Goal: Transaction & Acquisition: Purchase product/service

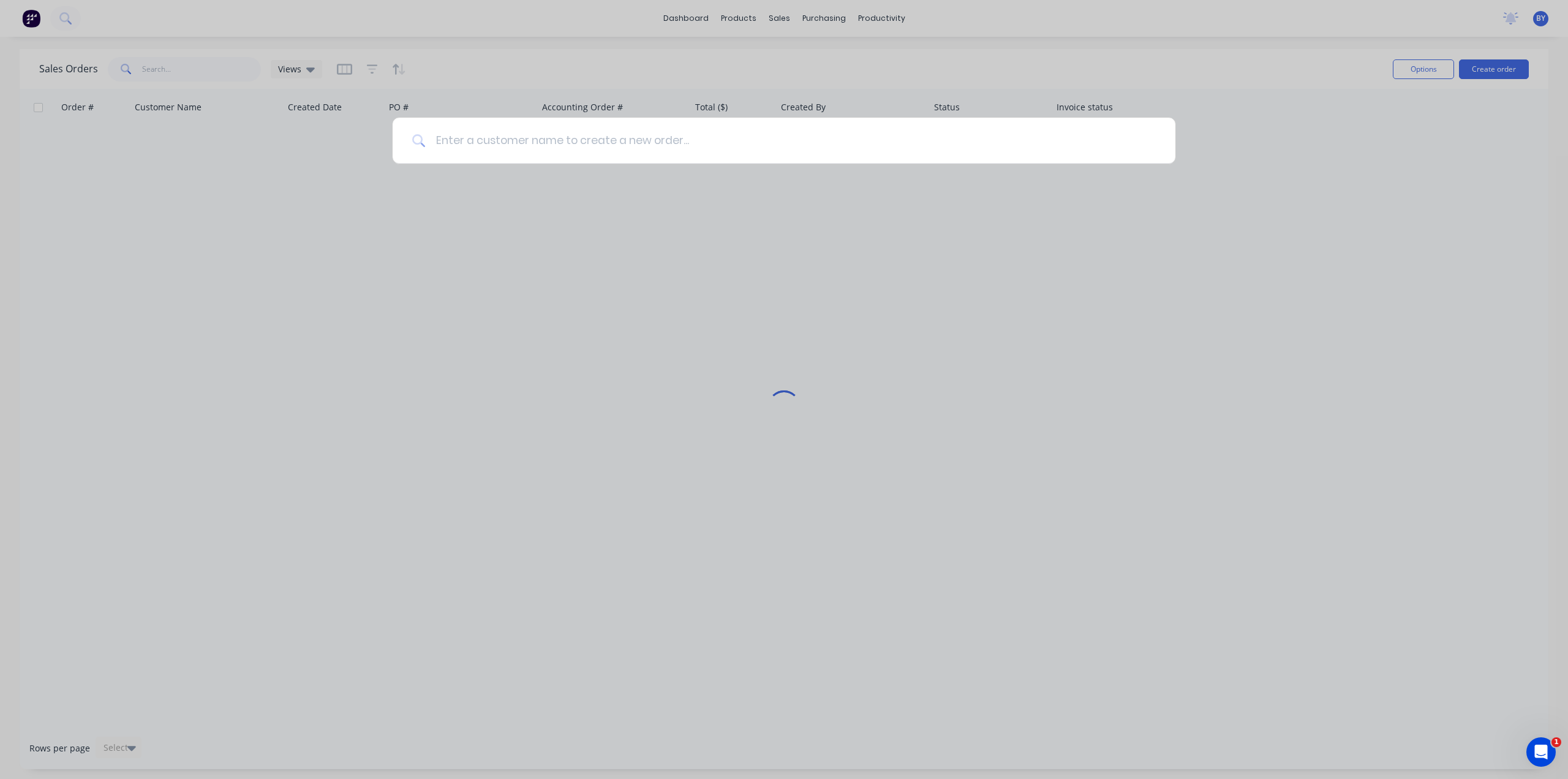
click at [801, 132] on input at bounding box center [791, 140] width 730 height 46
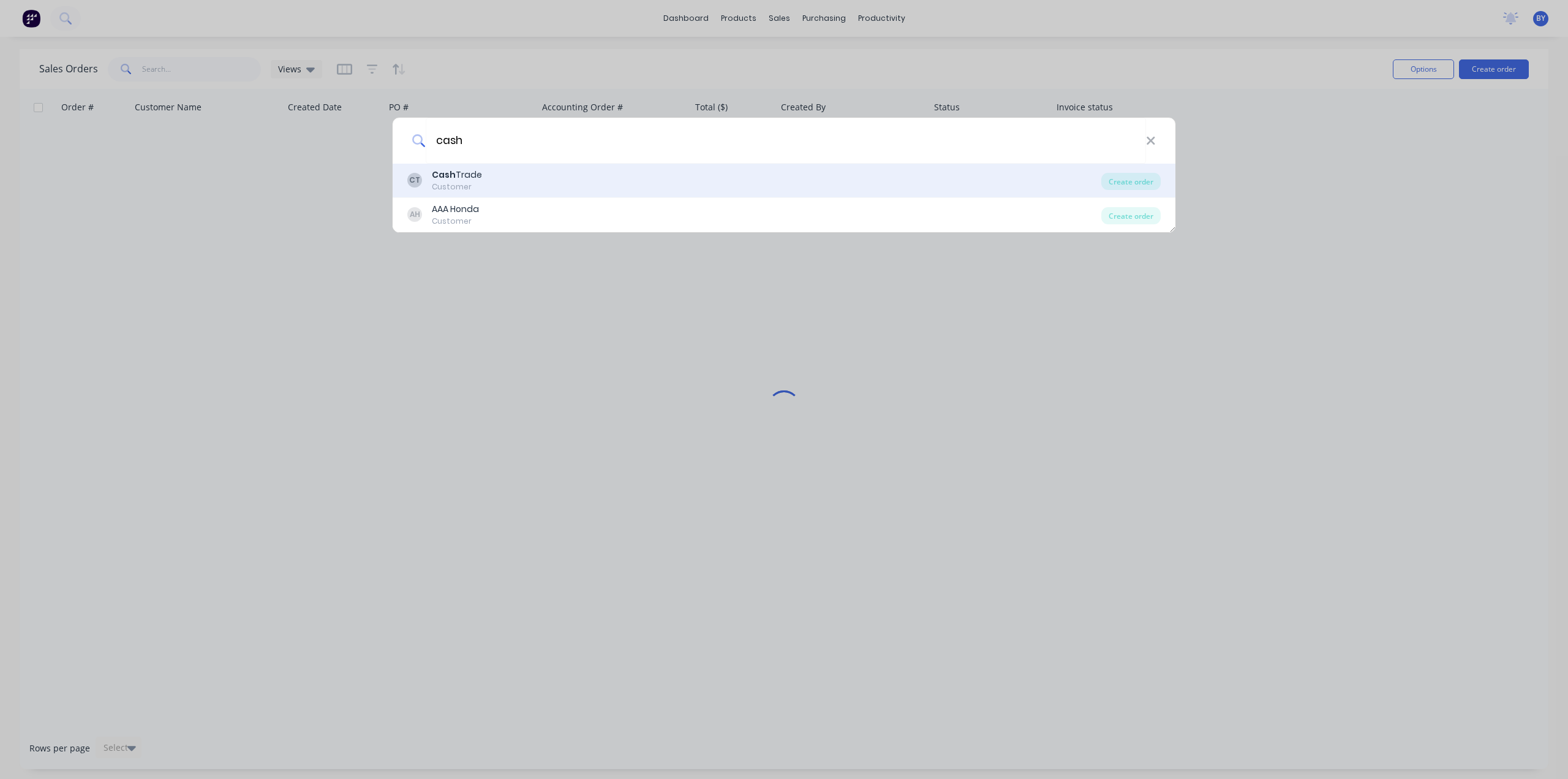
type input "cash"
click at [565, 188] on div "CT Cash Trade Customer" at bounding box center [754, 181] width 694 height 24
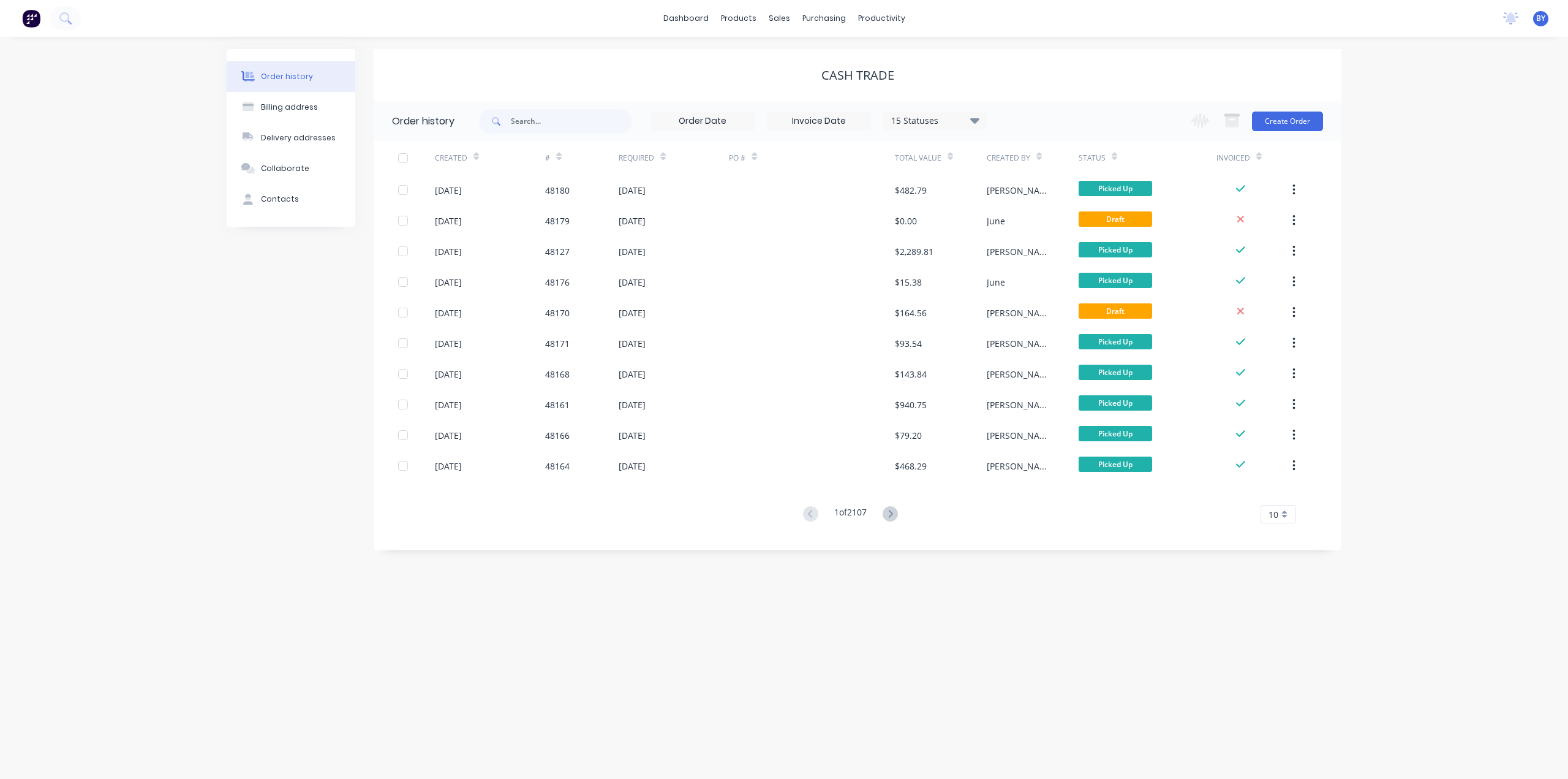
click at [551, 655] on div "Order history Billing address Delivery addresses Collaborate Contacts Cash Trad…" at bounding box center [784, 408] width 1568 height 742
click at [1285, 126] on button "Create Order" at bounding box center [1288, 121] width 71 height 20
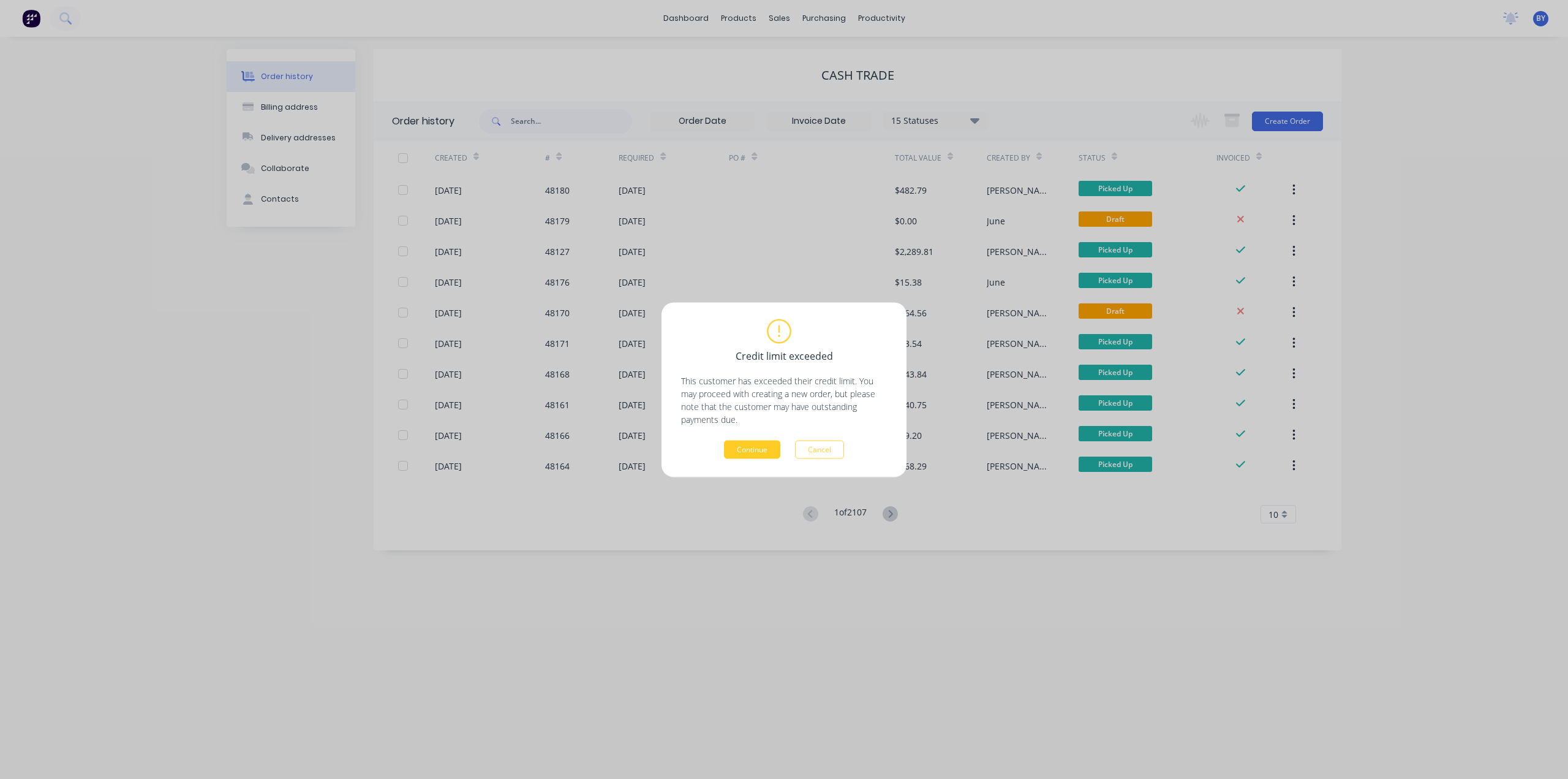
click at [769, 447] on button "Continue" at bounding box center [752, 449] width 56 height 18
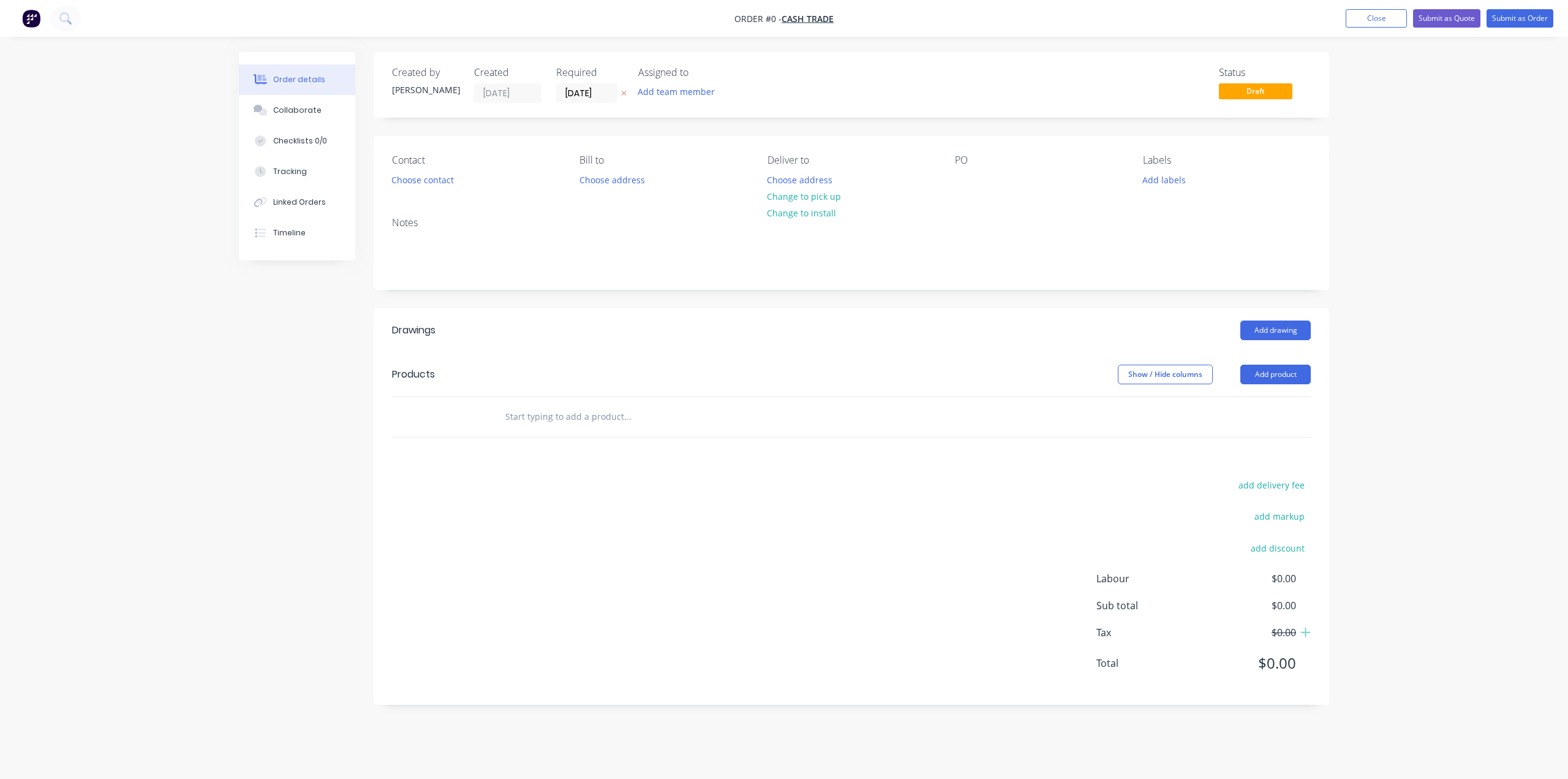
click at [1431, 287] on div "Order details Collaborate Checklists 0/0 Tracking Linked Orders Timeline Order …" at bounding box center [784, 389] width 1568 height 779
click at [1444, 341] on div "Order details Collaborate Checklists 0/0 Tracking Linked Orders Timeline Order …" at bounding box center [784, 389] width 1568 height 779
click at [876, 366] on div "Show / Hide columns Add product" at bounding box center [949, 374] width 724 height 20
click at [1293, 378] on button "Add product" at bounding box center [1276, 374] width 71 height 20
click at [1028, 437] on div "Drawings Add drawing Products Show / Hide columns Add product Product catalogue…" at bounding box center [851, 507] width 955 height 397
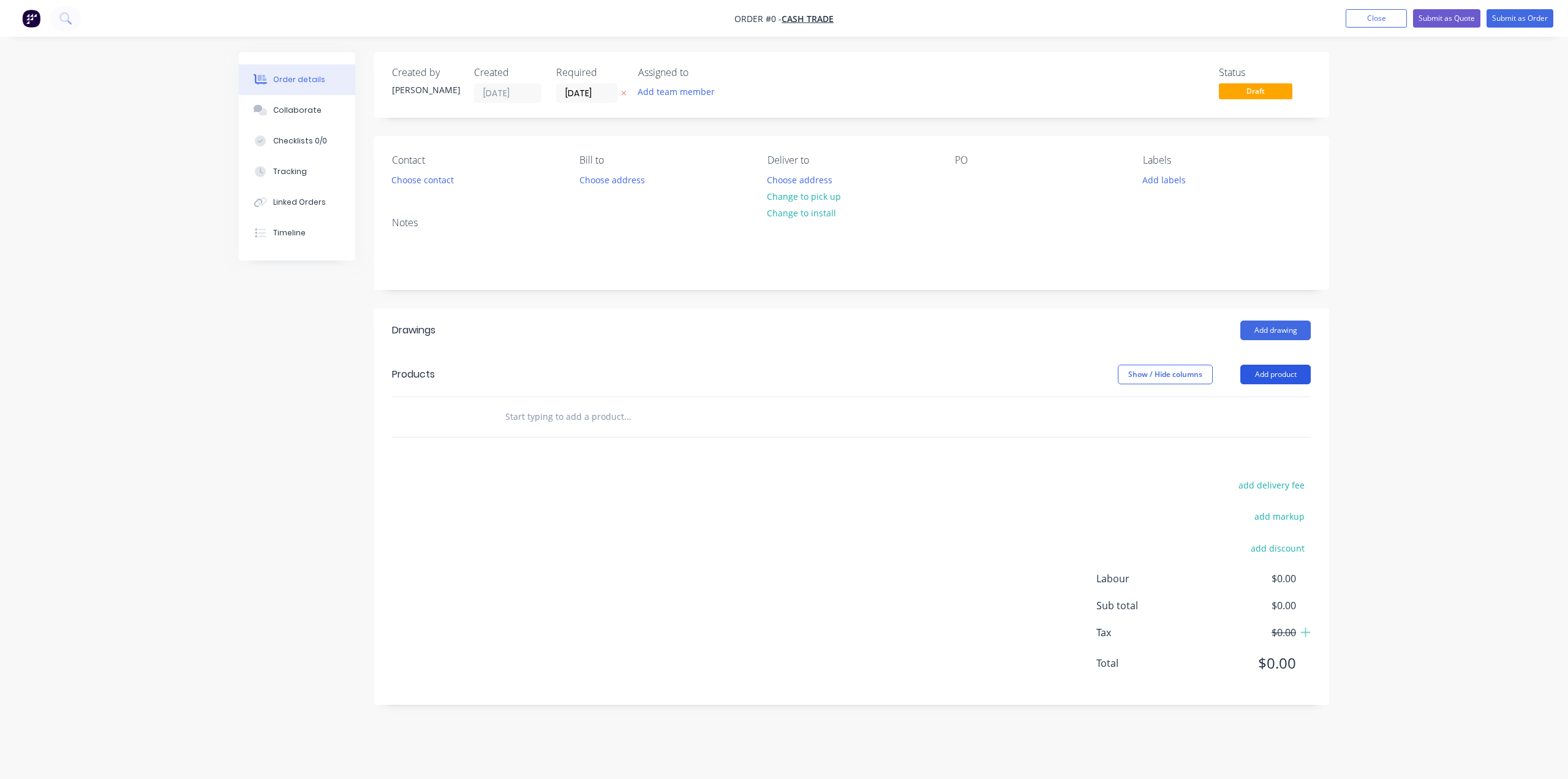
click at [1267, 378] on button "Add product" at bounding box center [1276, 374] width 71 height 20
click at [1260, 416] on button "Product catalogue" at bounding box center [1253, 406] width 116 height 25
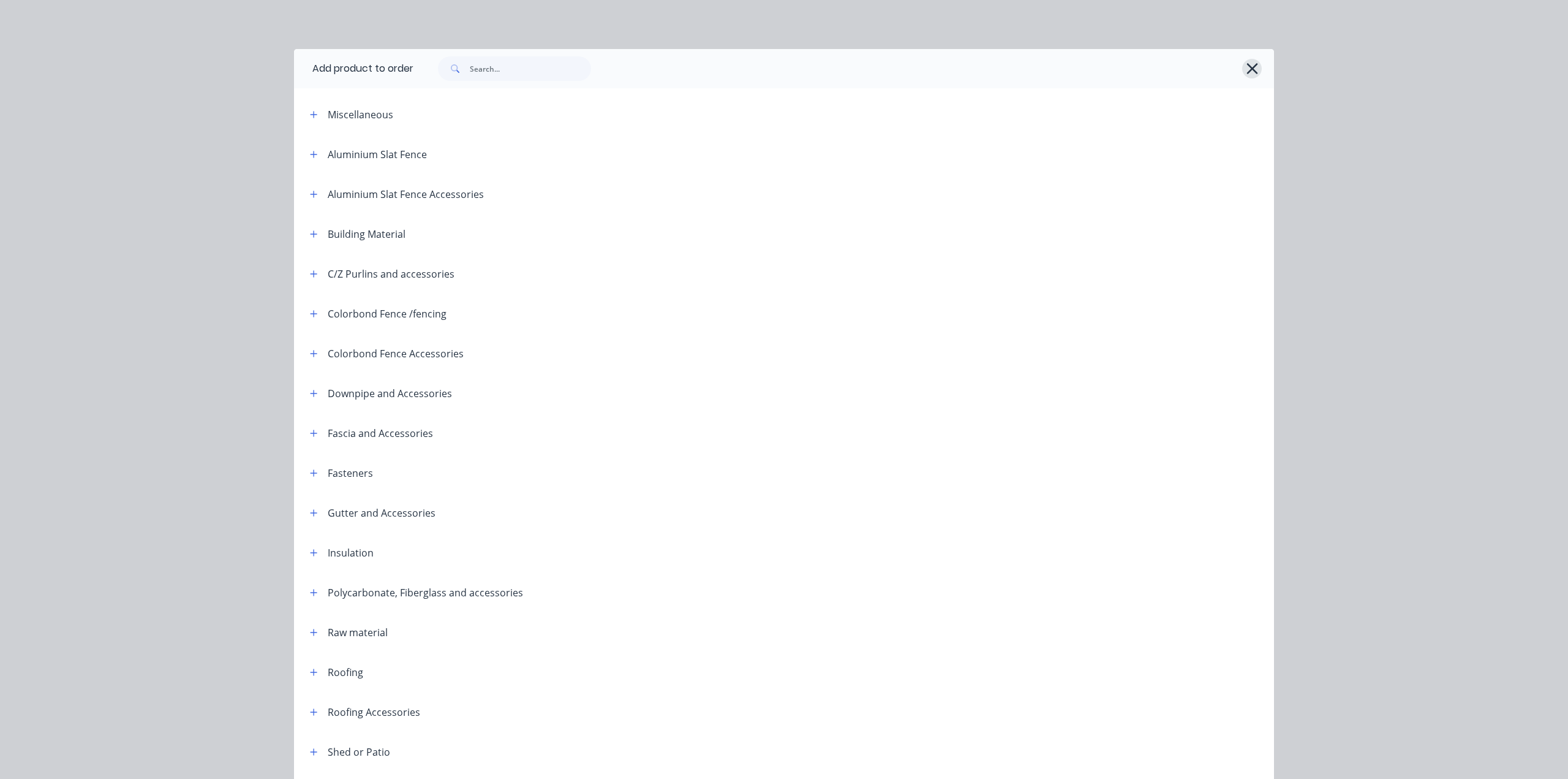
click at [1247, 66] on icon "button" at bounding box center [1252, 68] width 13 height 17
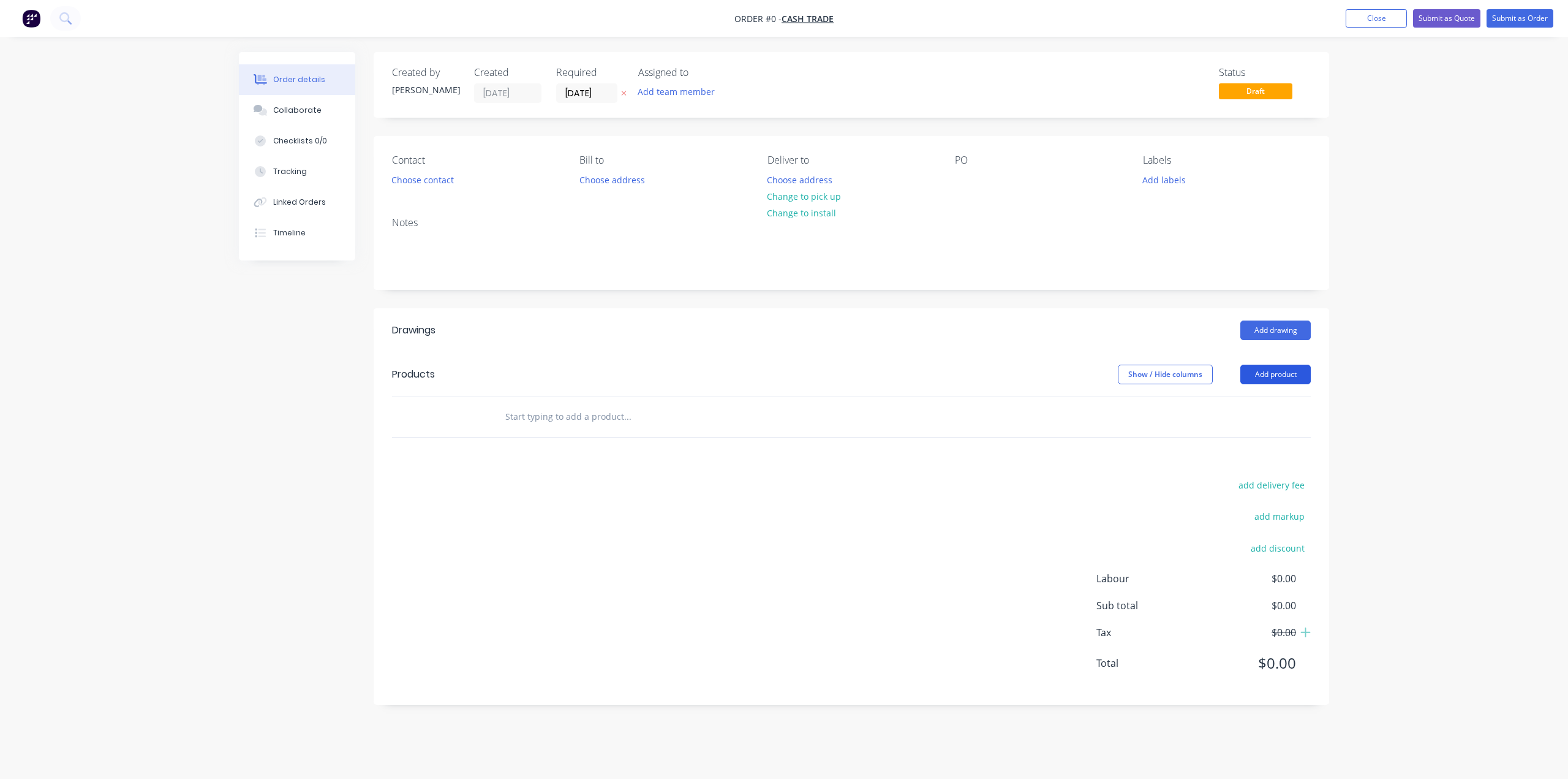
click at [1262, 368] on button "Add product" at bounding box center [1276, 374] width 71 height 20
click at [1264, 401] on div "Product catalogue" at bounding box center [1252, 406] width 94 height 18
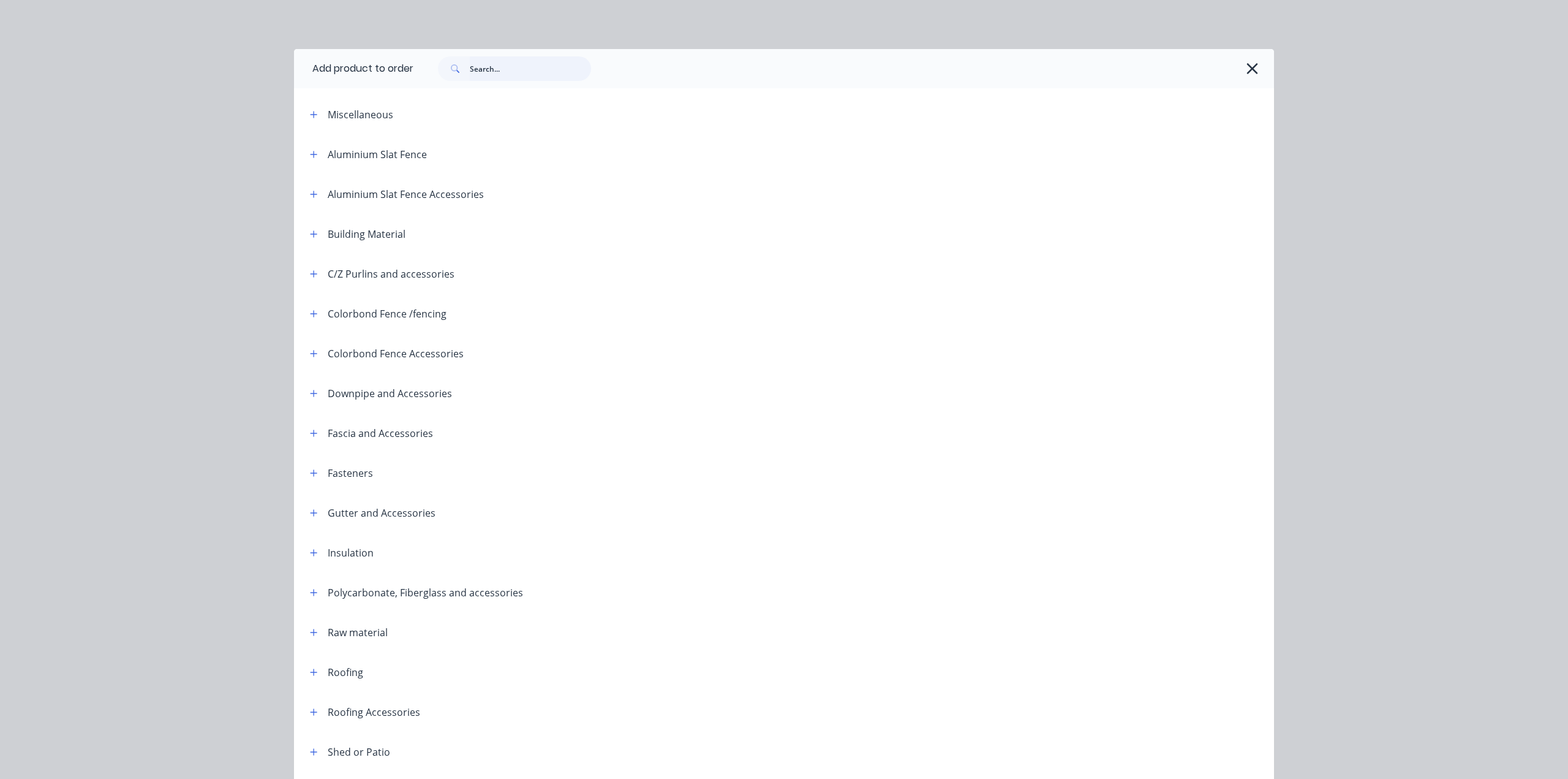
click at [544, 76] on input "text" at bounding box center [530, 68] width 121 height 25
type input "s"
type input "r"
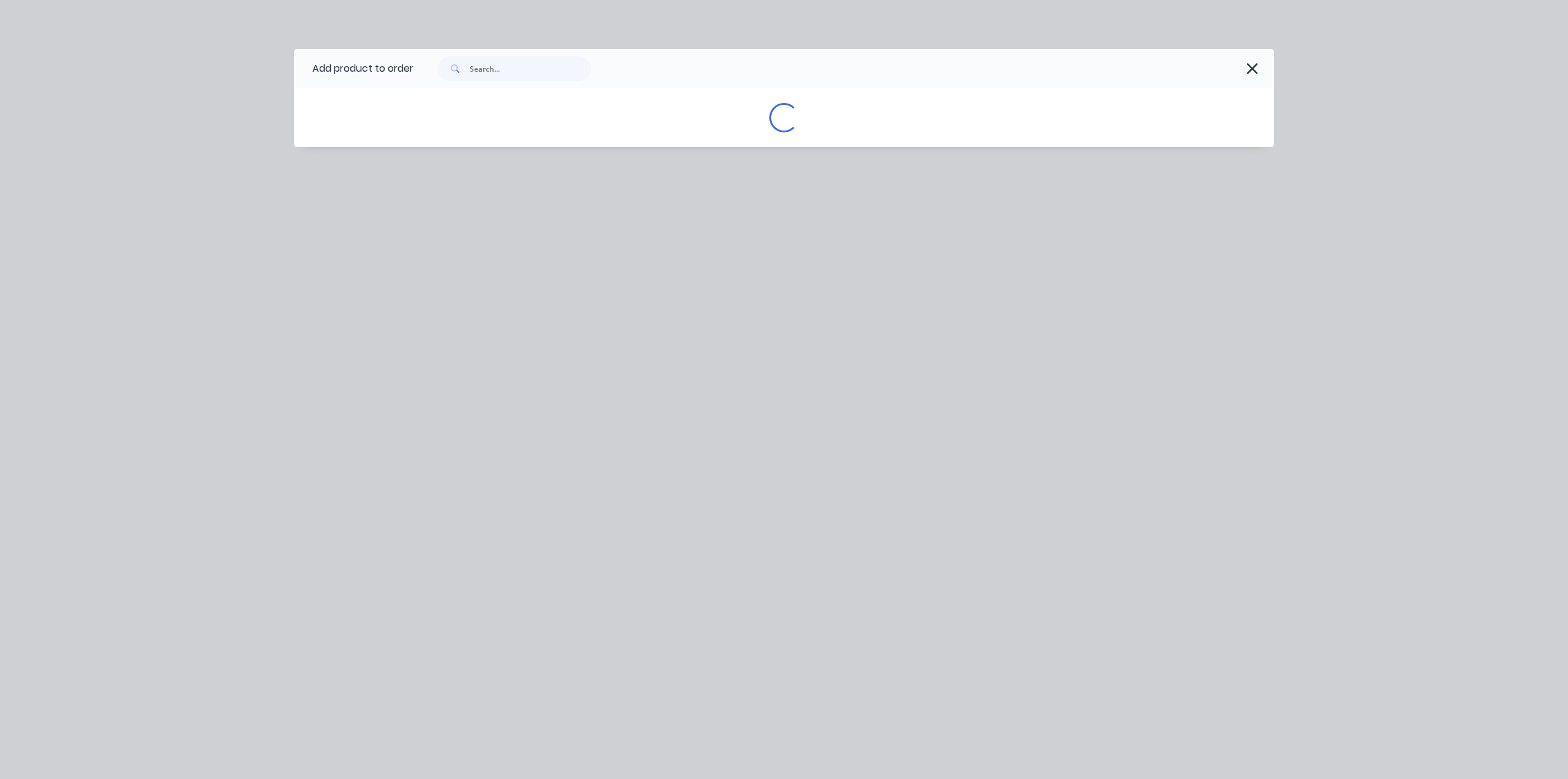
drag, startPoint x: 1331, startPoint y: 195, endPoint x: 1296, endPoint y: 150, distance: 57.0
click at [1336, 186] on div "Add product to order Loading..." at bounding box center [784, 389] width 1568 height 779
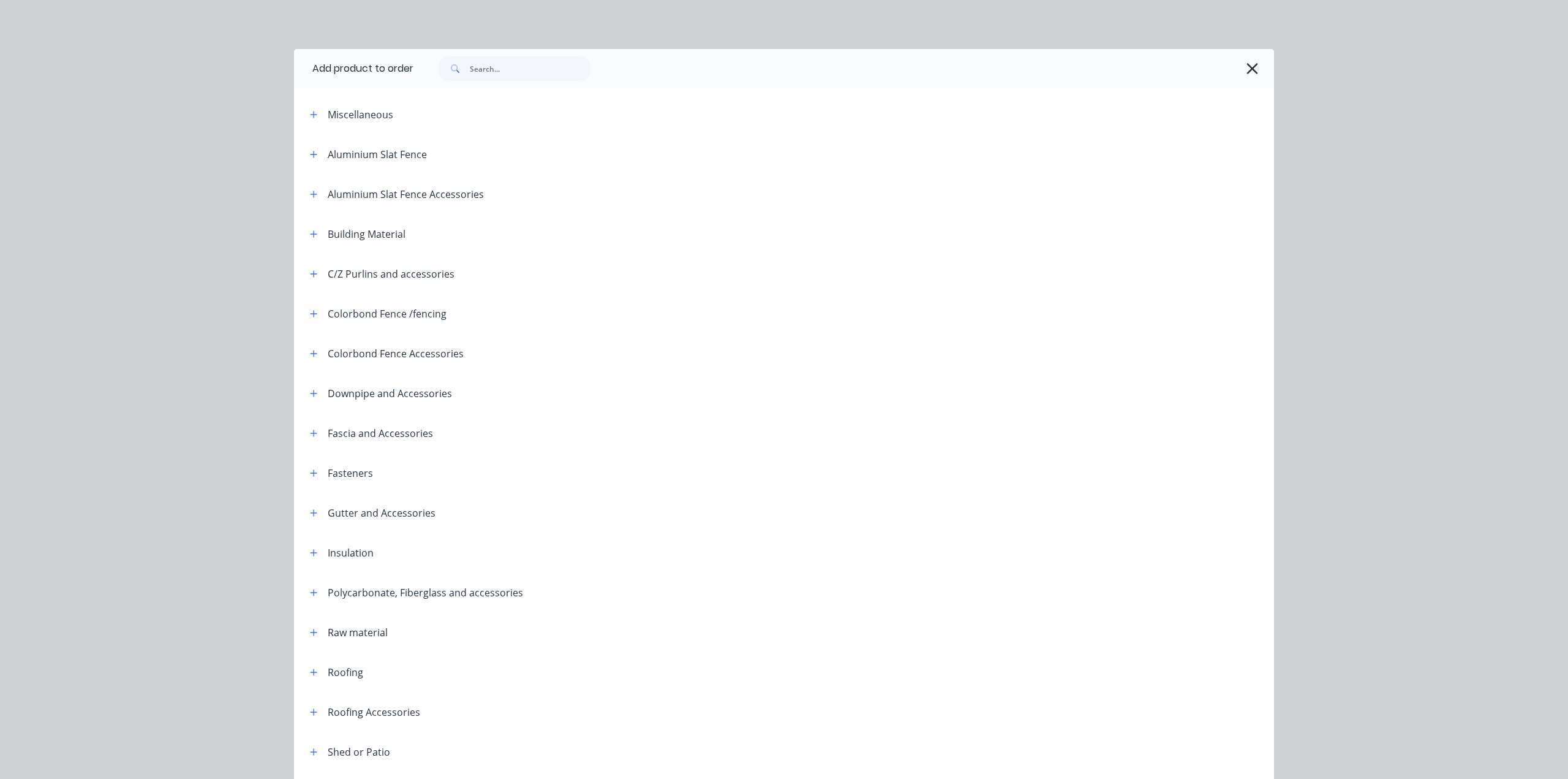
click at [1253, 66] on icon "button" at bounding box center [1252, 68] width 13 height 17
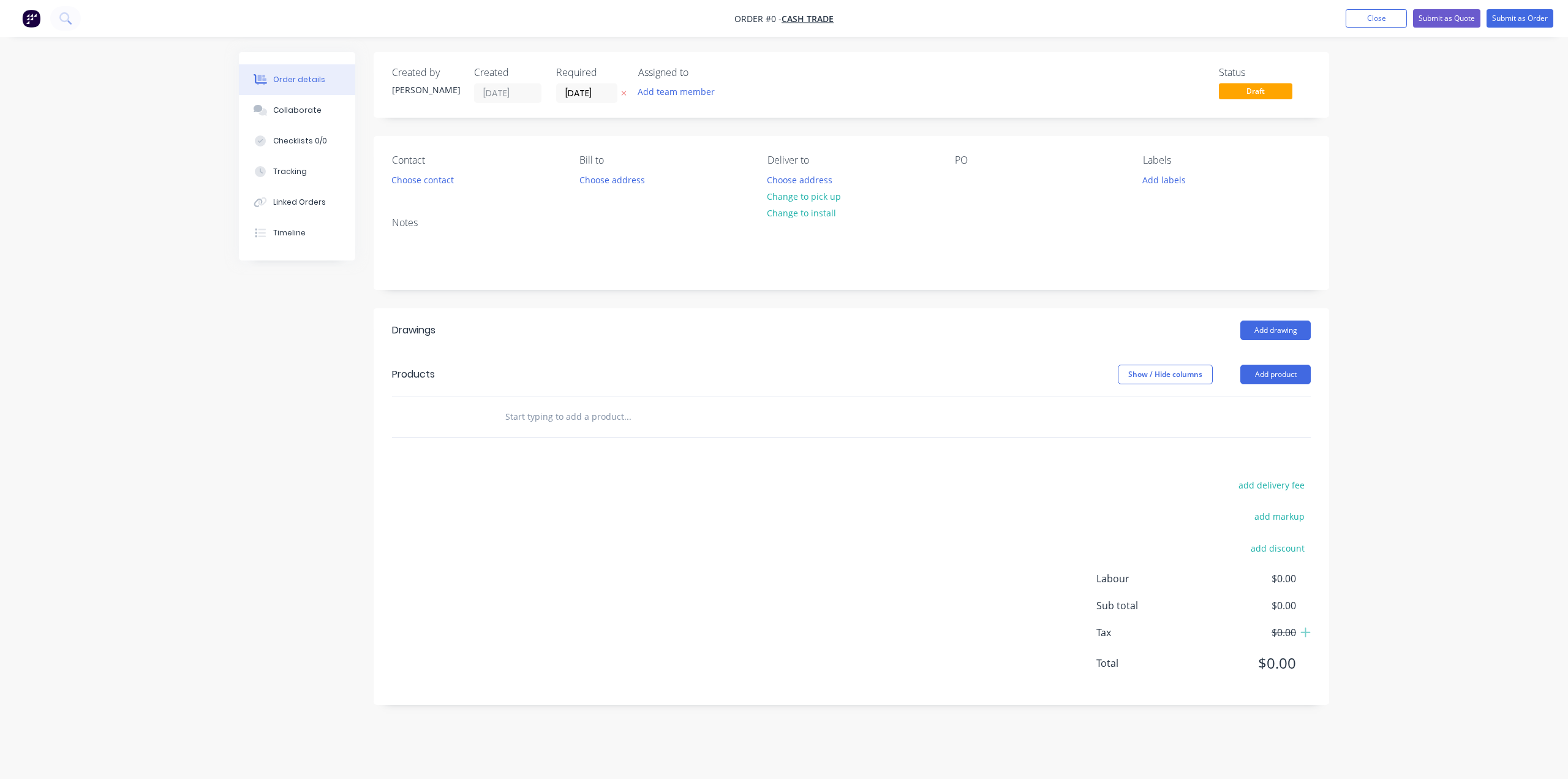
drag, startPoint x: 1506, startPoint y: 154, endPoint x: 1308, endPoint y: 97, distance: 206.0
click at [1506, 154] on div "Order details Collaborate Checklists 0/0 Tracking Linked Orders Timeline Order …" at bounding box center [784, 389] width 1568 height 779
click at [1277, 361] on header "Products Show / Hide columns Add product" at bounding box center [851, 375] width 955 height 44
click at [1273, 373] on button "Add product" at bounding box center [1276, 374] width 71 height 20
click at [1242, 407] on div "Product catalogue" at bounding box center [1252, 406] width 94 height 18
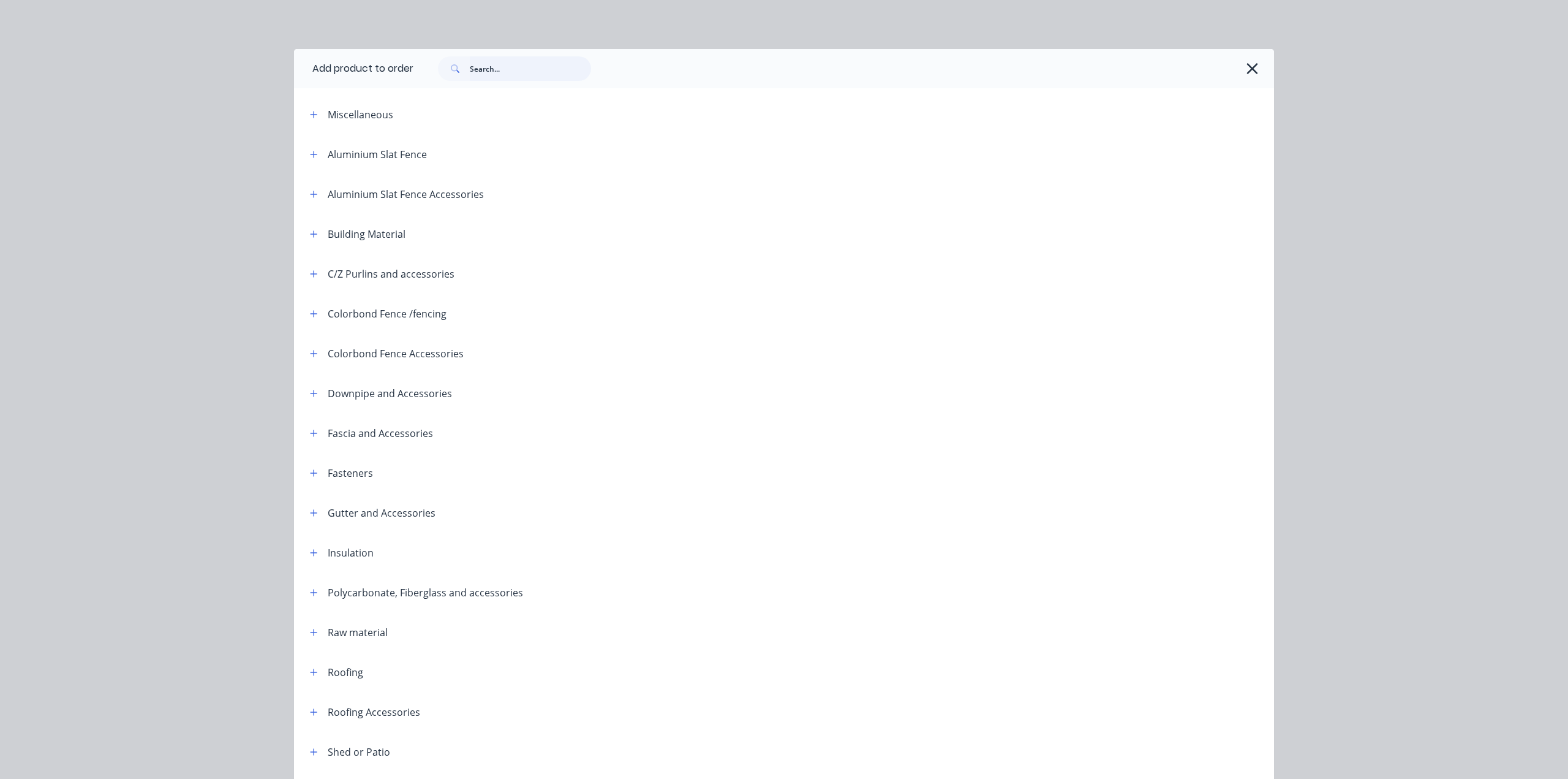
click at [520, 59] on input "text" at bounding box center [530, 68] width 121 height 25
type input "s"
type input "m"
click at [1250, 71] on icon "button" at bounding box center [1252, 68] width 11 height 11
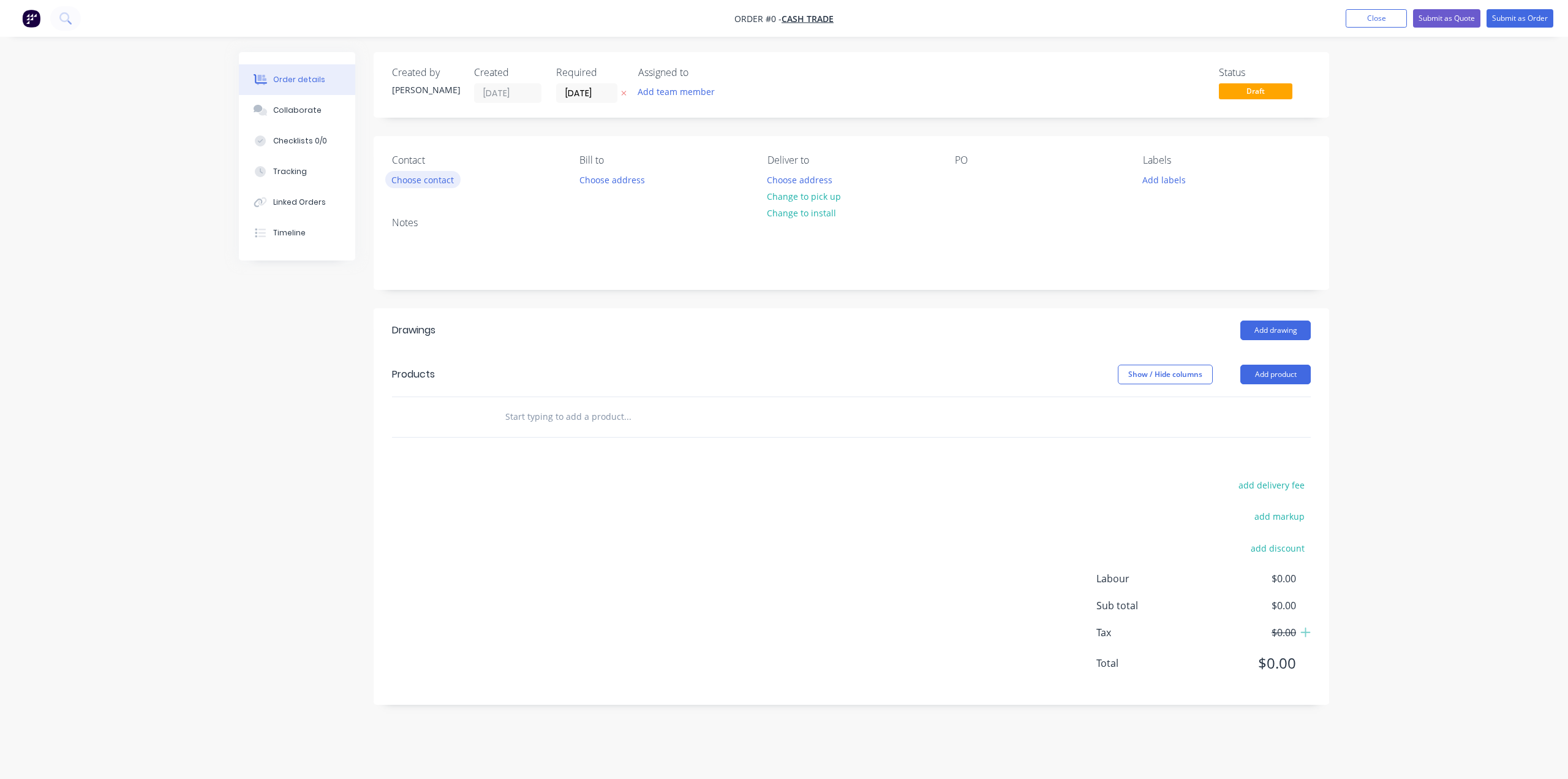
click at [415, 176] on button "Choose contact" at bounding box center [422, 179] width 75 height 16
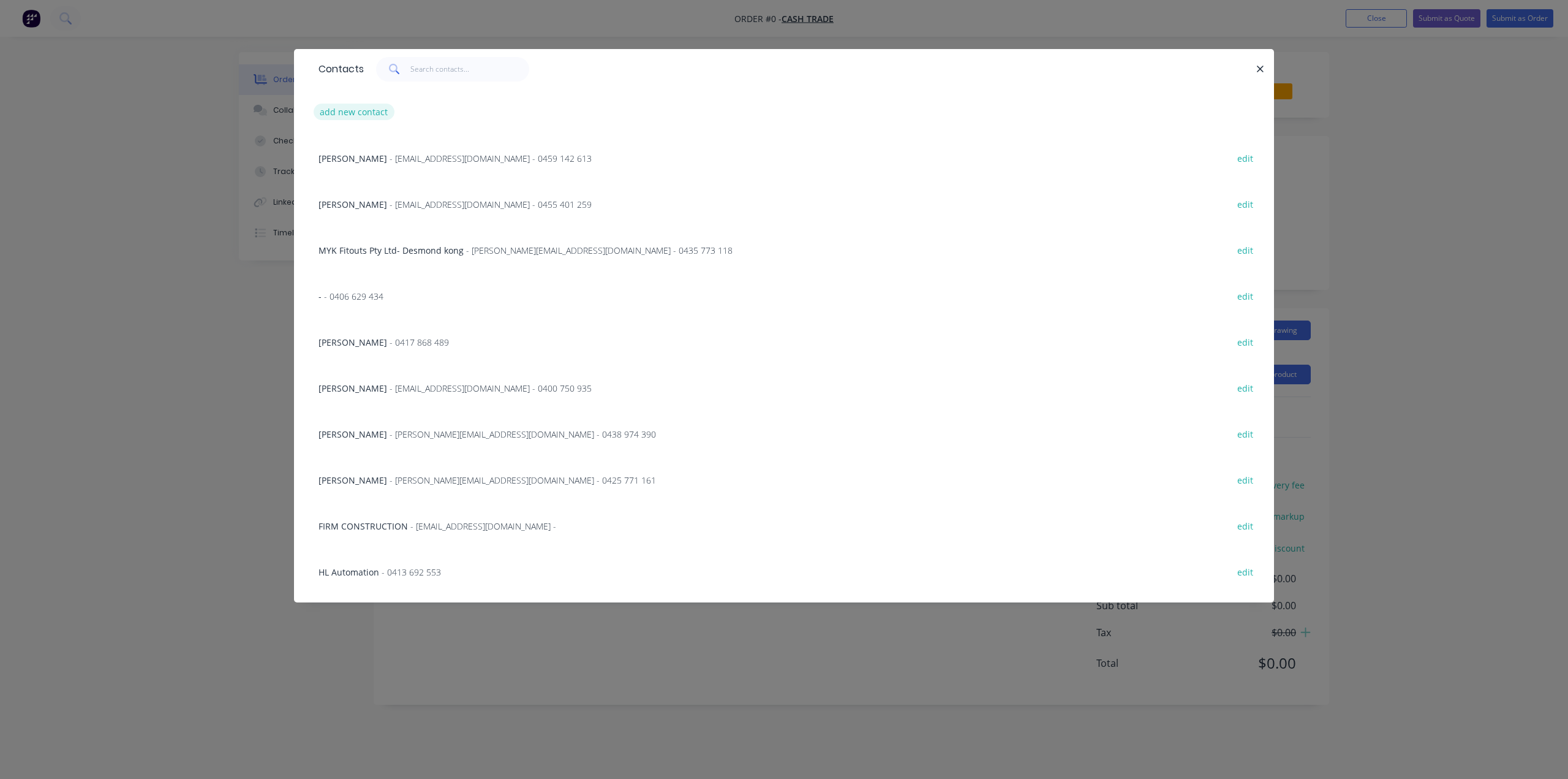
click at [365, 112] on button "add new contact" at bounding box center [354, 112] width 81 height 16
select select "AU"
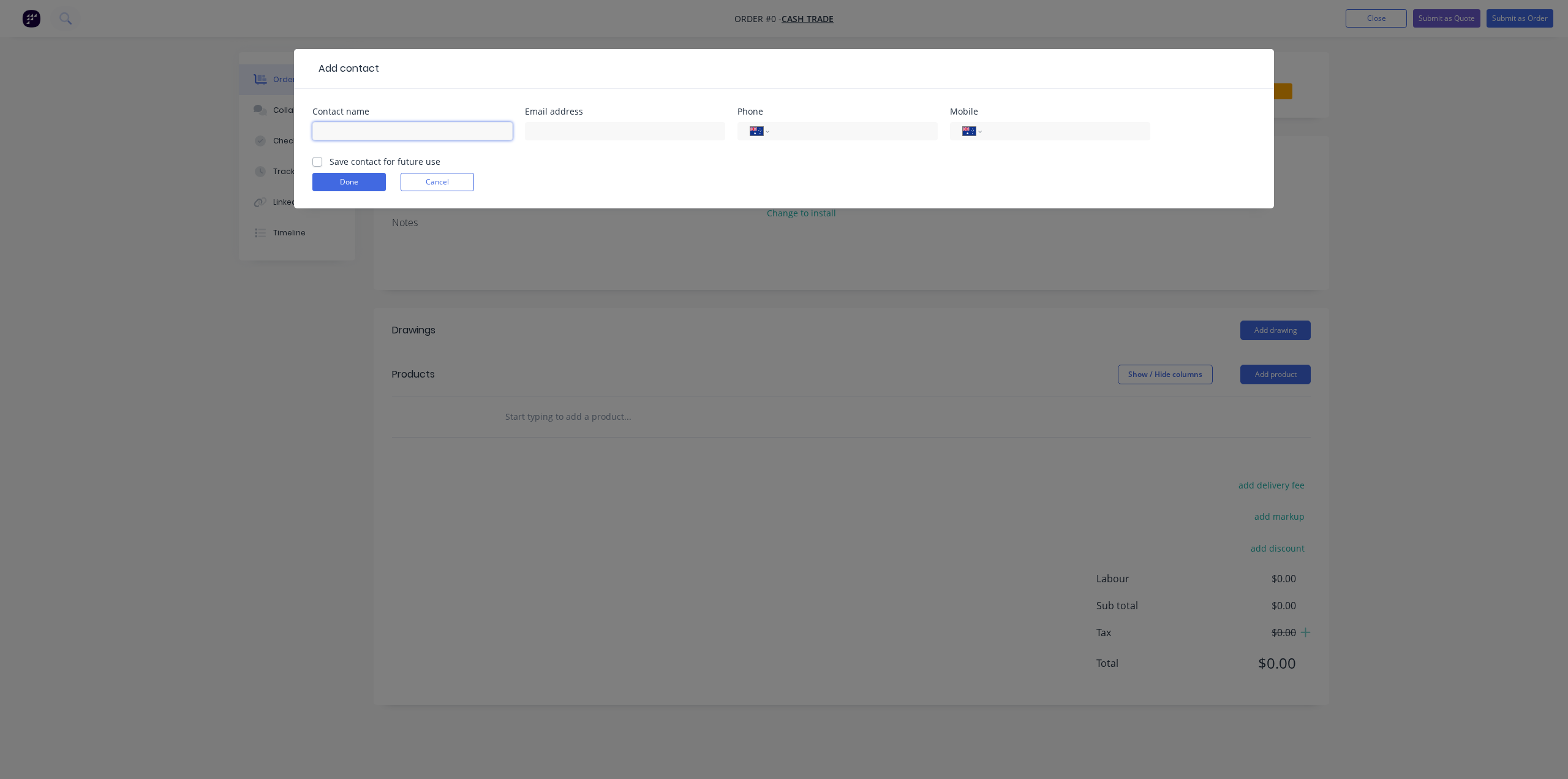
click at [357, 133] on input "text" at bounding box center [412, 131] width 200 height 18
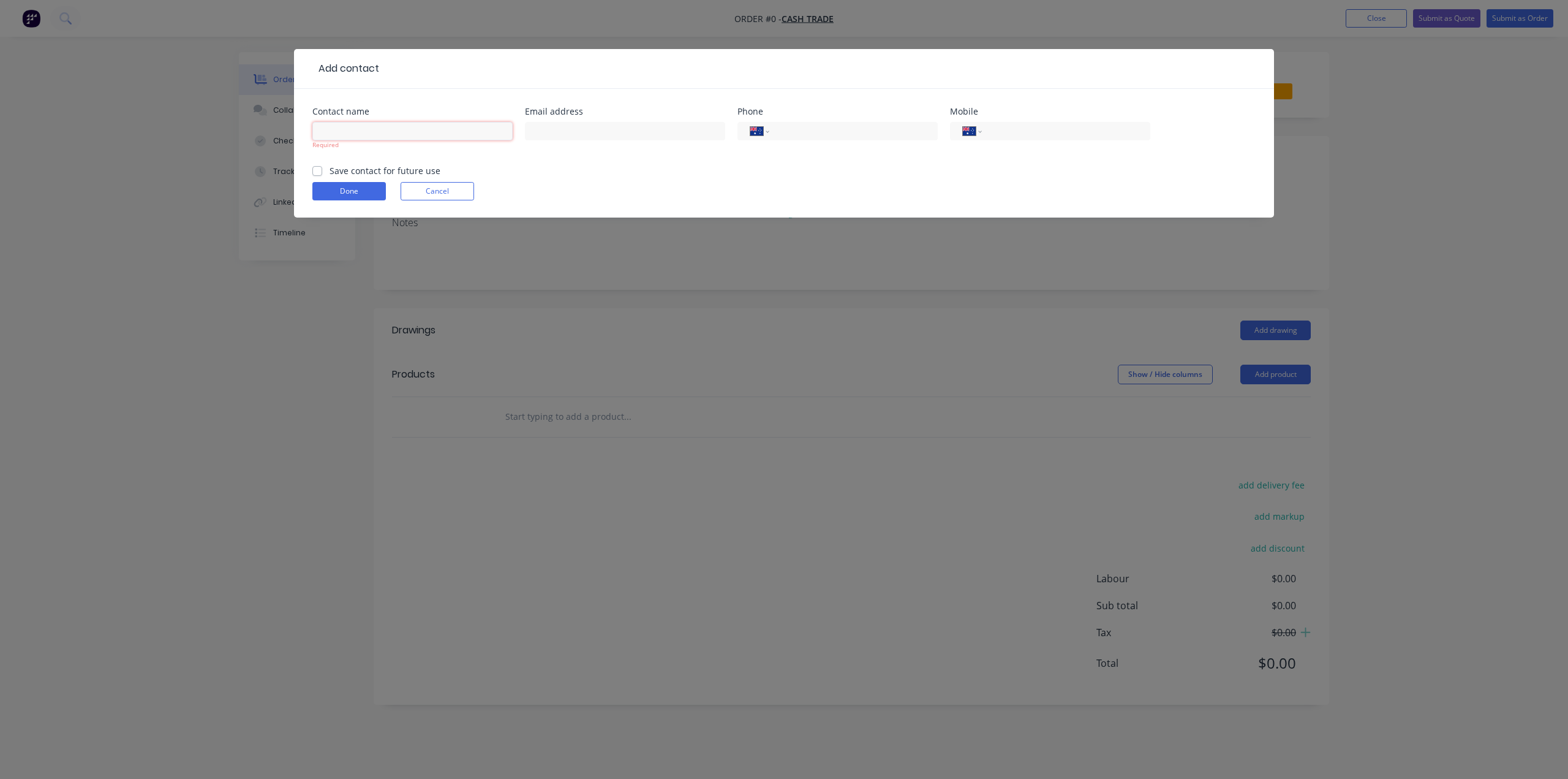
paste input "[PERSON_NAME]"
type input "[PERSON_NAME]"
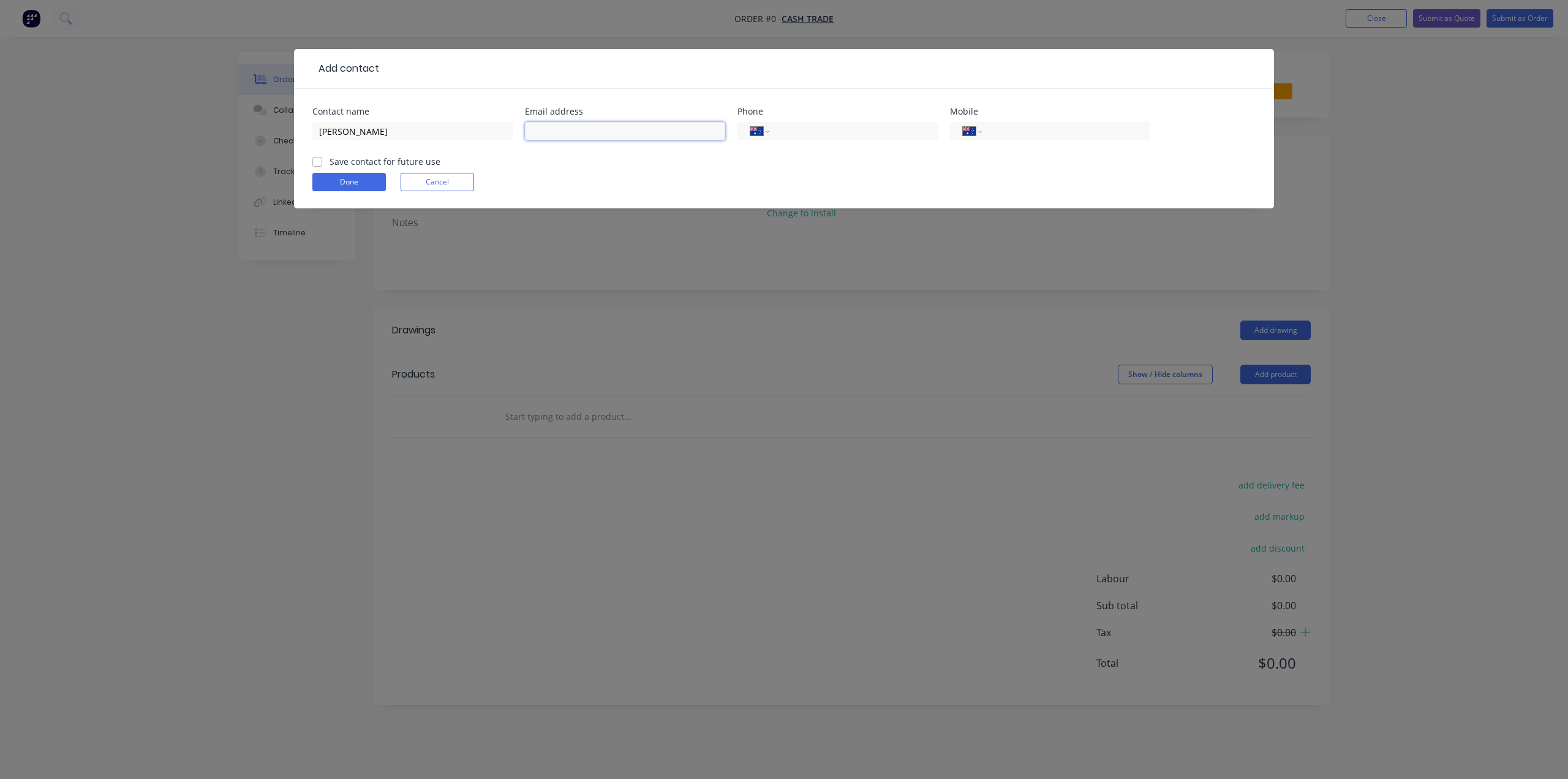
click at [645, 129] on input "text" at bounding box center [625, 131] width 200 height 18
paste input "[EMAIL_ADDRESS][DOMAIN_NAME]"
type input "[EMAIL_ADDRESS][DOMAIN_NAME]"
drag, startPoint x: 1020, startPoint y: 134, endPoint x: 990, endPoint y: 137, distance: 30.1
click at [1020, 134] on input "tel" at bounding box center [1064, 131] width 147 height 14
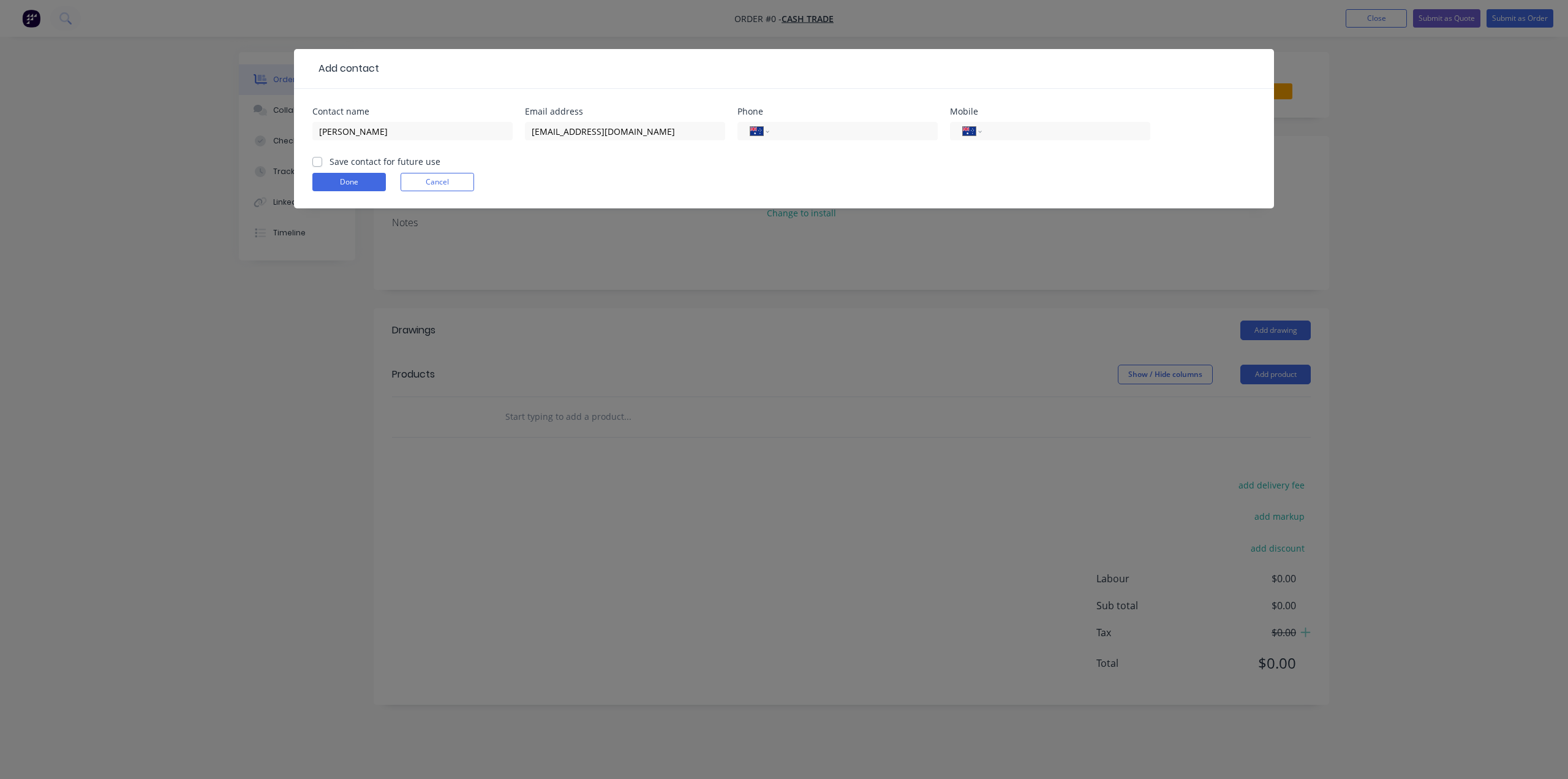
paste input "0403 264 444"
type input "0403 264 444"
drag, startPoint x: 353, startPoint y: 170, endPoint x: 353, endPoint y: 177, distance: 7.0
click at [354, 171] on form "Contact name [PERSON_NAME] Email address [EMAIL_ADDRESS][DOMAIN_NAME] Phone Int…" at bounding box center [784, 158] width 943 height 101
click at [353, 178] on button "Done" at bounding box center [349, 182] width 73 height 18
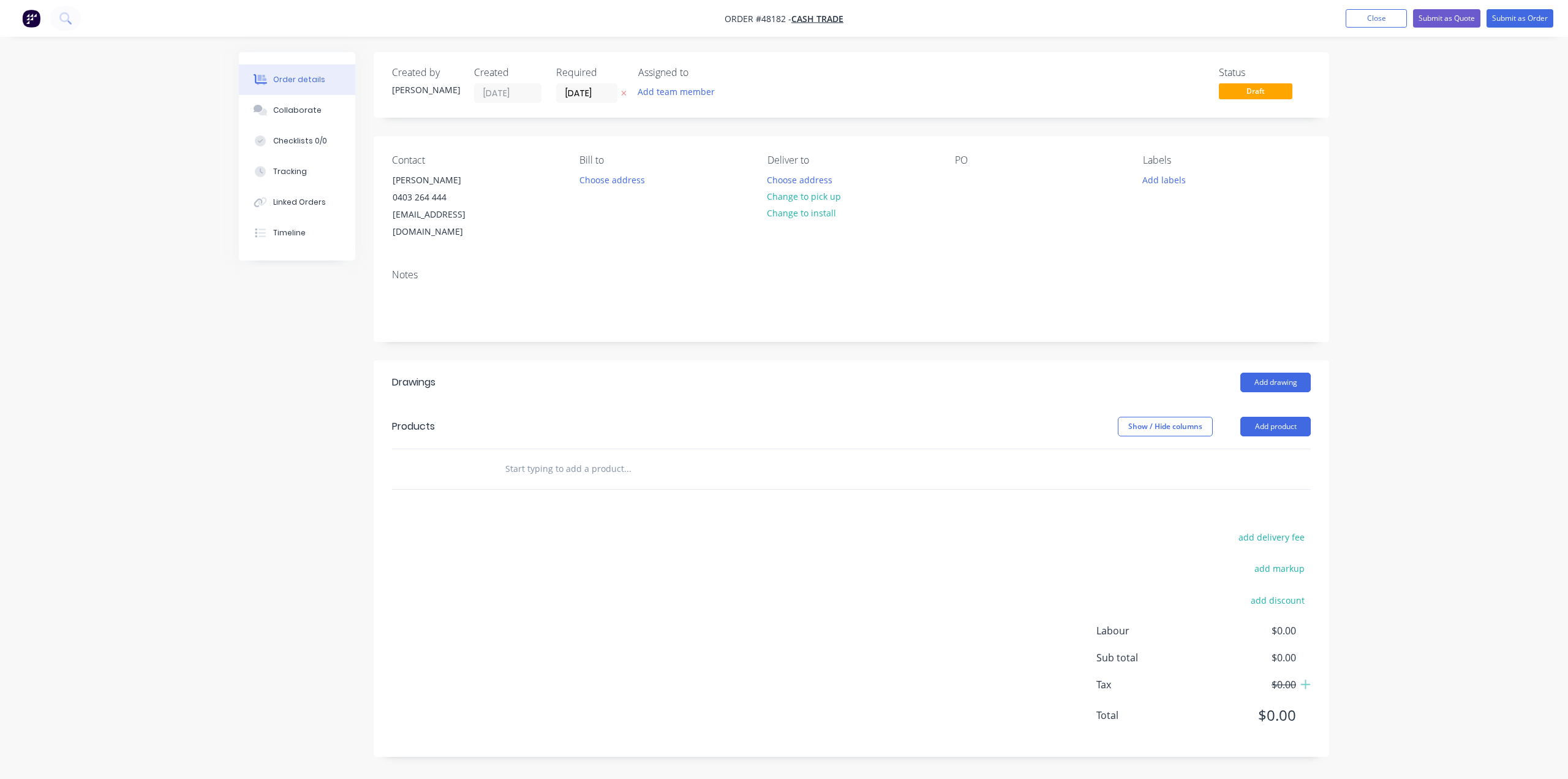
drag, startPoint x: 1447, startPoint y: 379, endPoint x: 1424, endPoint y: 373, distance: 23.8
click at [1447, 379] on div "Order details Collaborate Checklists 0/0 Tracking Linked Orders Timeline Order …" at bounding box center [784, 389] width 1568 height 779
click at [883, 241] on div "Contact [PERSON_NAME] [PHONE_NUMBER] [EMAIL_ADDRESS][DOMAIN_NAME] [PERSON_NAME]…" at bounding box center [851, 197] width 955 height 123
click at [820, 196] on button "Change to pick up" at bounding box center [805, 196] width 87 height 16
click at [1301, 417] on button "Add product" at bounding box center [1276, 426] width 71 height 20
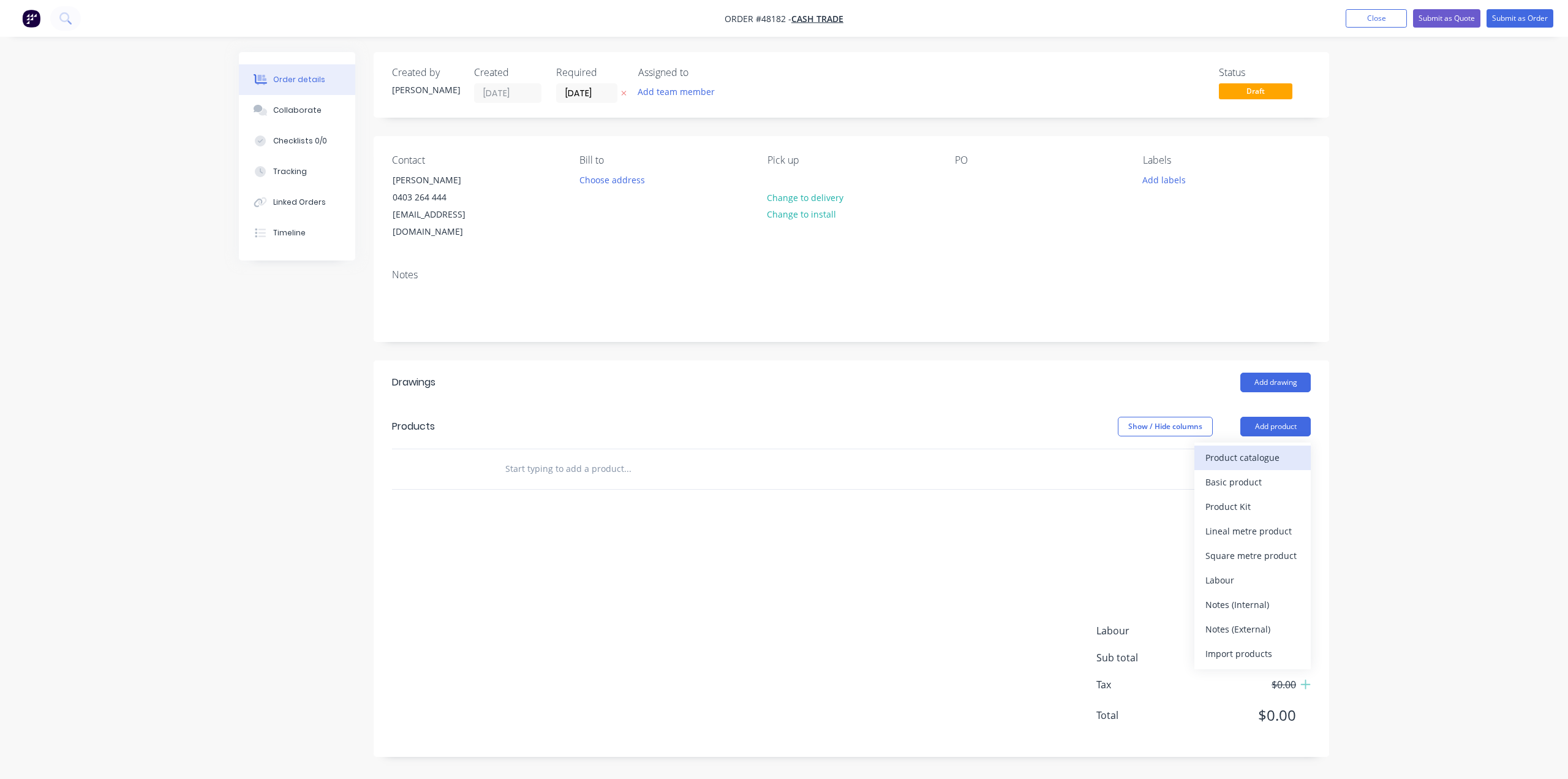
click at [1250, 449] on div "Product catalogue" at bounding box center [1252, 457] width 94 height 18
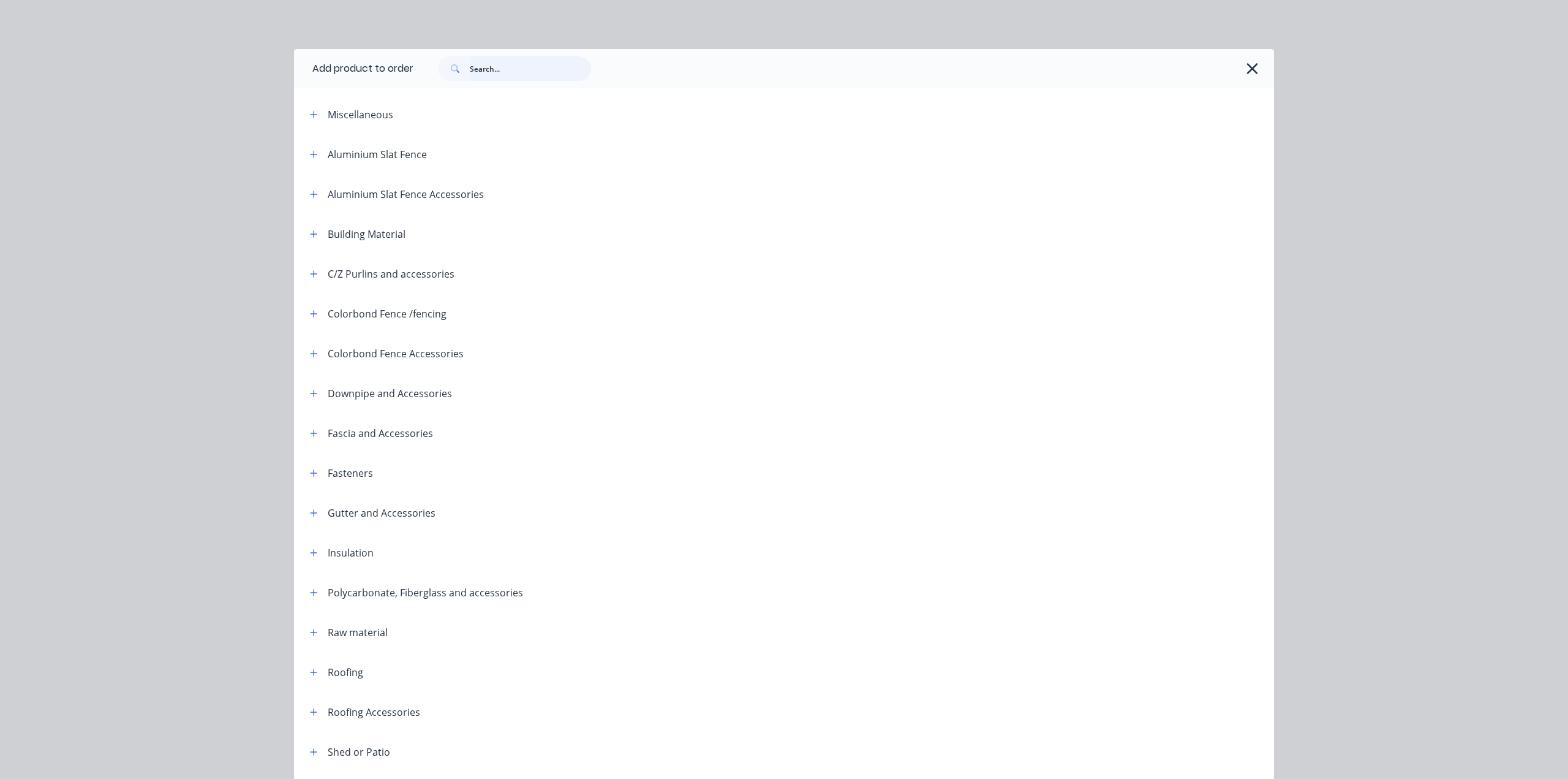
click at [481, 71] on input "text" at bounding box center [530, 68] width 121 height 25
type input "w"
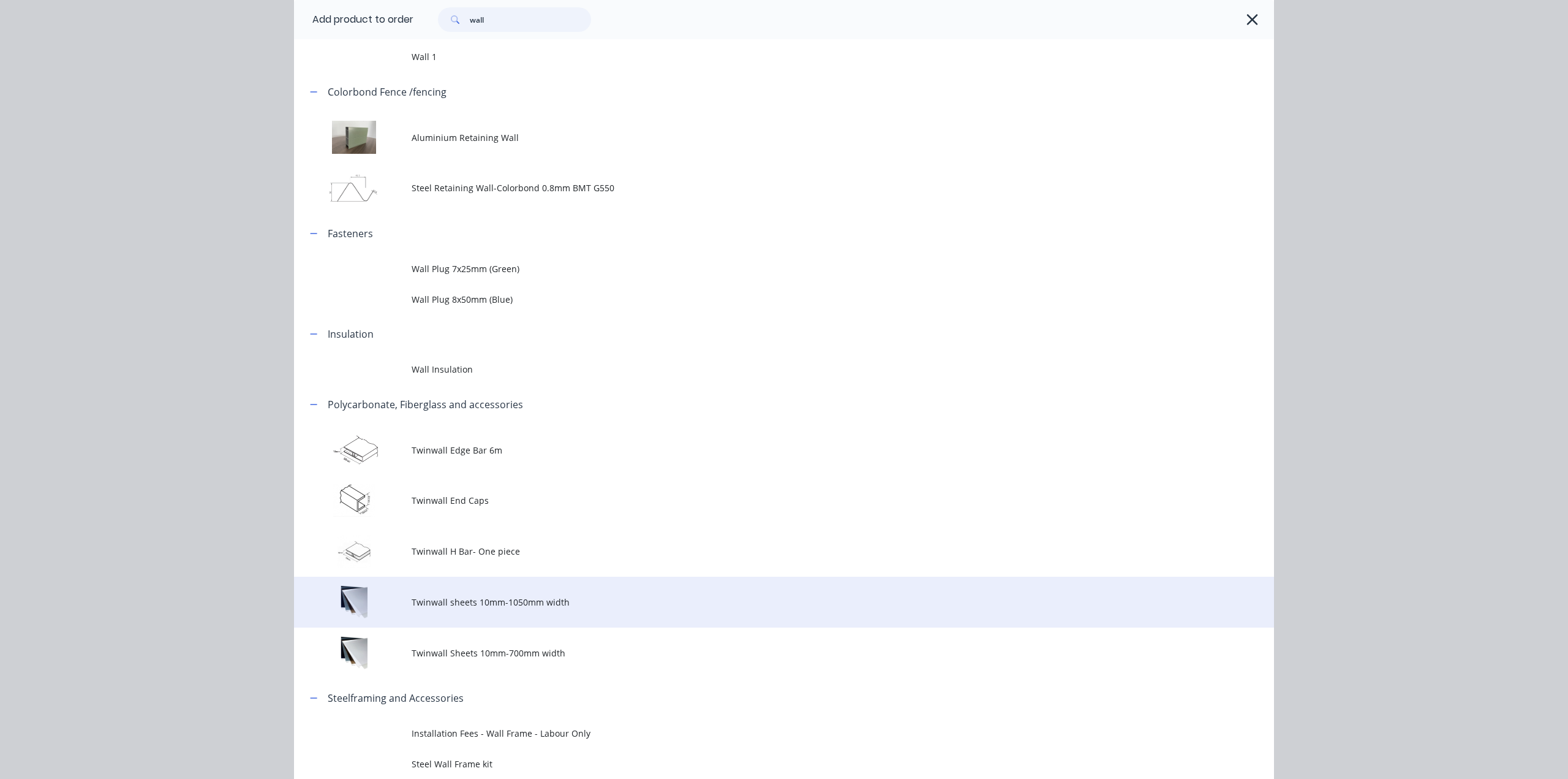
scroll to position [176, 0]
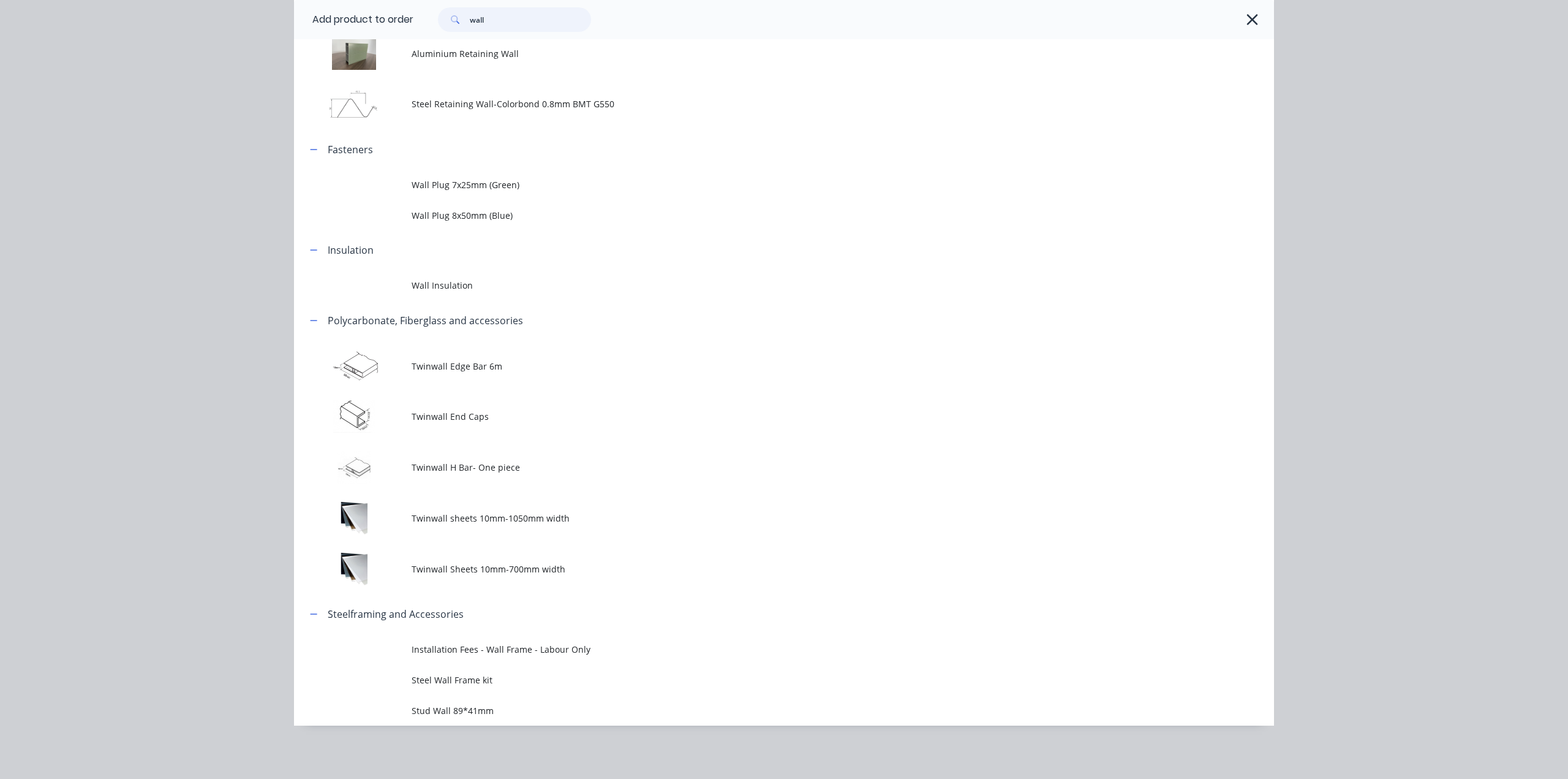
type input "wall"
drag, startPoint x: 119, startPoint y: 262, endPoint x: 126, endPoint y: 8, distance: 254.1
click at [119, 260] on div "Add product to order wall Miscellaneous Wall 1 Colorbond Fence /fencing Alumini…" at bounding box center [784, 389] width 1568 height 779
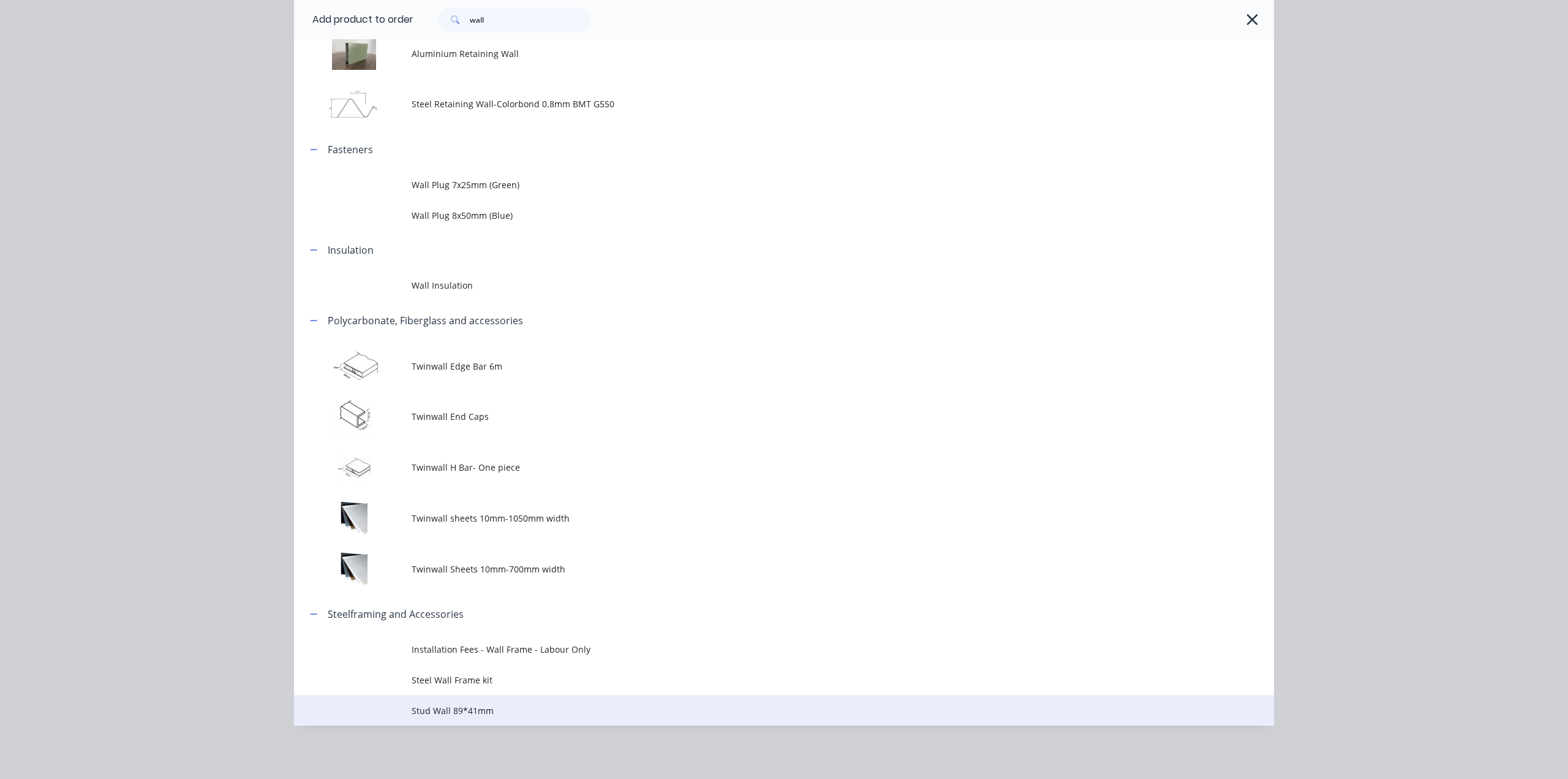
click at [503, 708] on span "Stud Wall 89*41mm" at bounding box center [757, 711] width 690 height 13
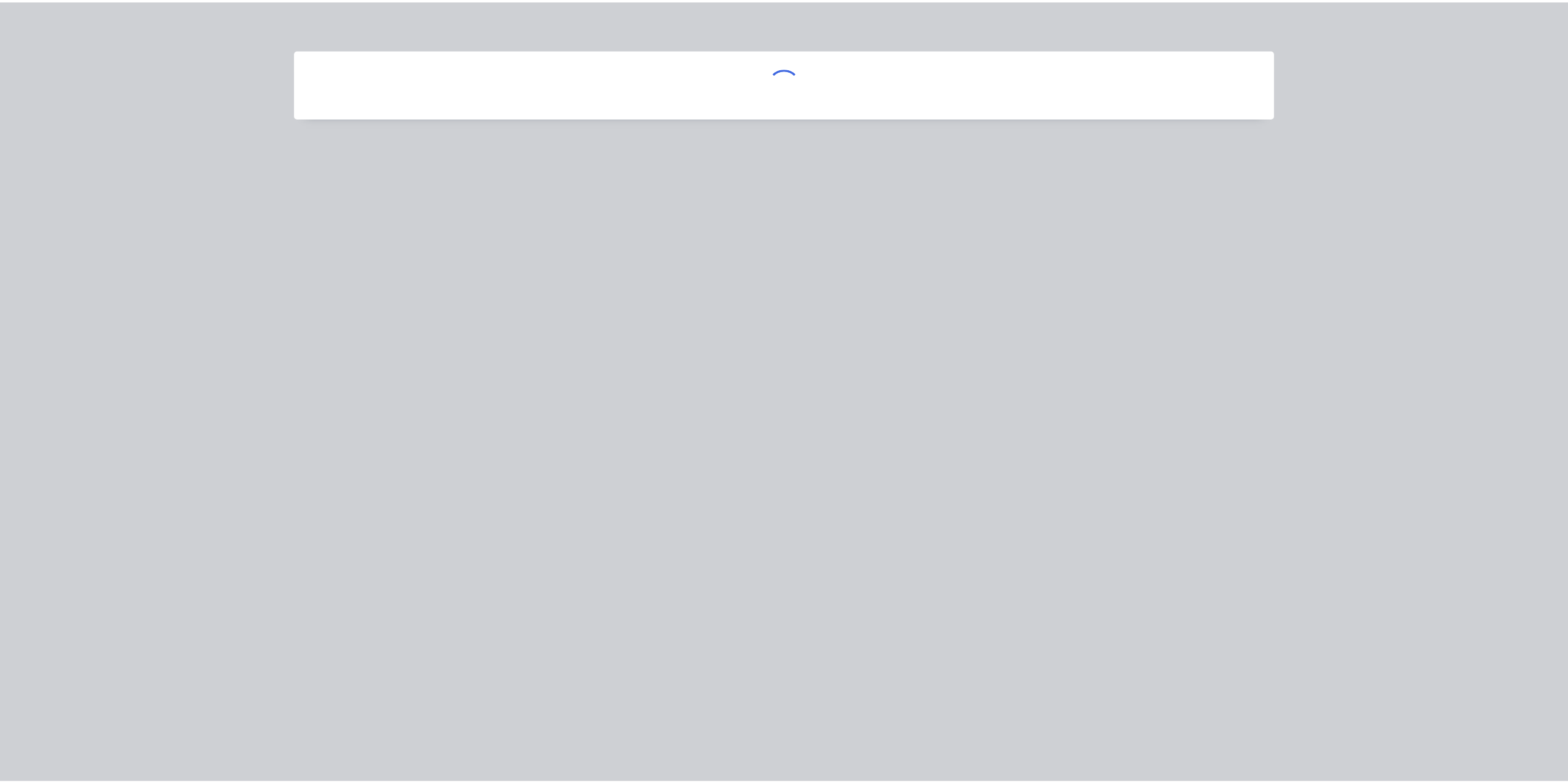
scroll to position [0, 0]
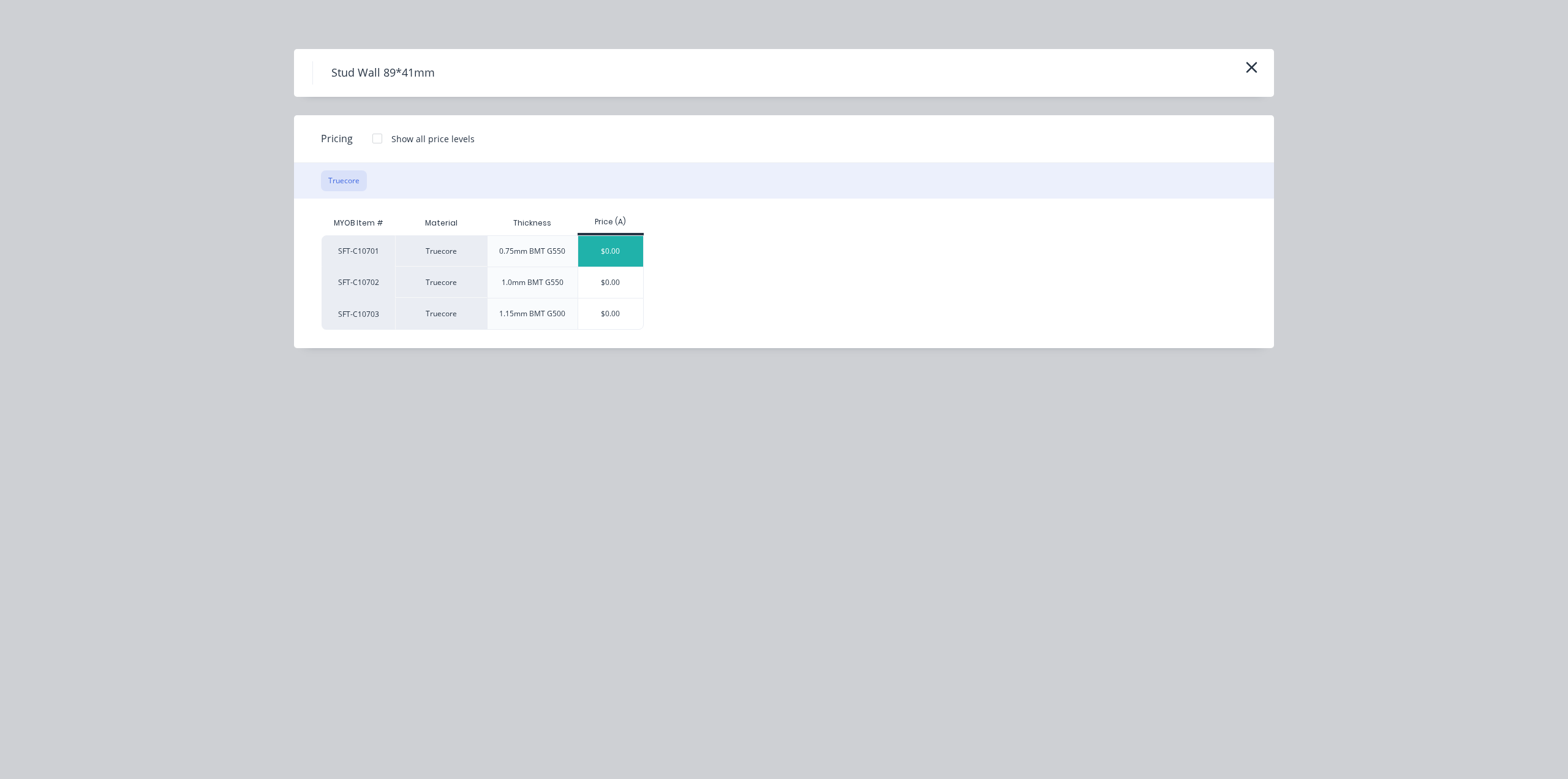
click at [604, 252] on div "$0.00" at bounding box center [611, 251] width 66 height 31
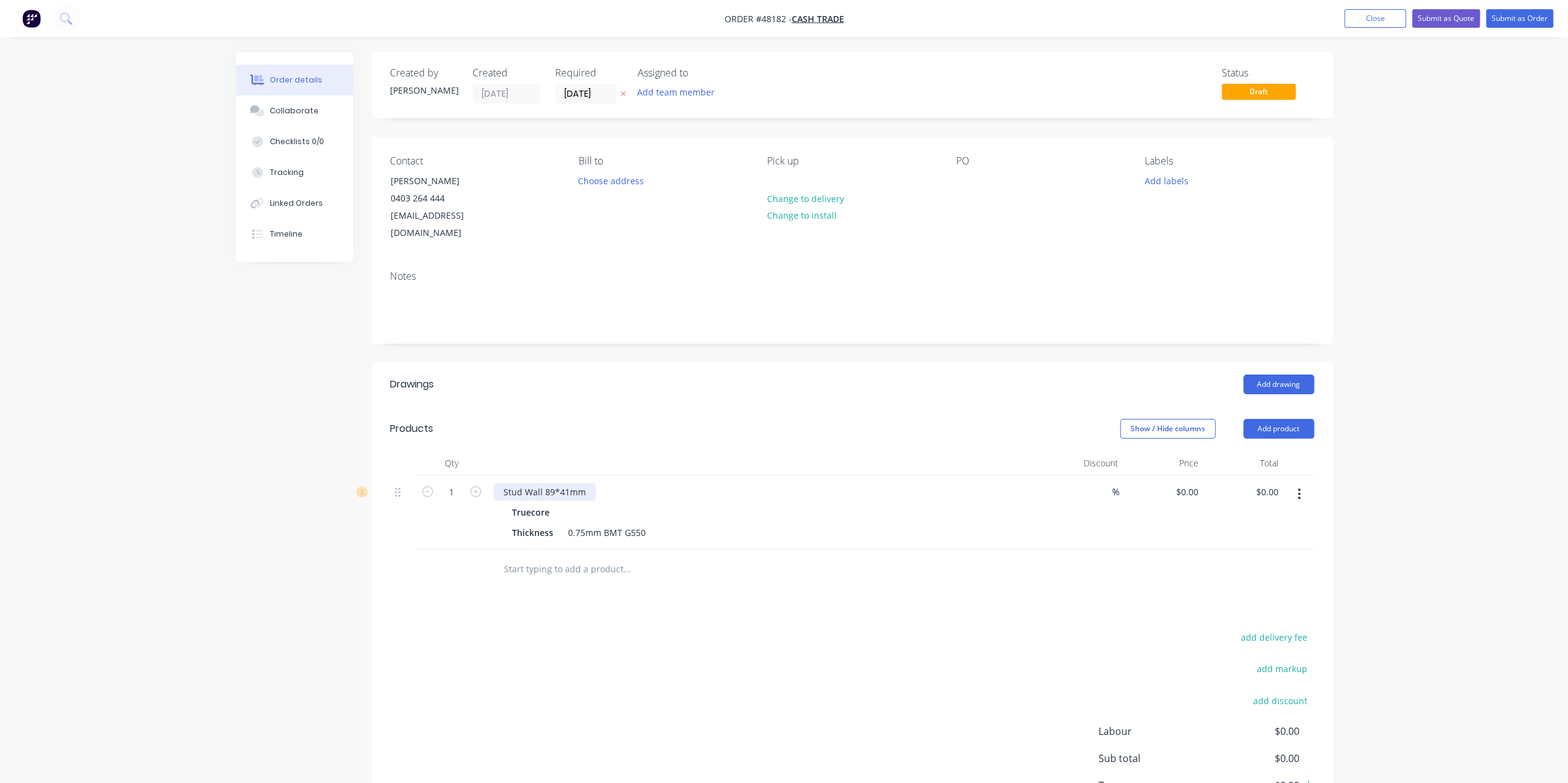
drag, startPoint x: 585, startPoint y: 471, endPoint x: 612, endPoint y: 481, distance: 28.8
click at [591, 483] on div "Stud Wall 89*41mm" at bounding box center [544, 492] width 102 height 18
click at [596, 483] on div "Stud Wall 89*41mm -" at bounding box center [547, 492] width 108 height 18
click at [890, 690] on div "add delivery fee add markup add discount Labour $0.00 Sub total $0.00 Tax $0.00…" at bounding box center [852, 734] width 924 height 211
click at [1259, 483] on div "0.00 0.00" at bounding box center [1269, 492] width 29 height 18
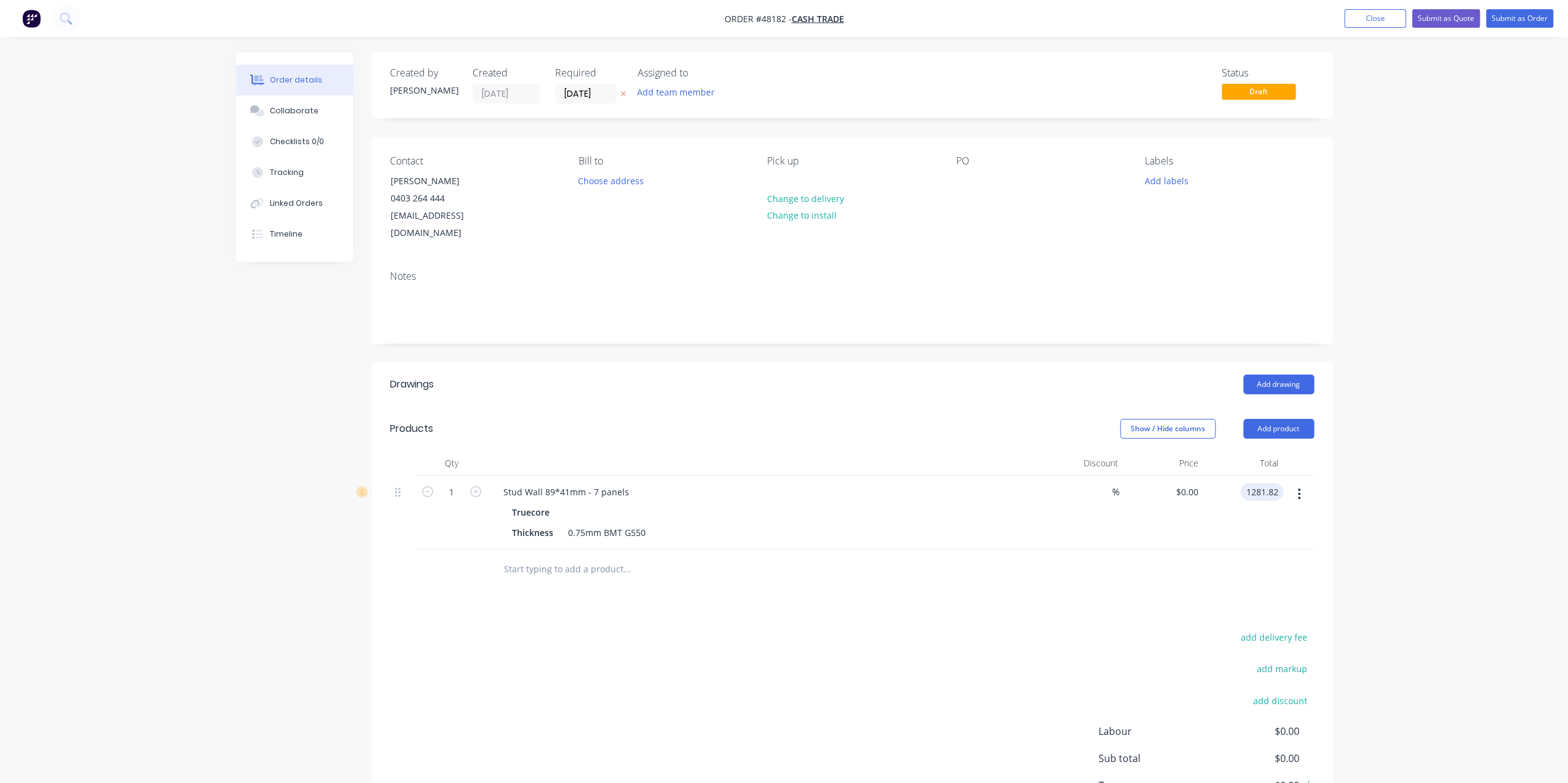
type input "1281.82"
type input "$1,281.82"
click at [1183, 569] on div at bounding box center [852, 569] width 924 height 40
drag, startPoint x: 1266, startPoint y: 468, endPoint x: 1254, endPoint y: 481, distance: 17.7
click at [1266, 483] on input "1281.82" at bounding box center [1261, 492] width 45 height 18
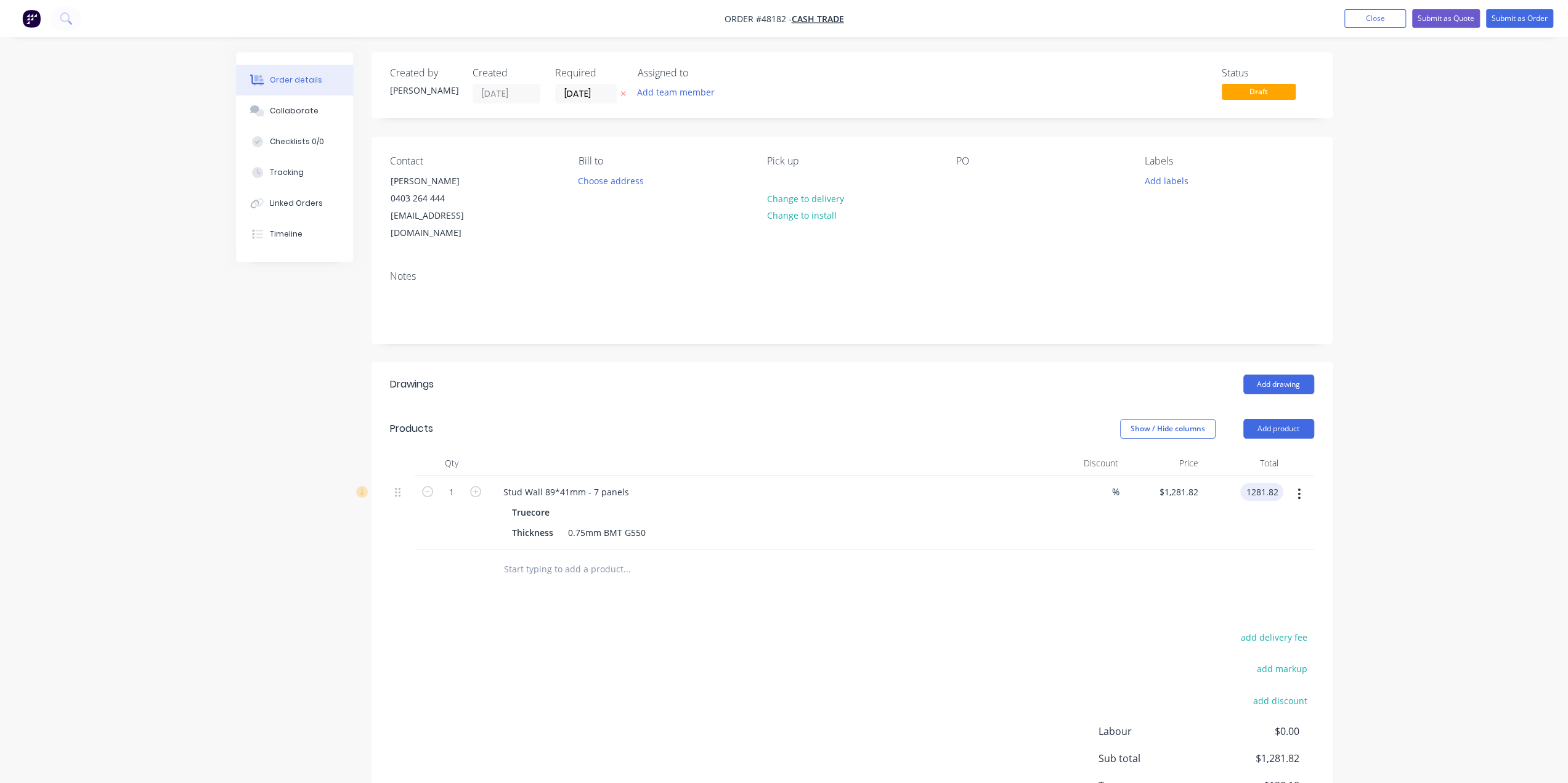
click at [1252, 483] on input "1281.82" at bounding box center [1264, 492] width 38 height 18
type input "1581.82"
type input "$1,581.82"
drag, startPoint x: 1177, startPoint y: 508, endPoint x: 1172, endPoint y: 522, distance: 14.9
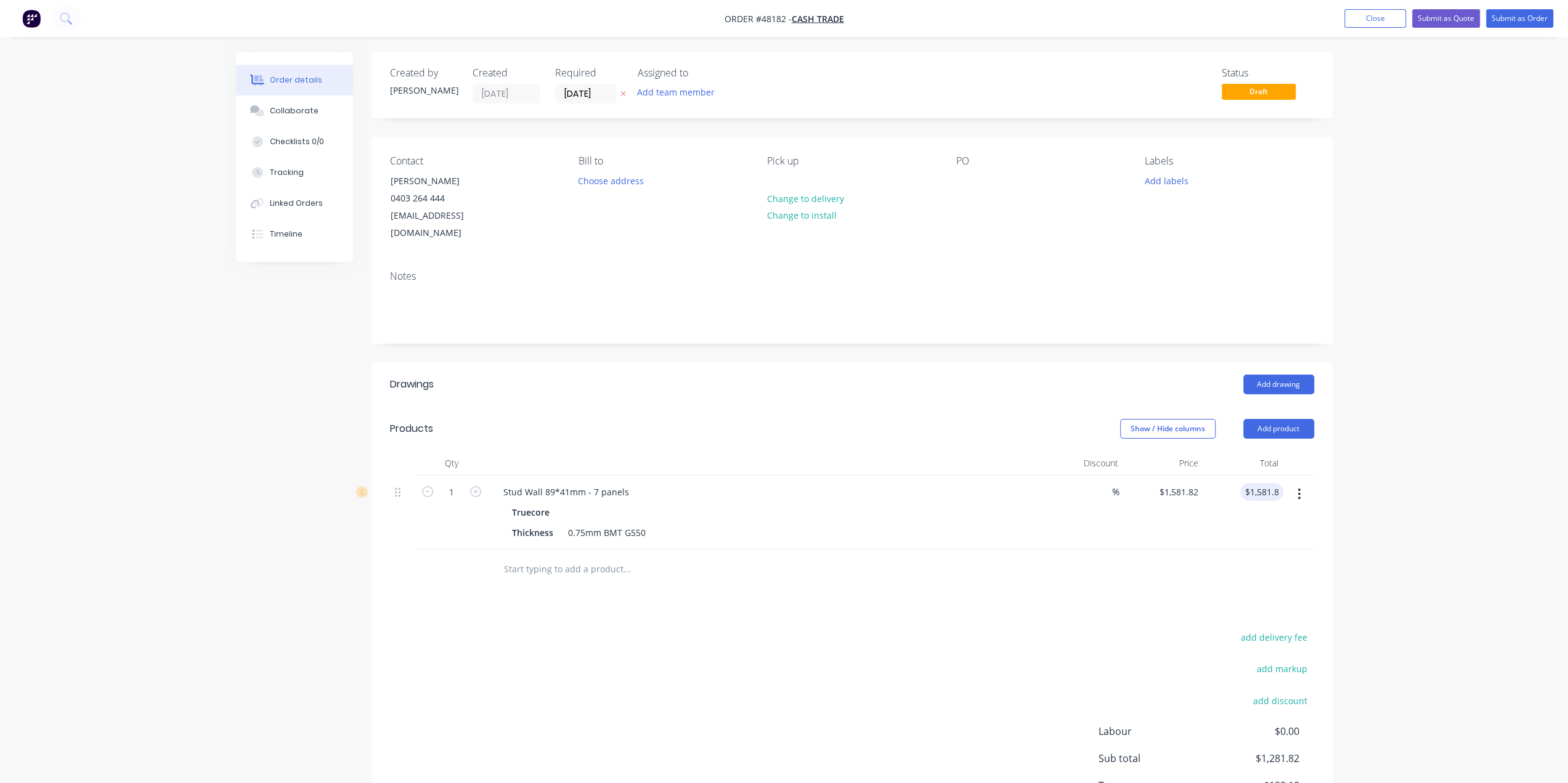
click at [1176, 509] on div "$1,581.82 $1,281.82" at bounding box center [1163, 512] width 80 height 74
click at [1269, 375] on button "Add drawing" at bounding box center [1279, 384] width 71 height 20
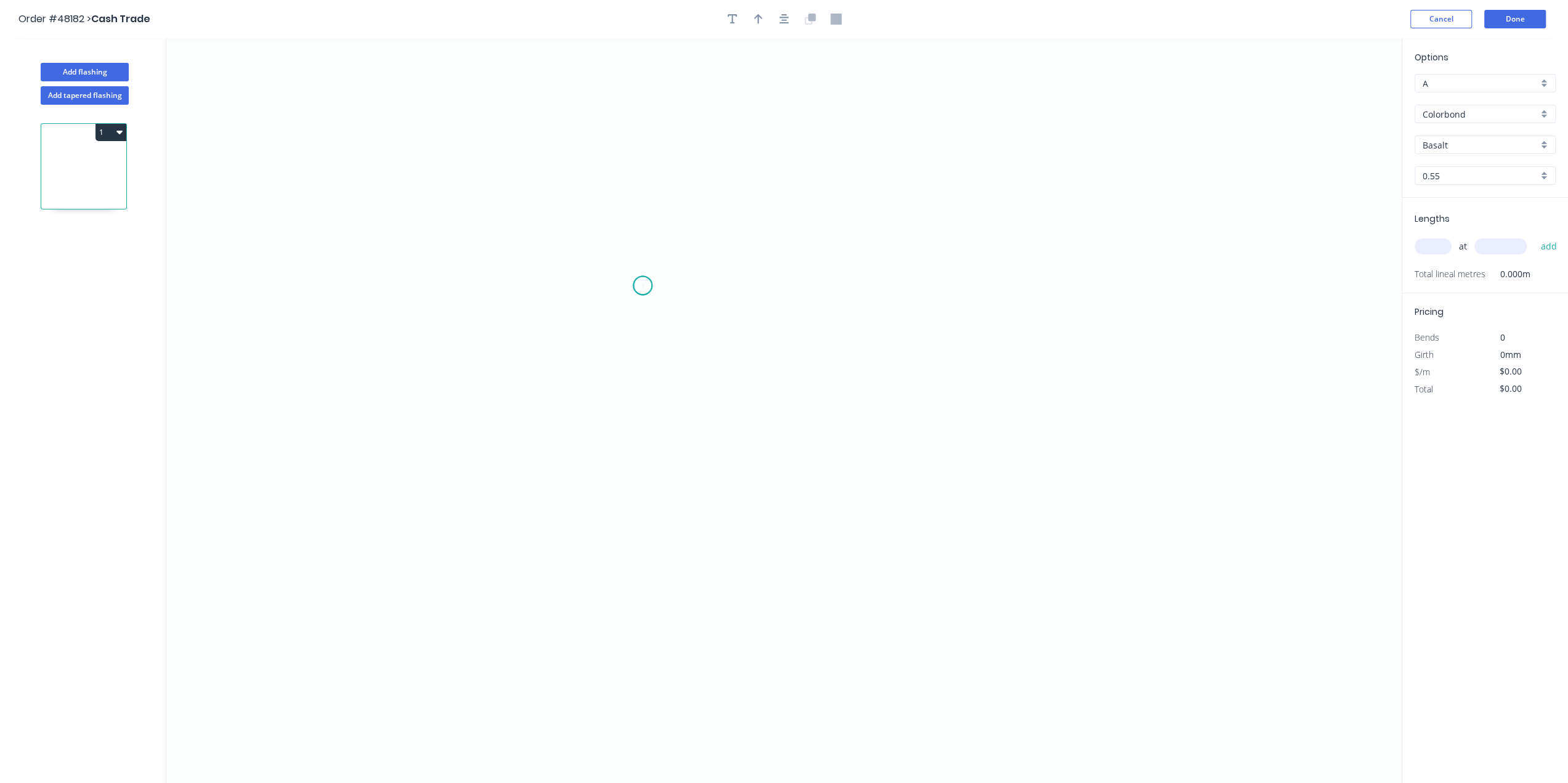
drag, startPoint x: 643, startPoint y: 285, endPoint x: 660, endPoint y: 271, distance: 22.0
click at [643, 284] on icon "0" at bounding box center [784, 410] width 1235 height 745
click at [659, 267] on icon "0" at bounding box center [784, 410] width 1235 height 745
click at [838, 267] on icon "0 ?" at bounding box center [784, 410] width 1235 height 745
click at [841, 577] on icon "0 ? ?" at bounding box center [784, 410] width 1235 height 745
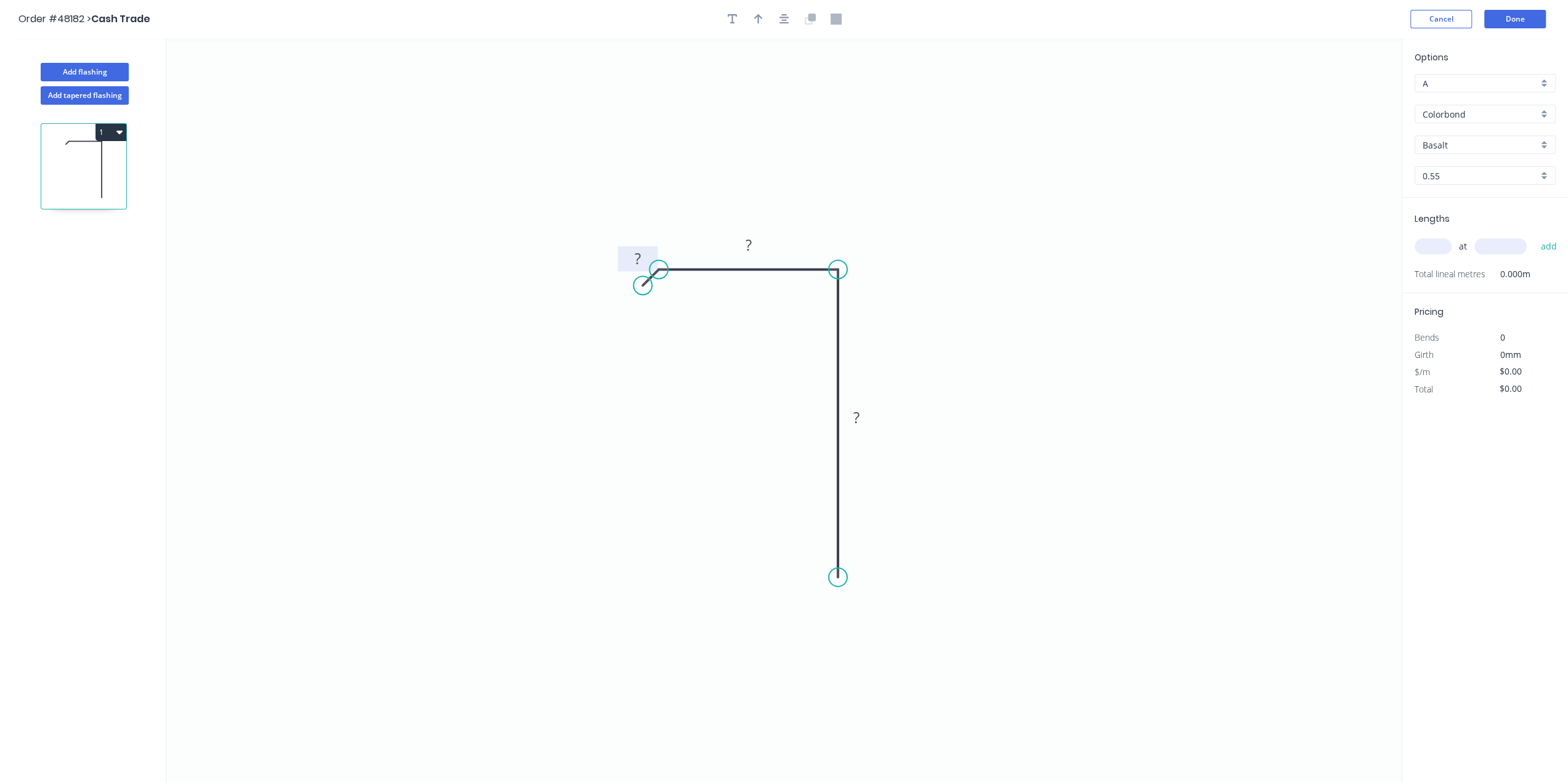
click at [631, 258] on rect at bounding box center [638, 259] width 25 height 17
click at [610, 447] on icon "0 ? 90 200" at bounding box center [784, 410] width 1235 height 745
click at [638, 255] on tspan "?" at bounding box center [638, 258] width 6 height 20
drag, startPoint x: 597, startPoint y: 518, endPoint x: 524, endPoint y: 363, distance: 171.3
click at [597, 520] on icon "0 10 90 200" at bounding box center [784, 410] width 1235 height 745
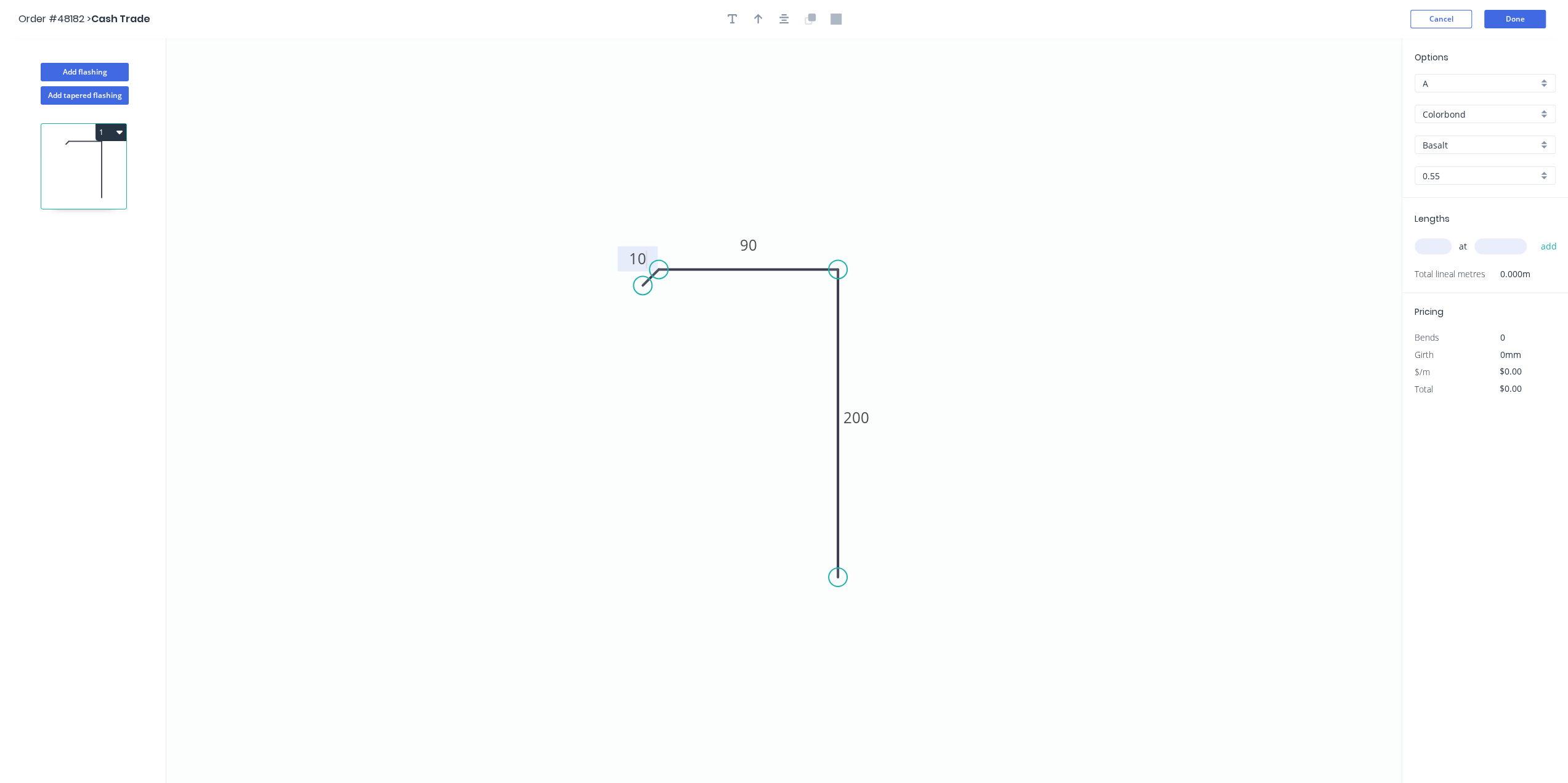
type input "$11.27"
click at [1528, 113] on input "Colorbond" at bounding box center [1480, 114] width 115 height 13
click at [1485, 149] on div "Zincalume" at bounding box center [1485, 159] width 140 height 22
type input "Zincalume"
type input "Zinc"
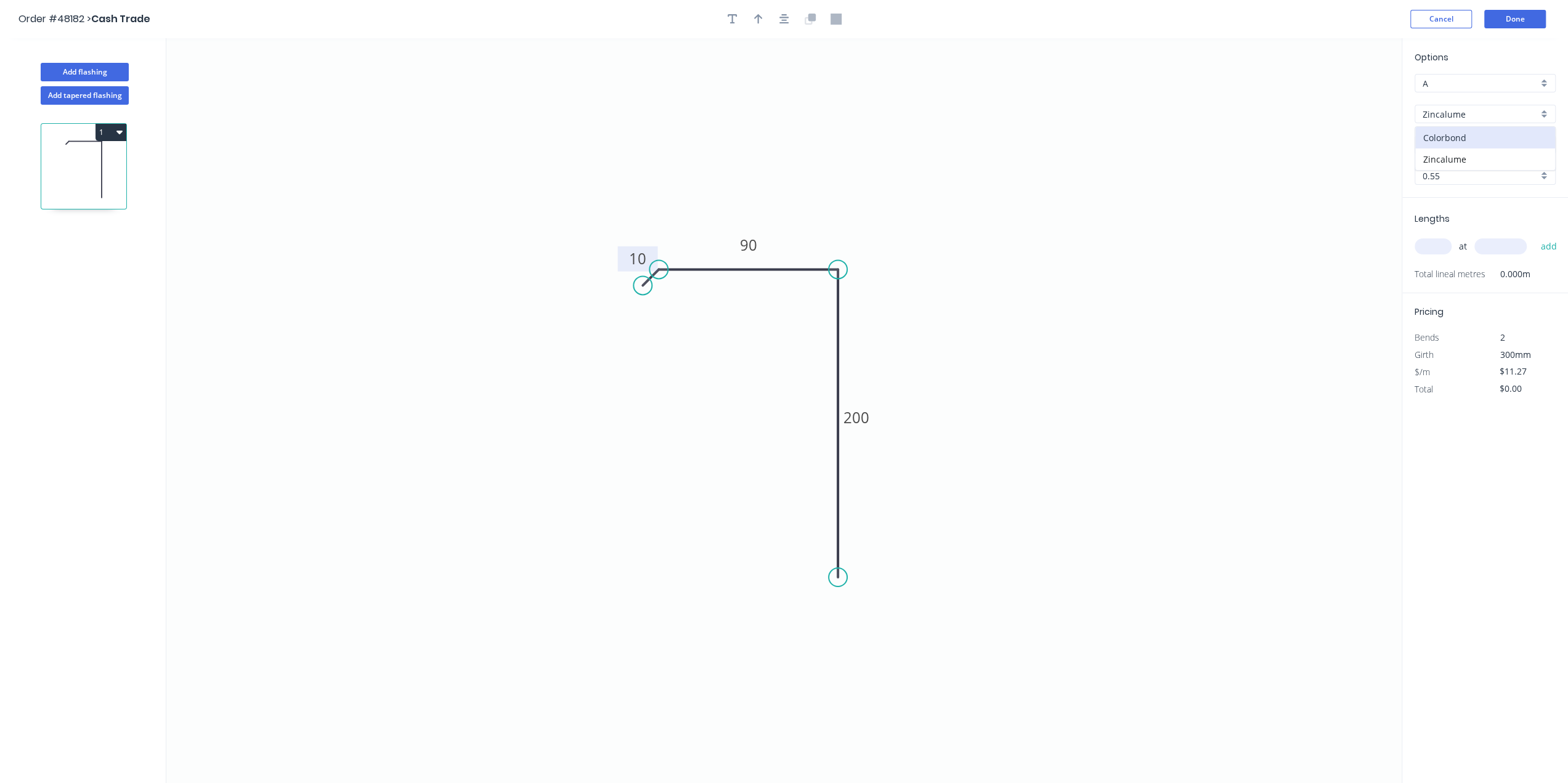
type input "$9.41"
click at [1425, 238] on input "text" at bounding box center [1433, 246] width 37 height 16
type input "2"
type input "3000"
click at [1534, 236] on button "add" at bounding box center [1549, 246] width 29 height 21
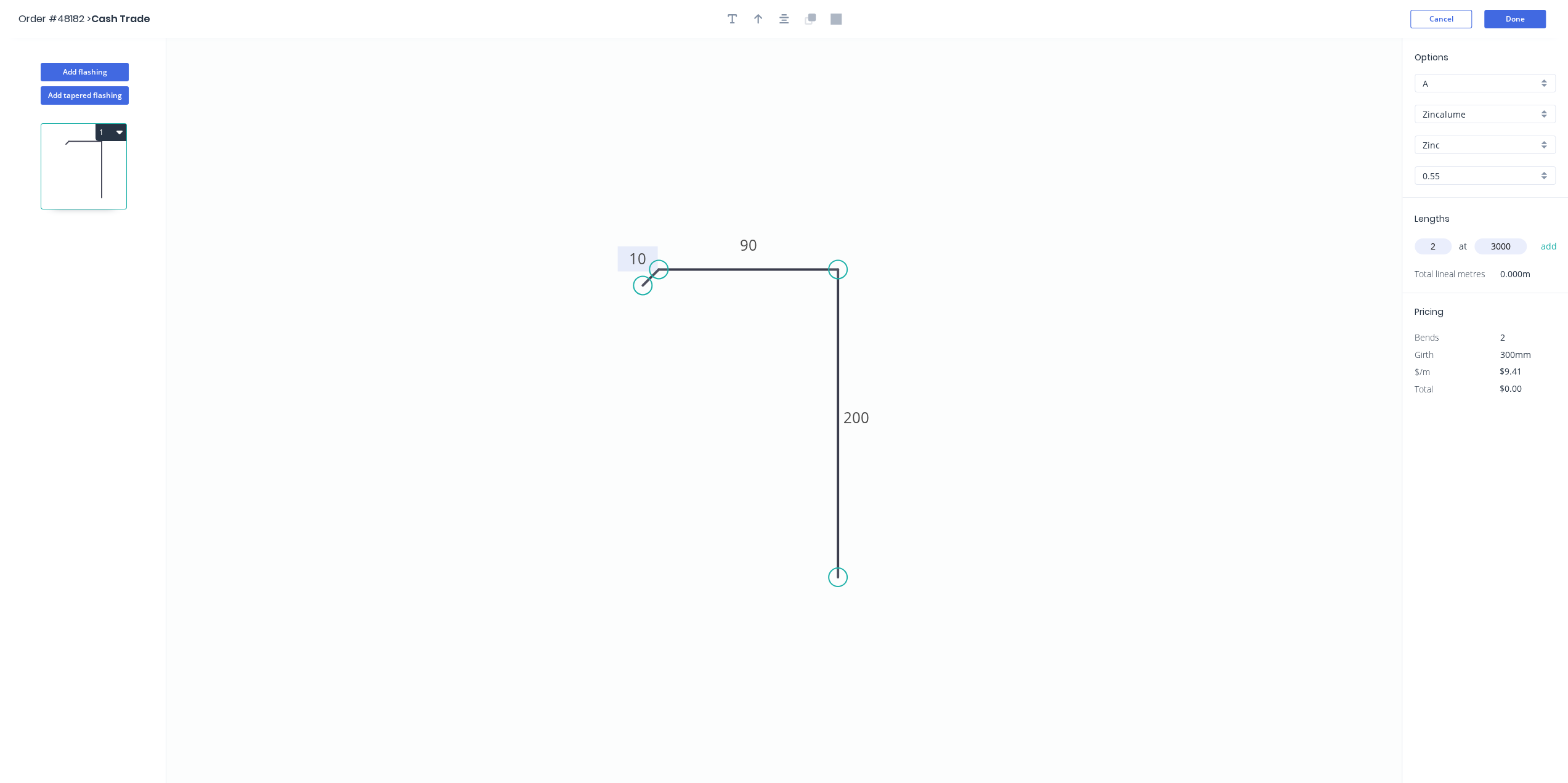
type input "$56.46"
click at [1254, 391] on icon "0 10 90 200" at bounding box center [784, 410] width 1235 height 745
click at [1321, 396] on icon "0 10 90 200" at bounding box center [784, 410] width 1235 height 745
click at [1506, 15] on button "Done" at bounding box center [1515, 19] width 62 height 18
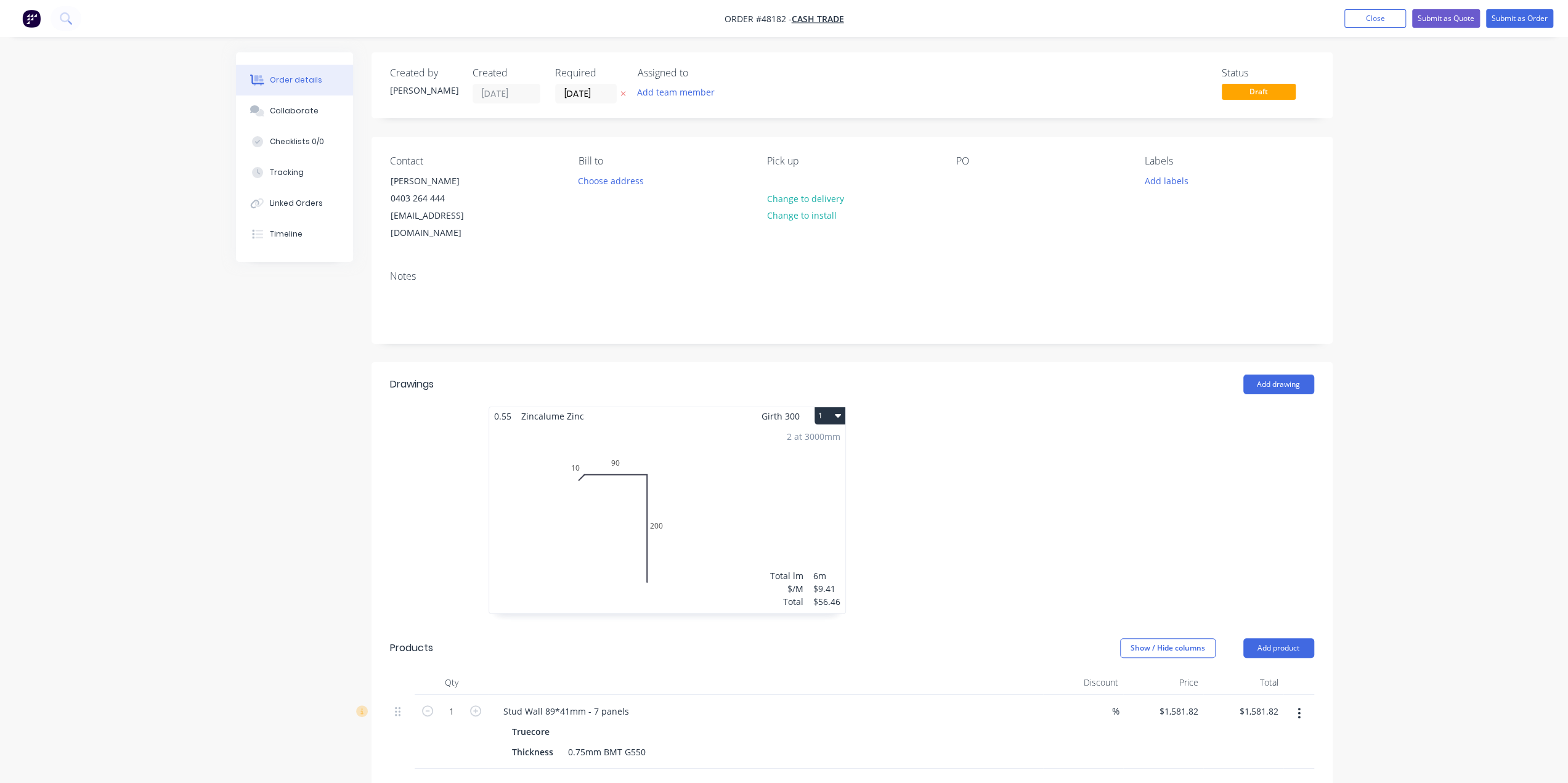
click at [1083, 440] on div at bounding box center [1037, 516] width 370 height 219
click at [1431, 18] on button "Submit as Quote" at bounding box center [1445, 18] width 68 height 18
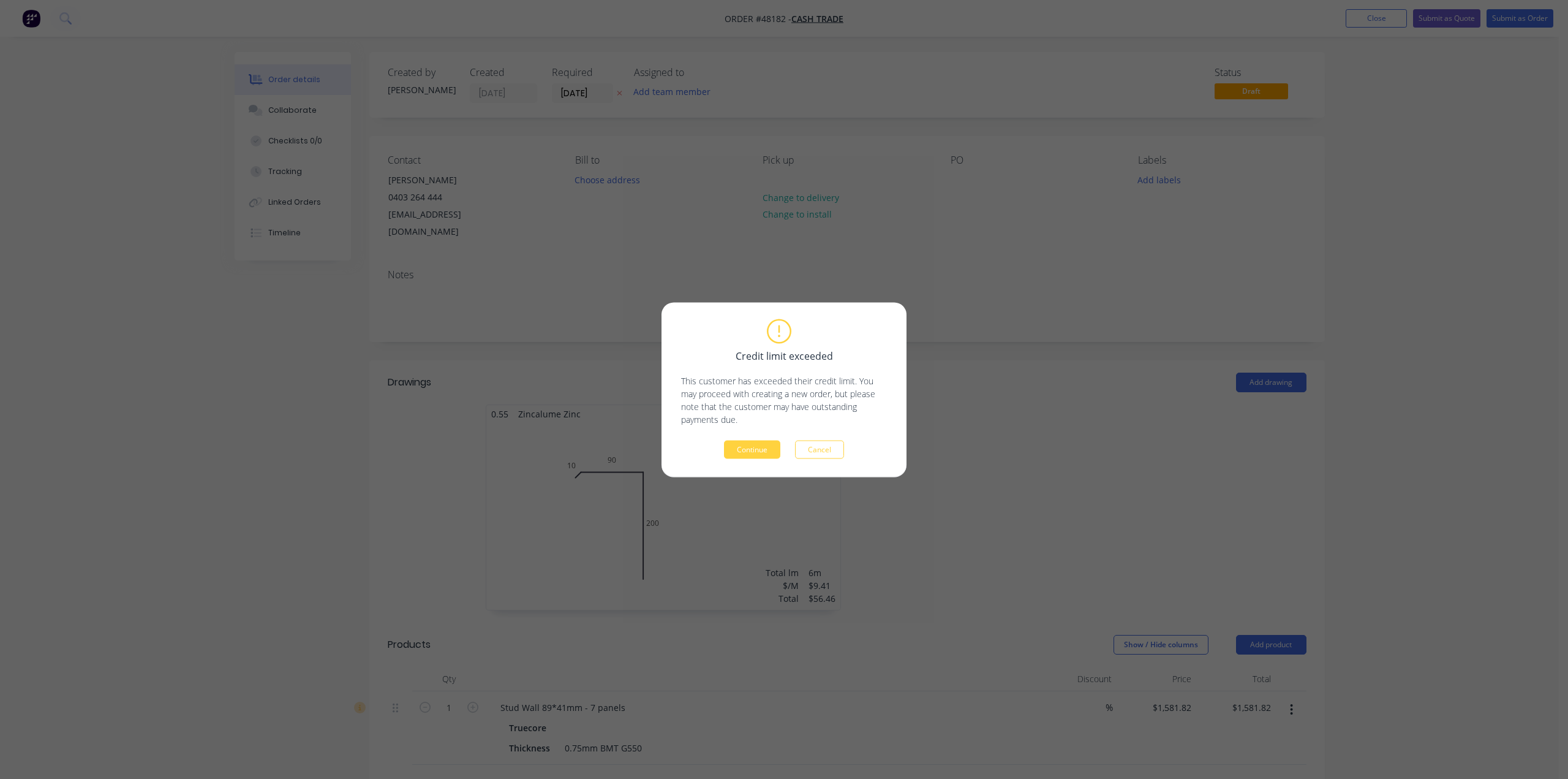
click at [755, 451] on button "Continue" at bounding box center [752, 449] width 56 height 18
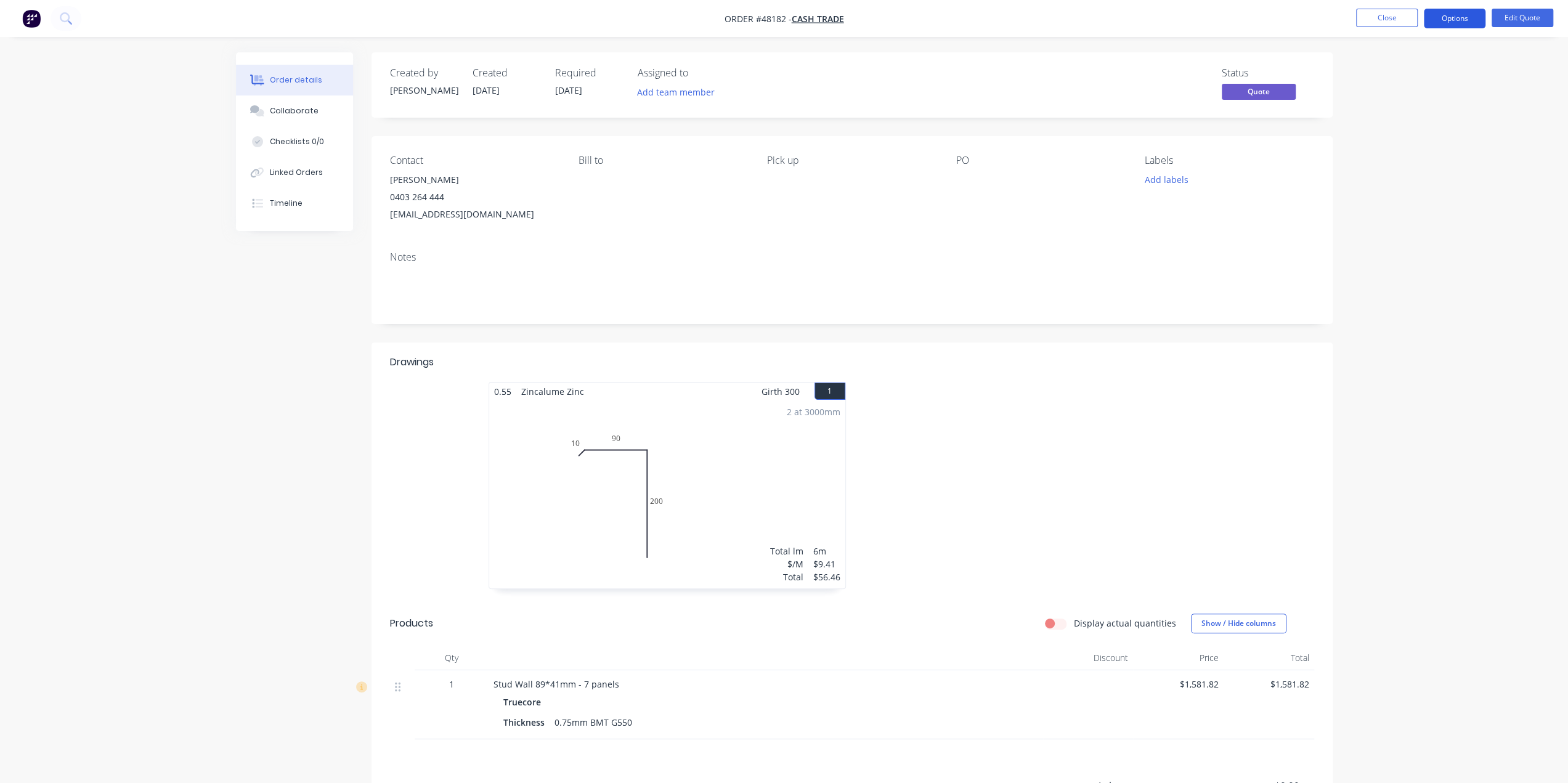
click at [1476, 17] on button "Options" at bounding box center [1454, 18] width 62 height 20
click at [1379, 76] on div "Quote" at bounding box center [1417, 75] width 113 height 18
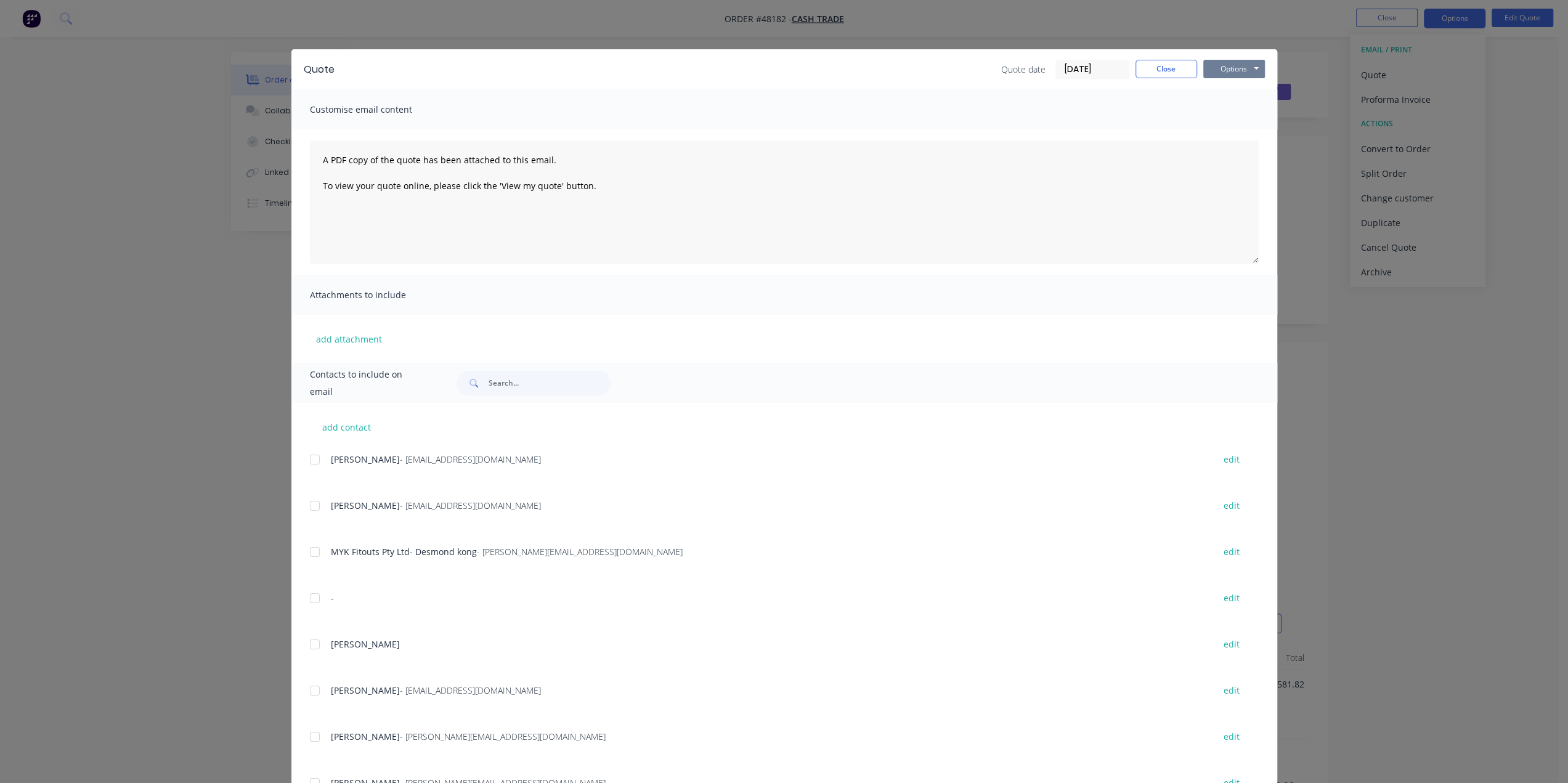
click at [1224, 66] on button "Options" at bounding box center [1234, 69] width 62 height 18
click at [1215, 107] on button "Print" at bounding box center [1243, 111] width 79 height 20
click at [724, 30] on div "Quote Quote date [DATE] Close Options Preview Print Email Customise email conte…" at bounding box center [784, 391] width 1568 height 783
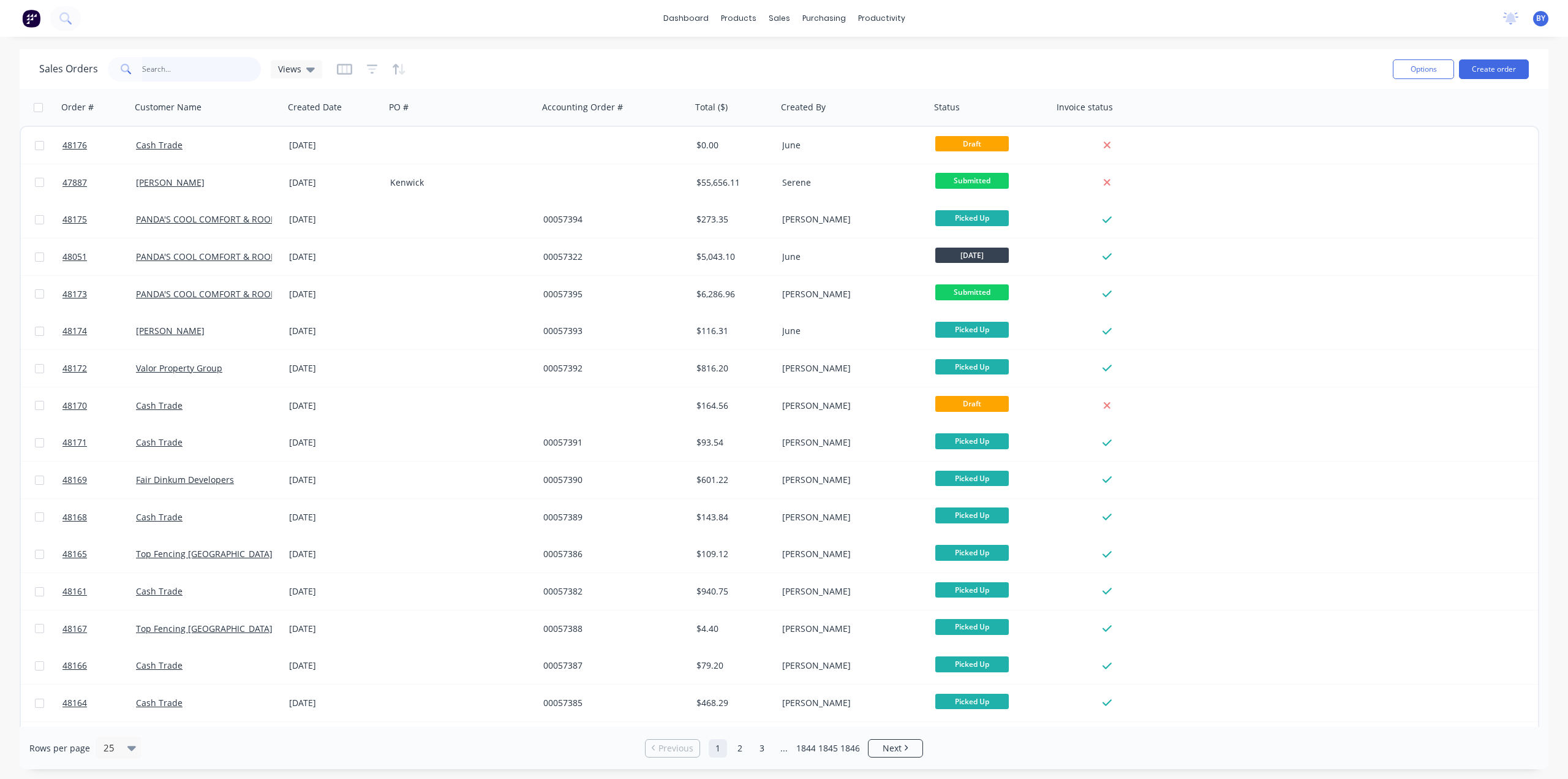
click at [167, 57] on input "text" at bounding box center [201, 69] width 119 height 25
type input "s"
click at [171, 75] on input "text" at bounding box center [201, 69] width 119 height 25
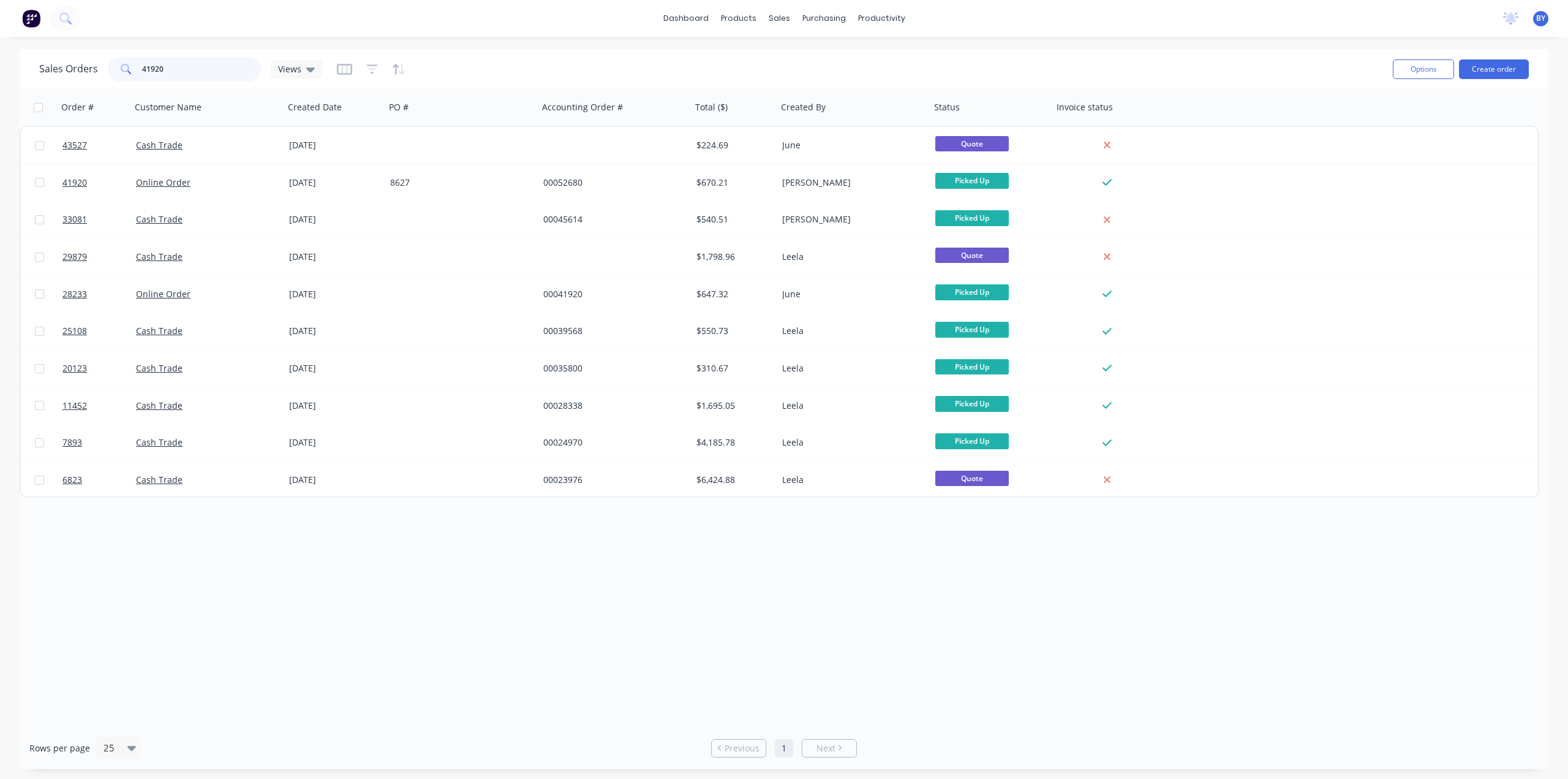
drag, startPoint x: 151, startPoint y: 75, endPoint x: 73, endPoint y: 78, distance: 78.1
click at [73, 77] on div "Sales Orders 41920 Views" at bounding box center [181, 69] width 283 height 25
click at [216, 73] on input "41920" at bounding box center [201, 69] width 119 height 25
drag, startPoint x: 114, startPoint y: 73, endPoint x: 47, endPoint y: 72, distance: 67.0
click at [47, 72] on div "Sales Orders 41920 Views" at bounding box center [181, 69] width 283 height 25
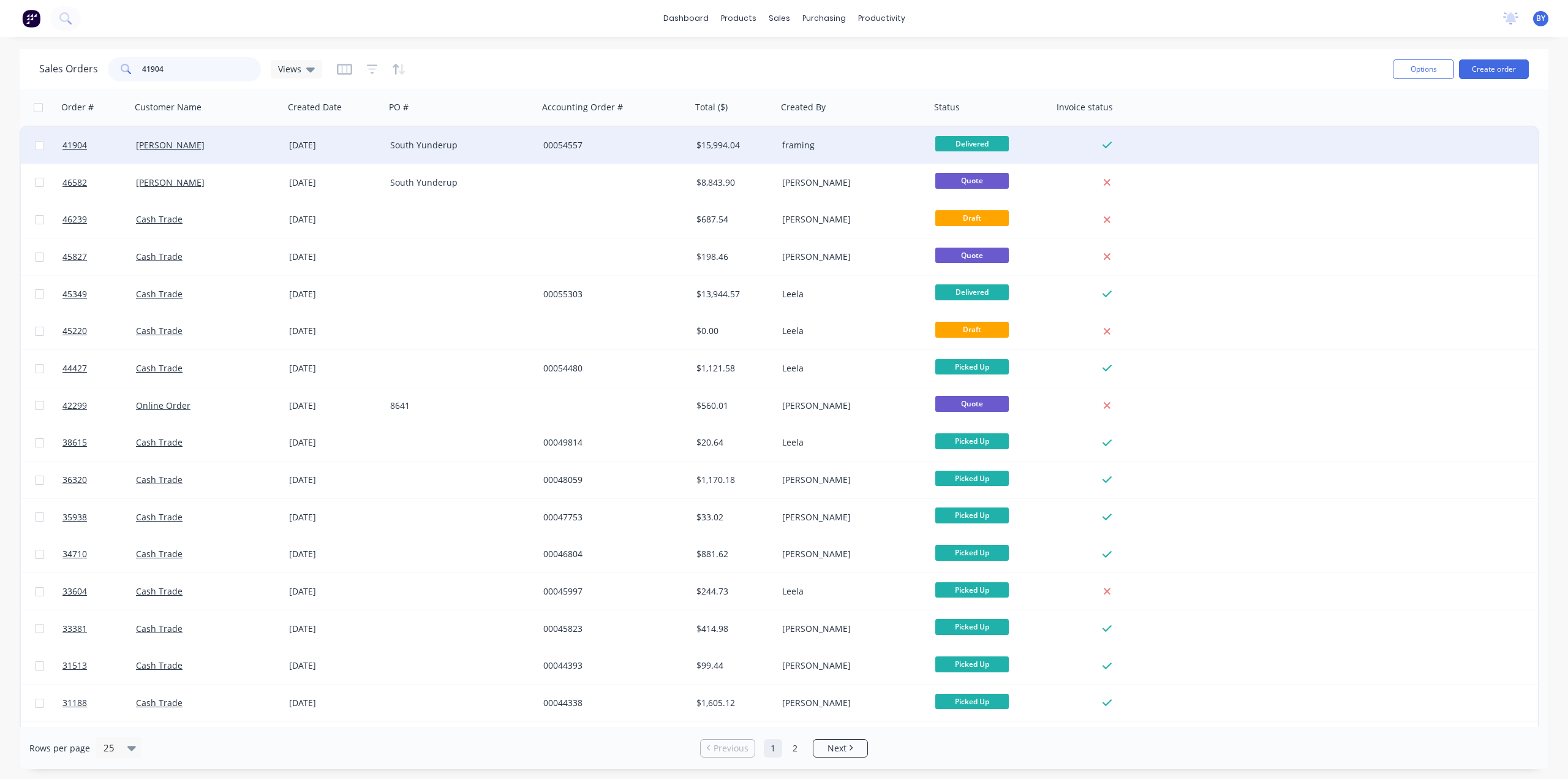
type input "41904"
click at [225, 154] on div "Li, ShengAn" at bounding box center [208, 145] width 153 height 37
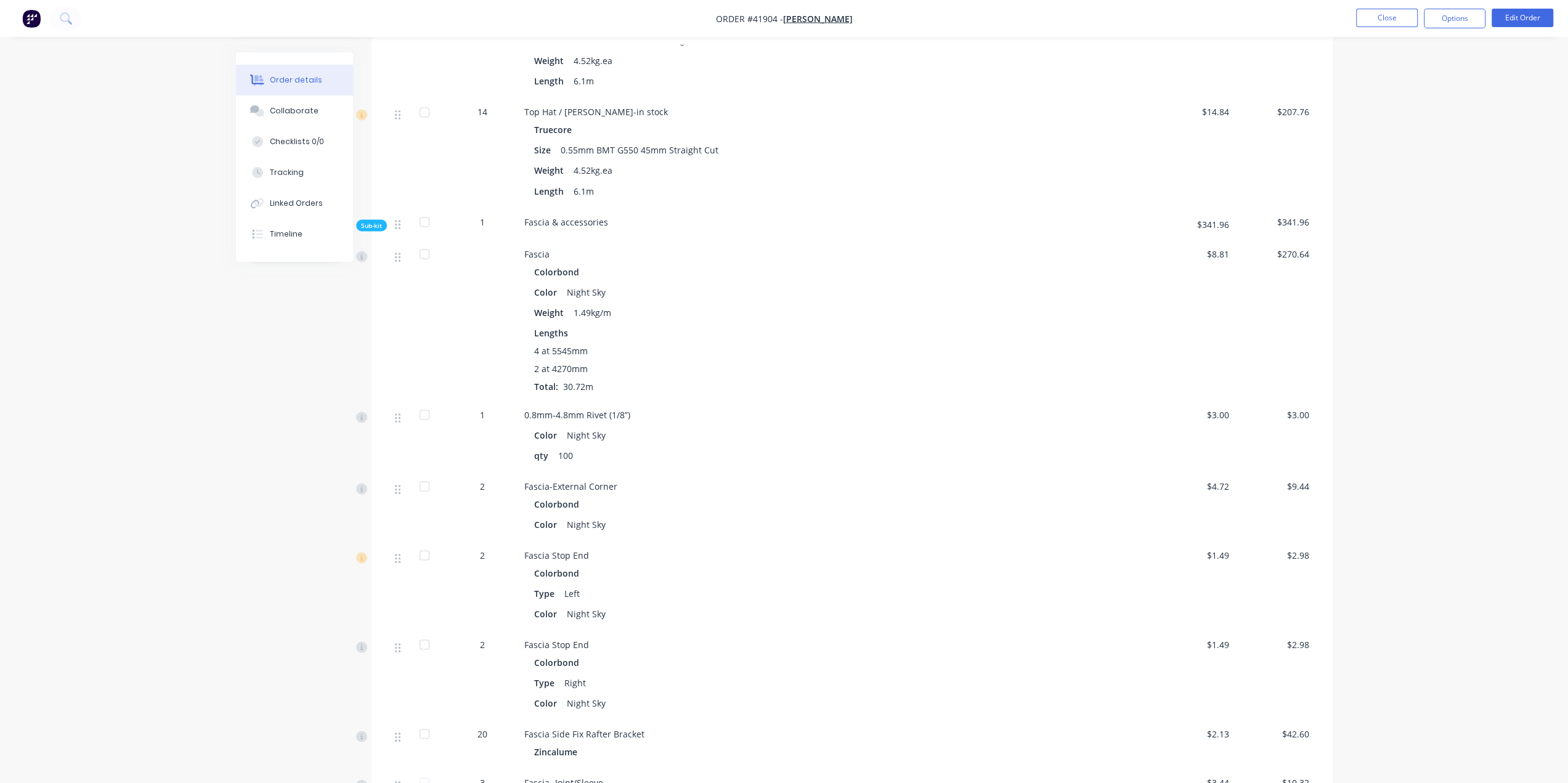
scroll to position [2022, 0]
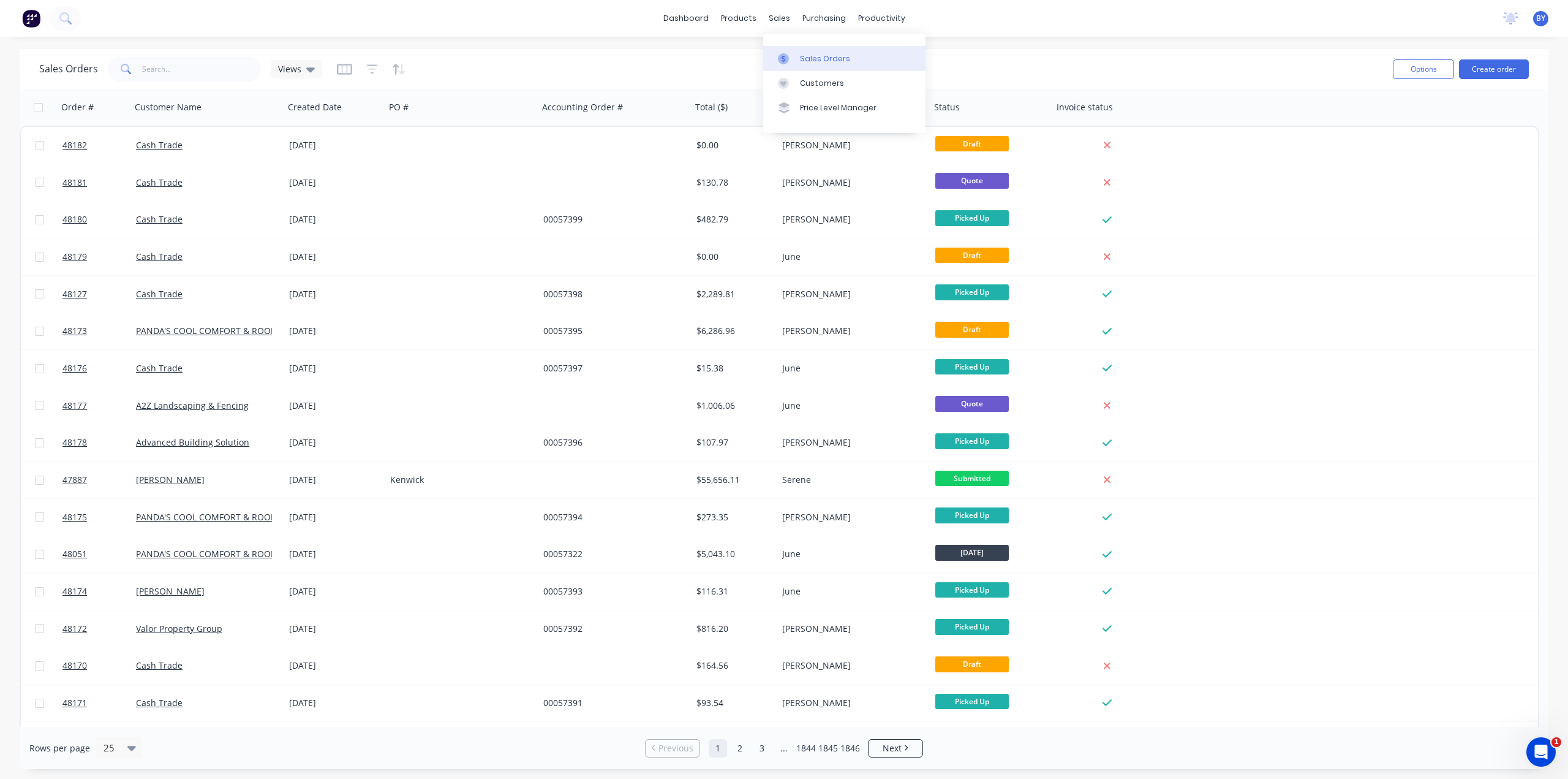
click at [800, 61] on div "Sales Orders" at bounding box center [825, 58] width 51 height 11
click at [195, 69] on input "text" at bounding box center [201, 69] width 119 height 25
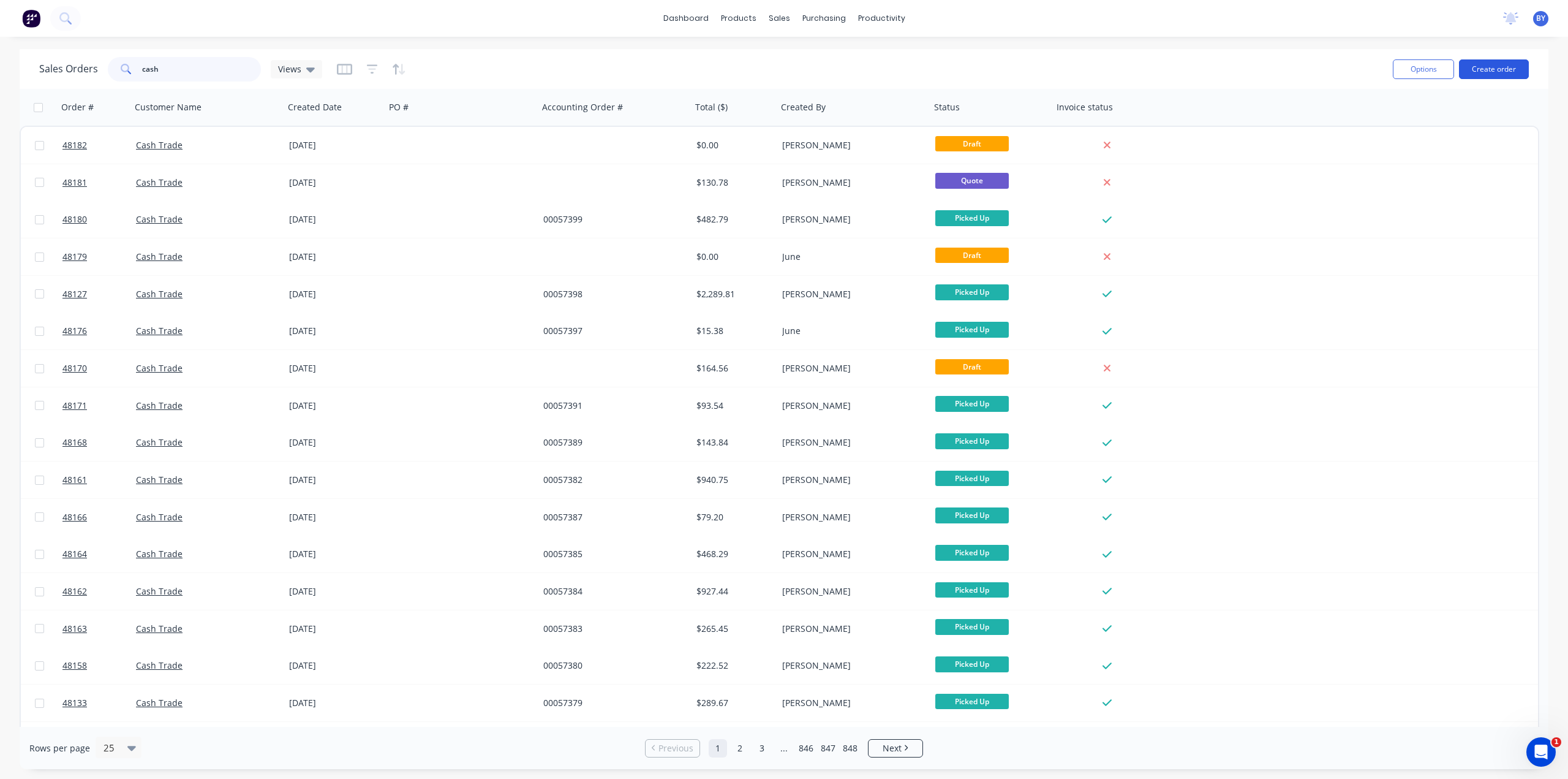
type input "cash"
click at [1481, 64] on button "Create order" at bounding box center [1494, 69] width 70 height 20
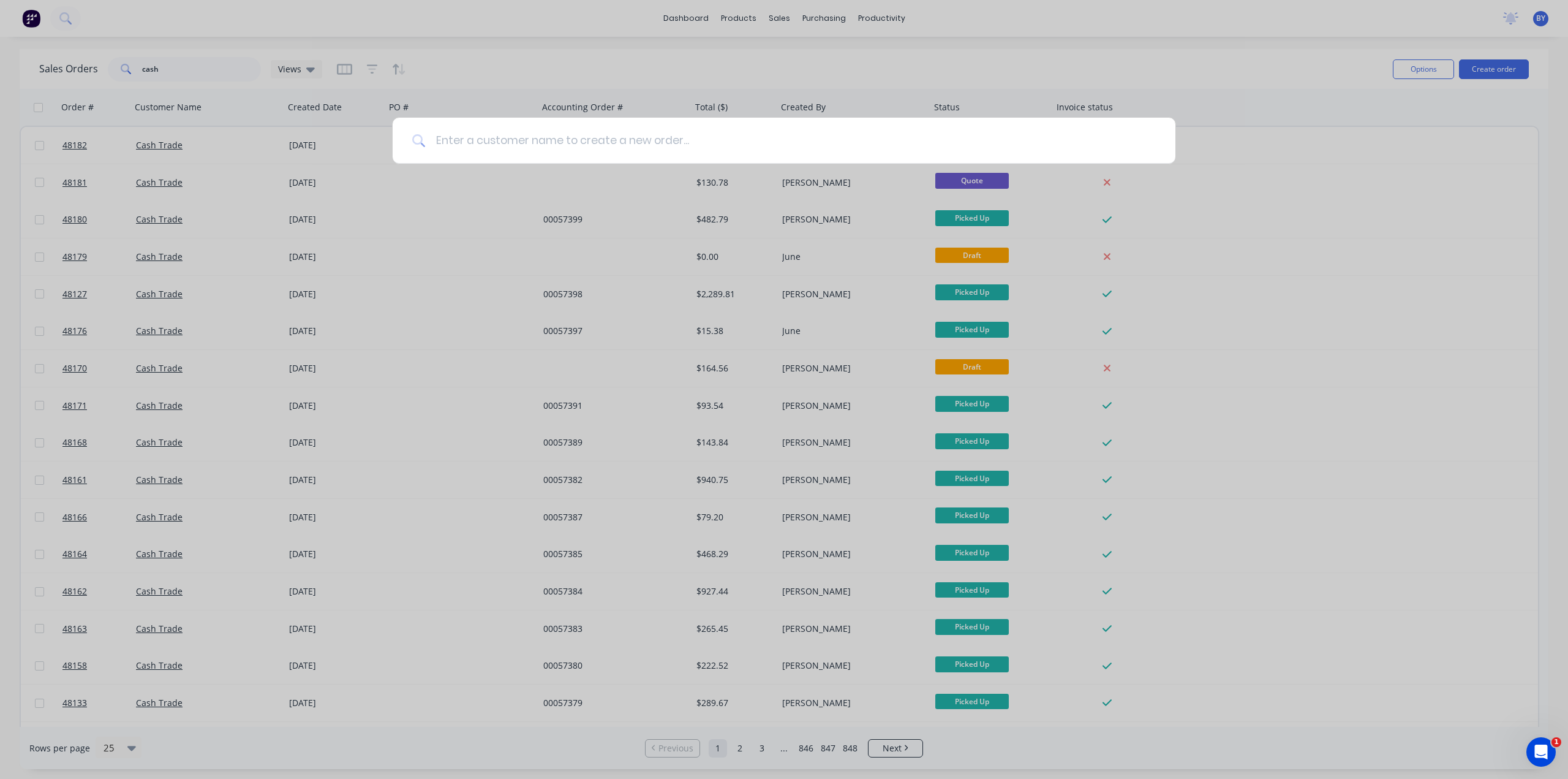
click at [595, 137] on input at bounding box center [791, 140] width 730 height 46
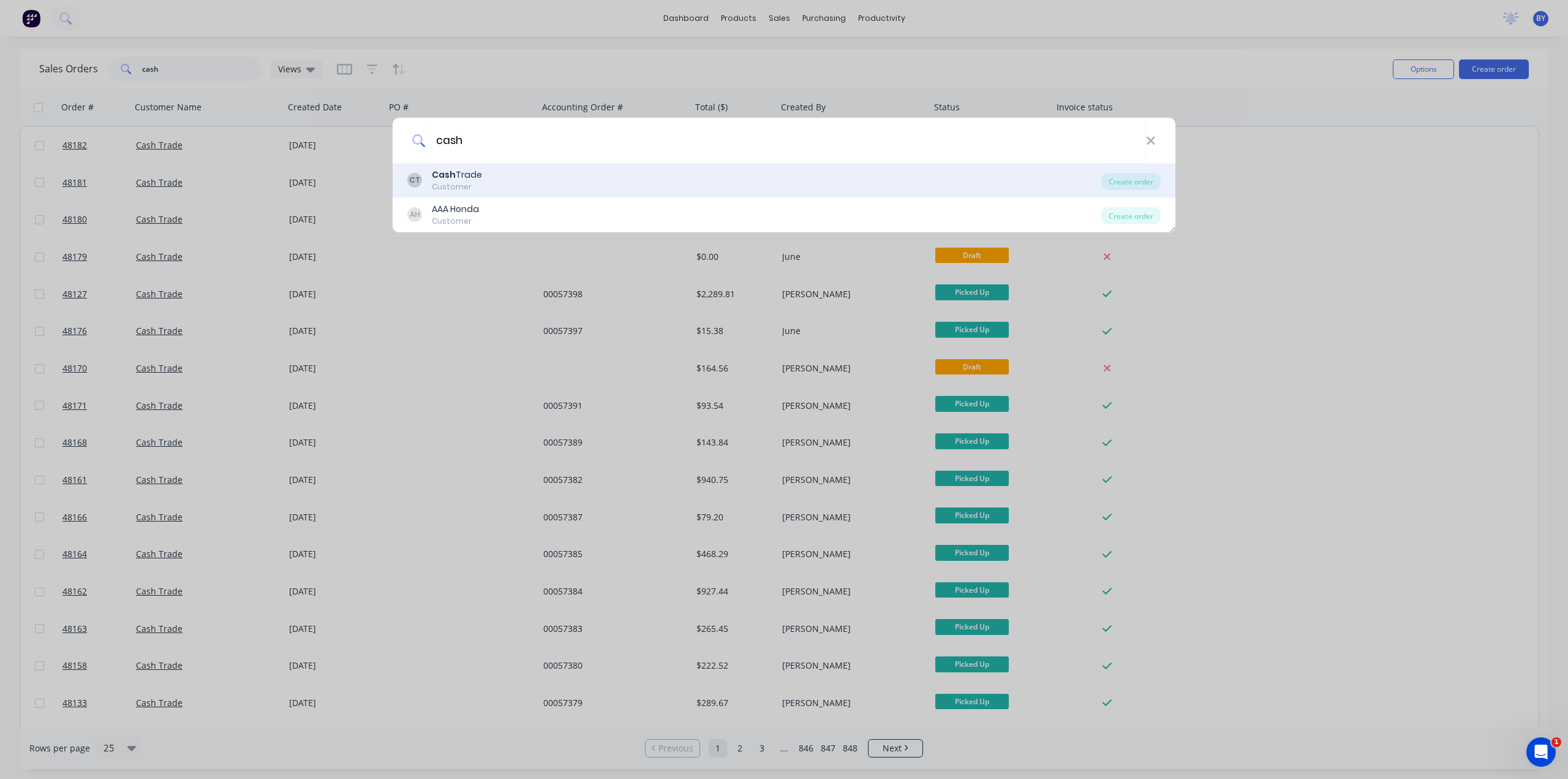
type input "cash"
click at [484, 175] on div "CT Cash Trade Customer" at bounding box center [754, 181] width 694 height 24
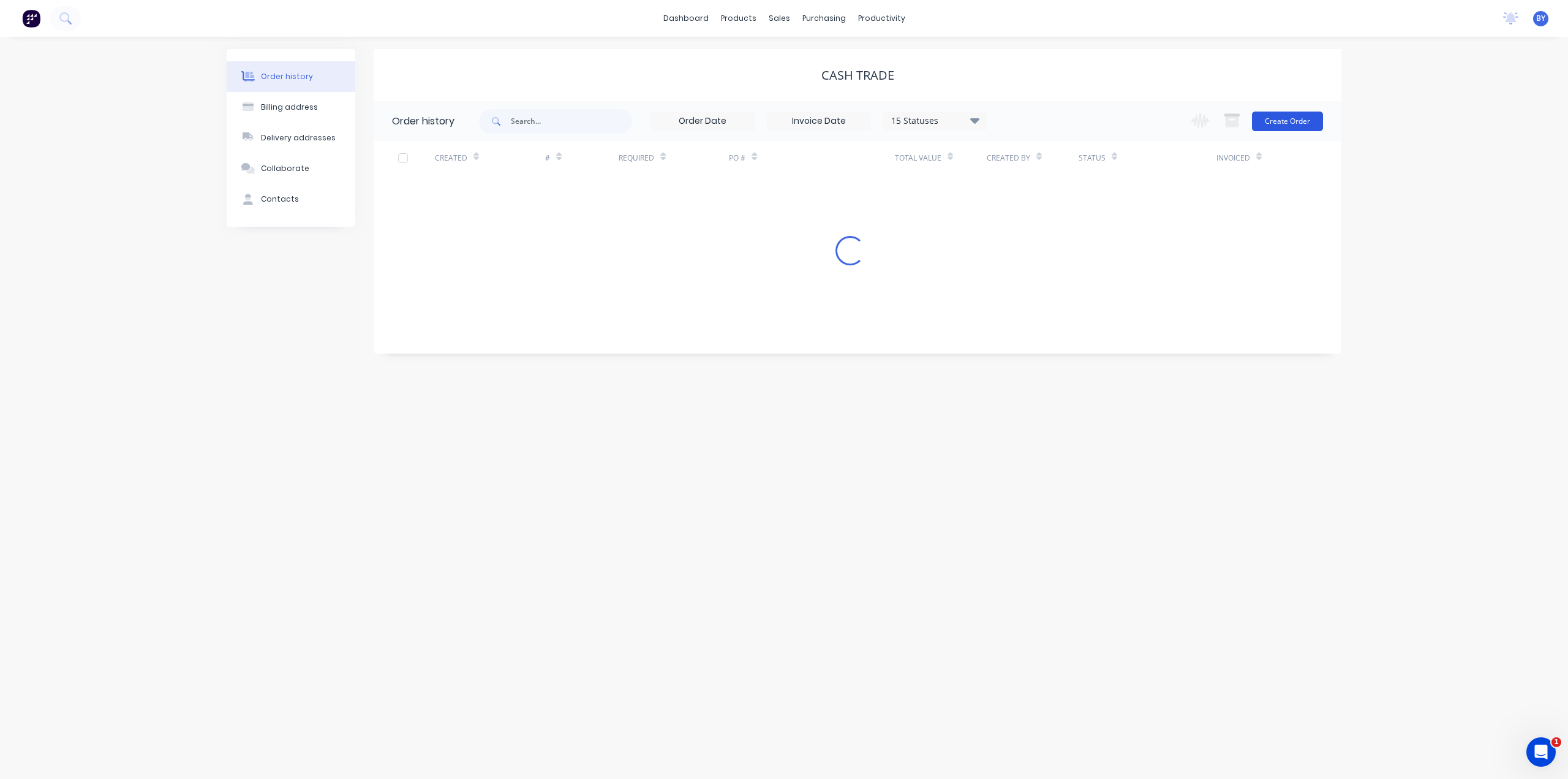
click at [1291, 122] on button "Create Order" at bounding box center [1288, 121] width 71 height 20
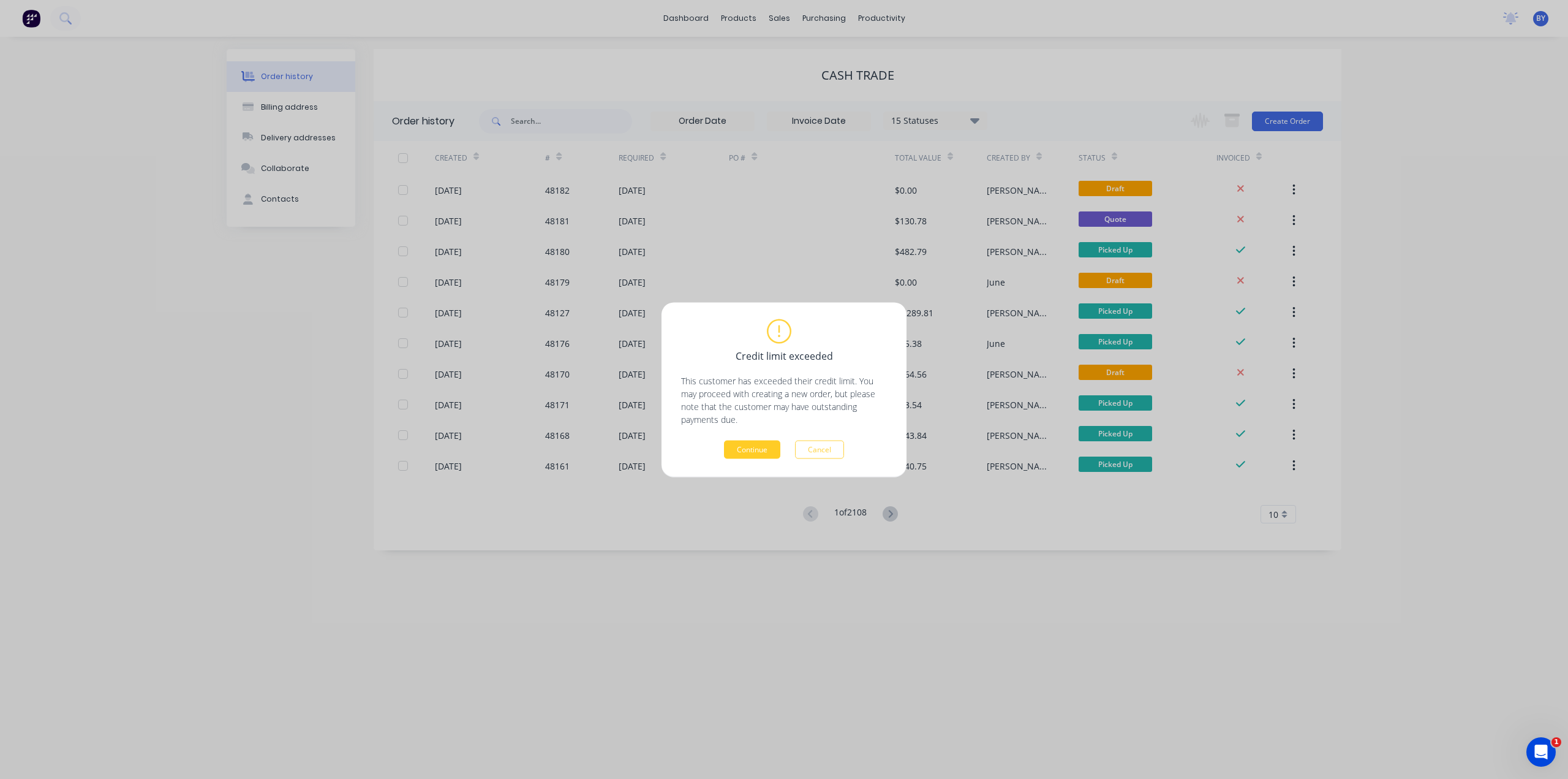
click at [753, 447] on button "Continue" at bounding box center [752, 449] width 56 height 18
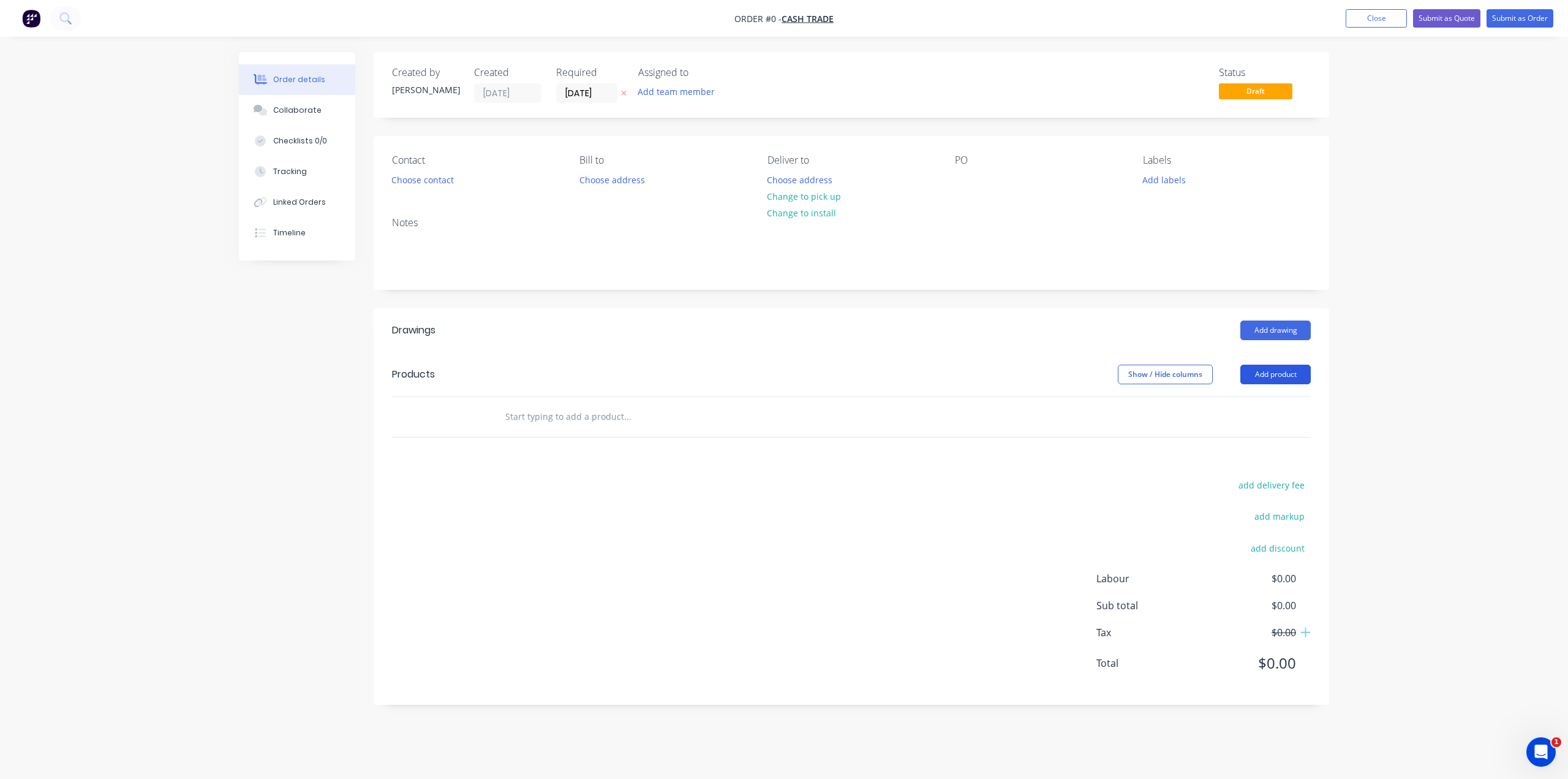
click at [1260, 376] on button "Add product" at bounding box center [1276, 374] width 71 height 20
click at [1247, 399] on div "Product catalogue" at bounding box center [1252, 406] width 94 height 18
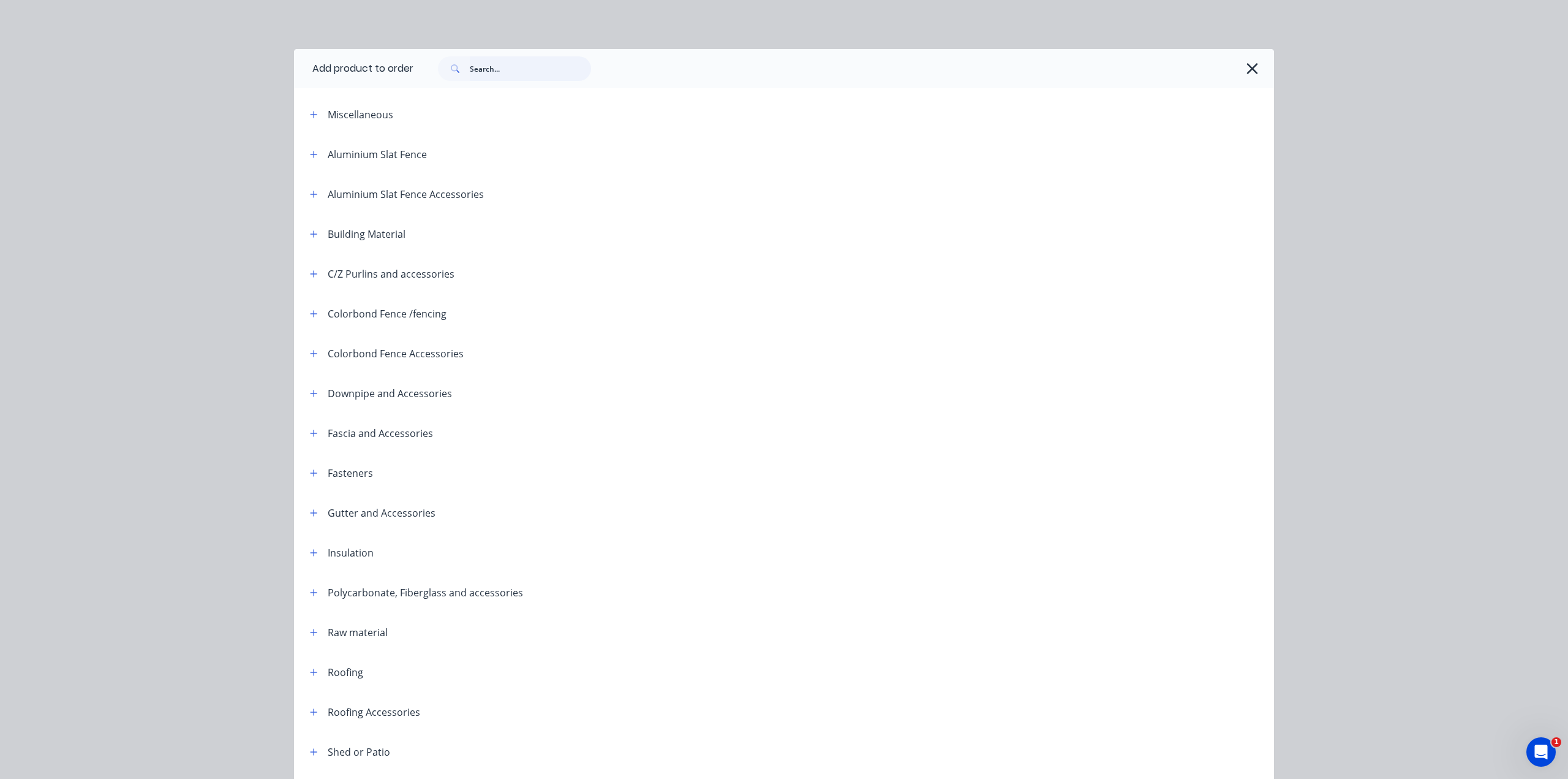
click at [529, 68] on input "text" at bounding box center [530, 68] width 121 height 25
type input "R"
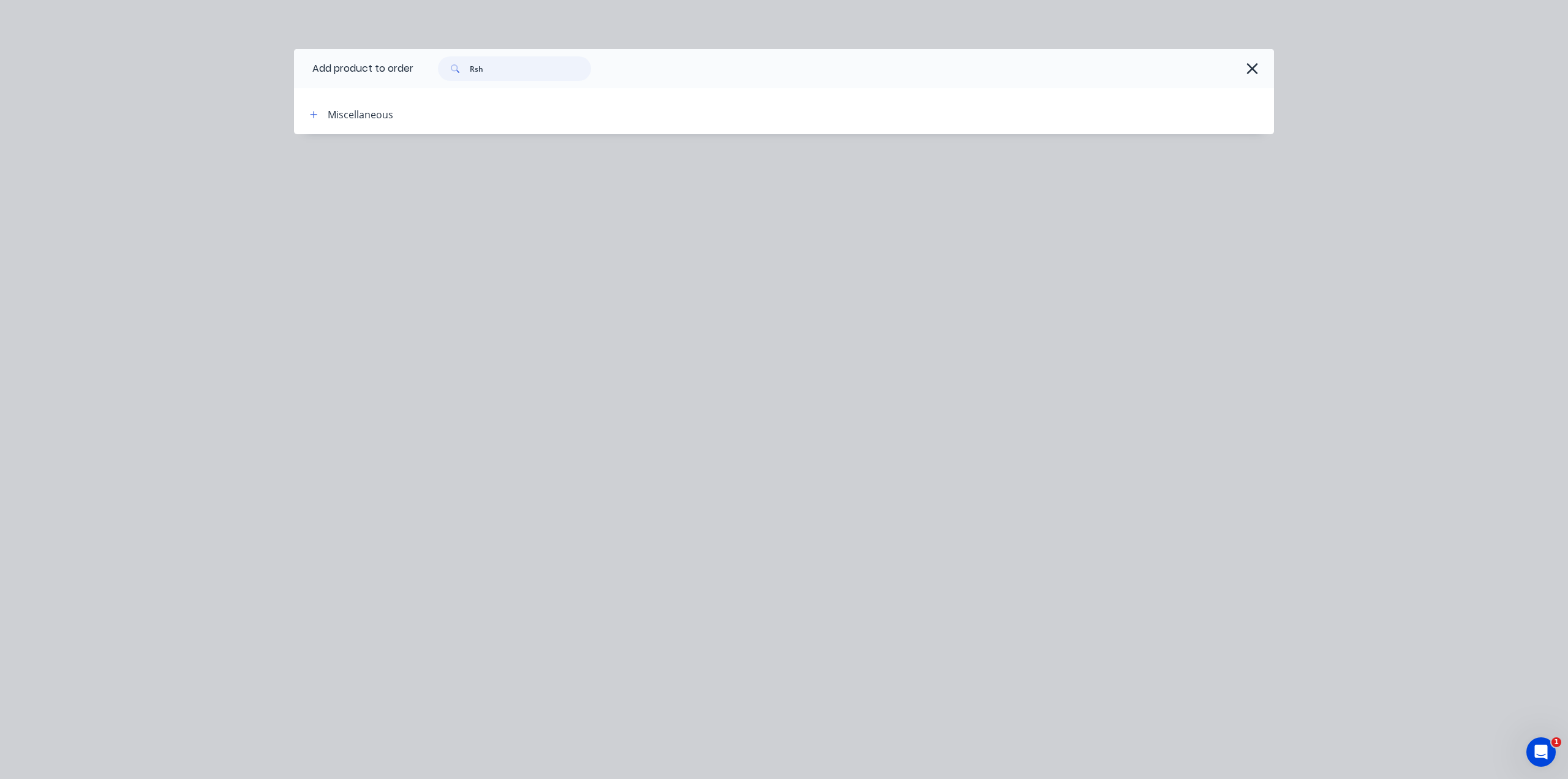
drag, startPoint x: 426, startPoint y: 68, endPoint x: 352, endPoint y: 67, distance: 74.0
click at [352, 68] on header "Add product to order Rsh" at bounding box center [784, 69] width 980 height 39
type input "S"
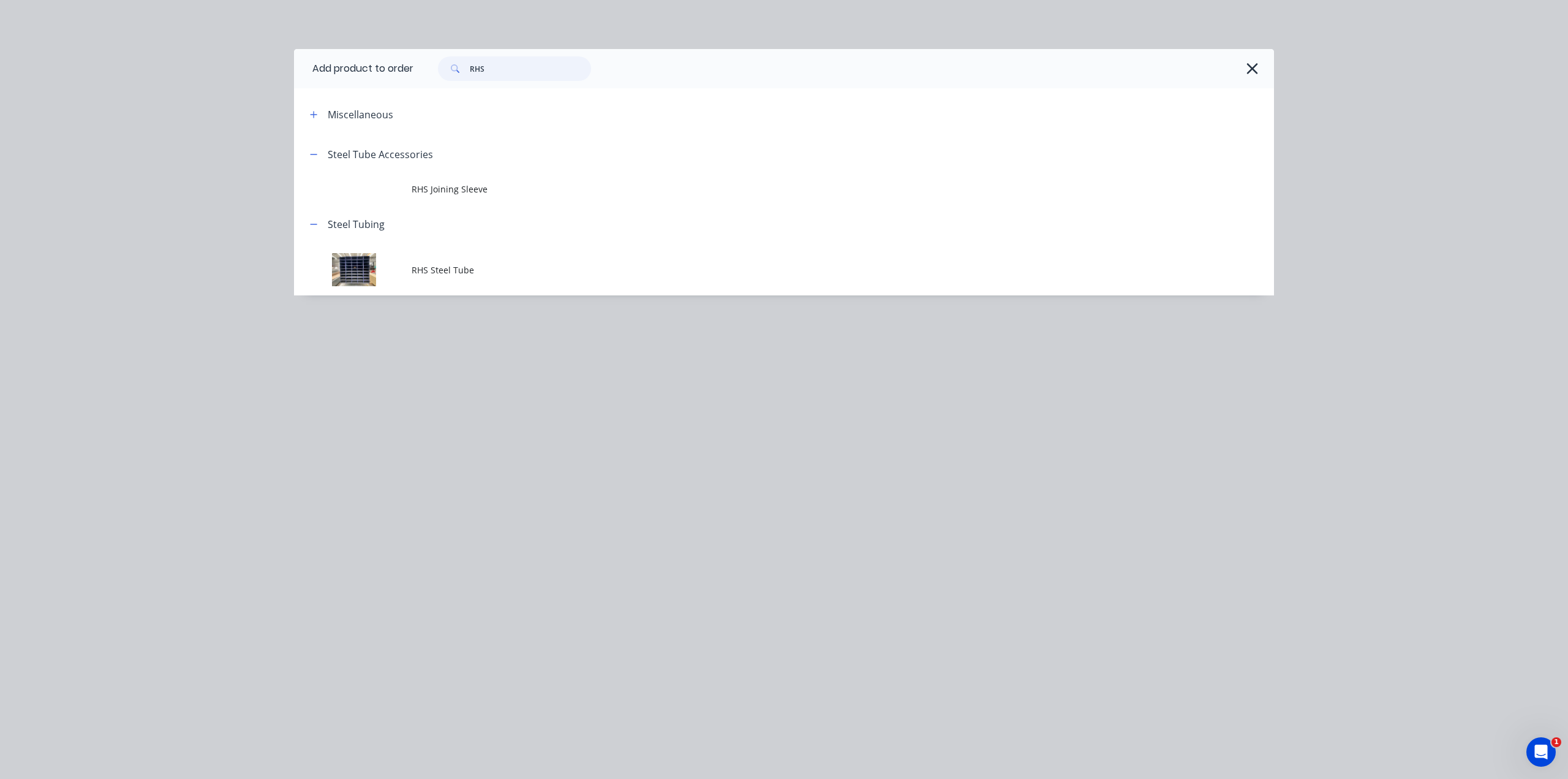
type input "RHS"
click at [457, 263] on td "RHS Steel Tube" at bounding box center [843, 270] width 863 height 51
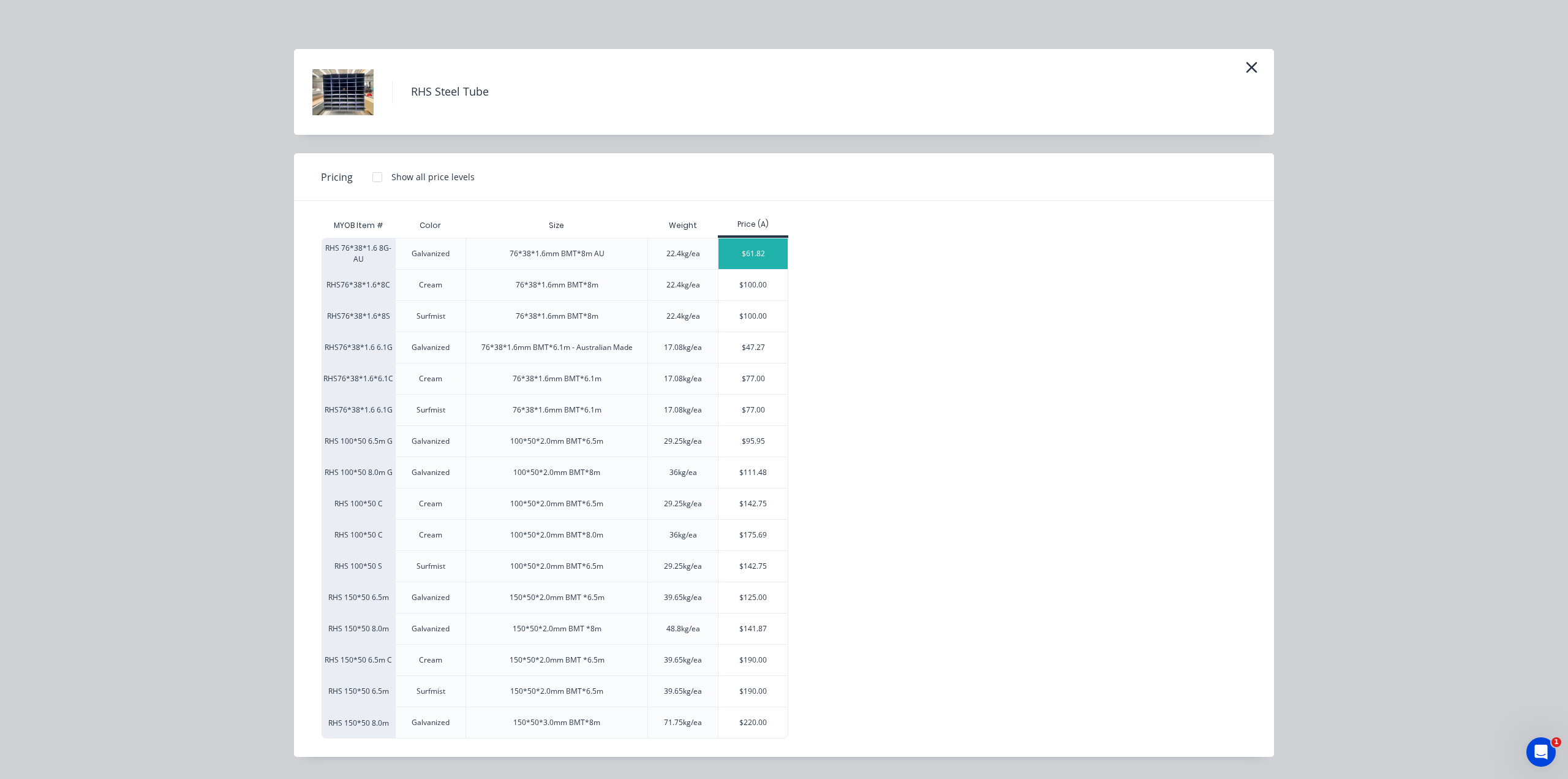
click at [748, 242] on div "$61.82" at bounding box center [753, 253] width 69 height 31
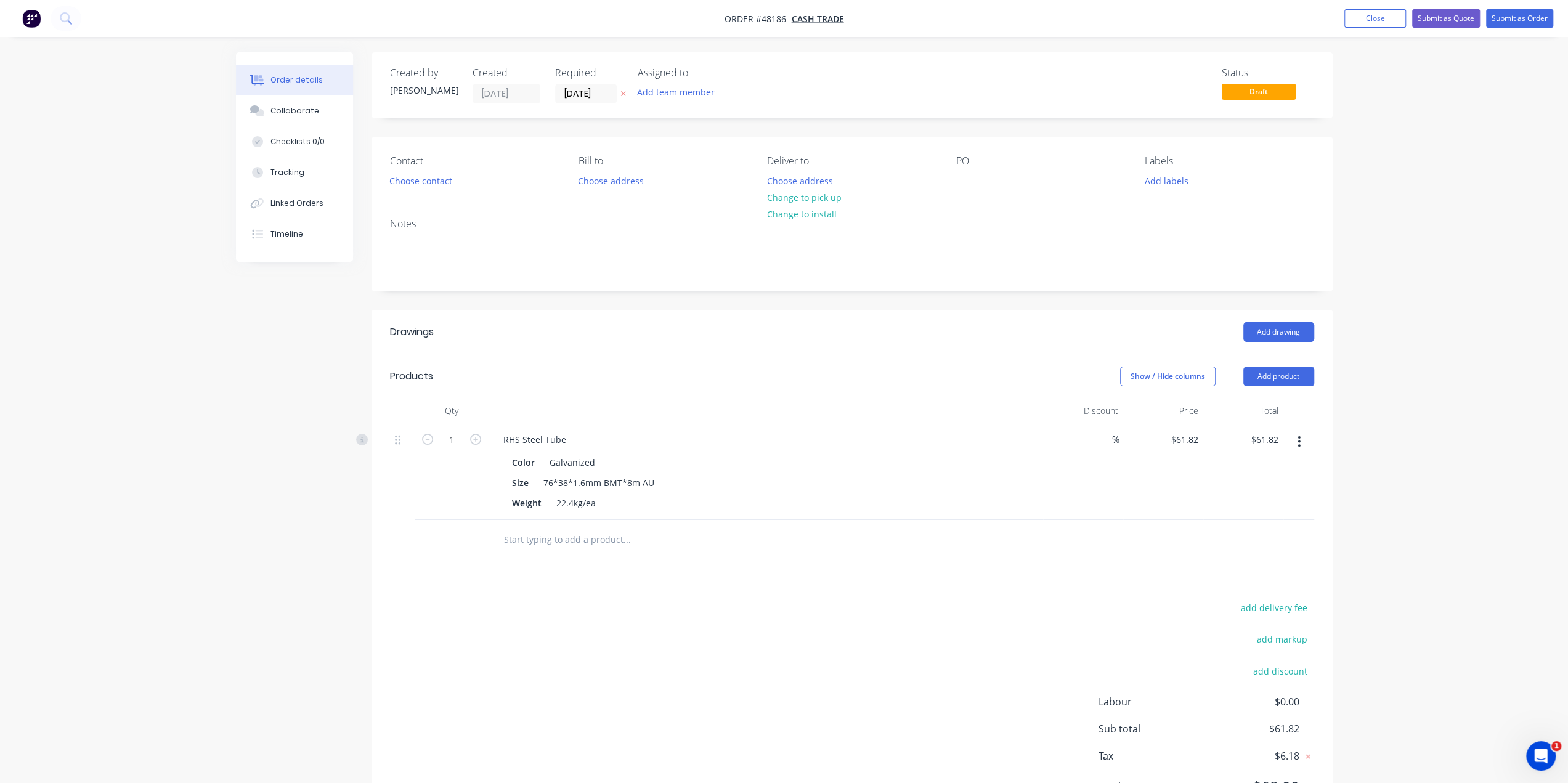
click at [786, 563] on div "Drawings Add drawing Products Show / Hide columns Add product Qty Discount Pric…" at bounding box center [852, 569] width 961 height 519
click at [1075, 478] on div "%" at bounding box center [1083, 471] width 80 height 97
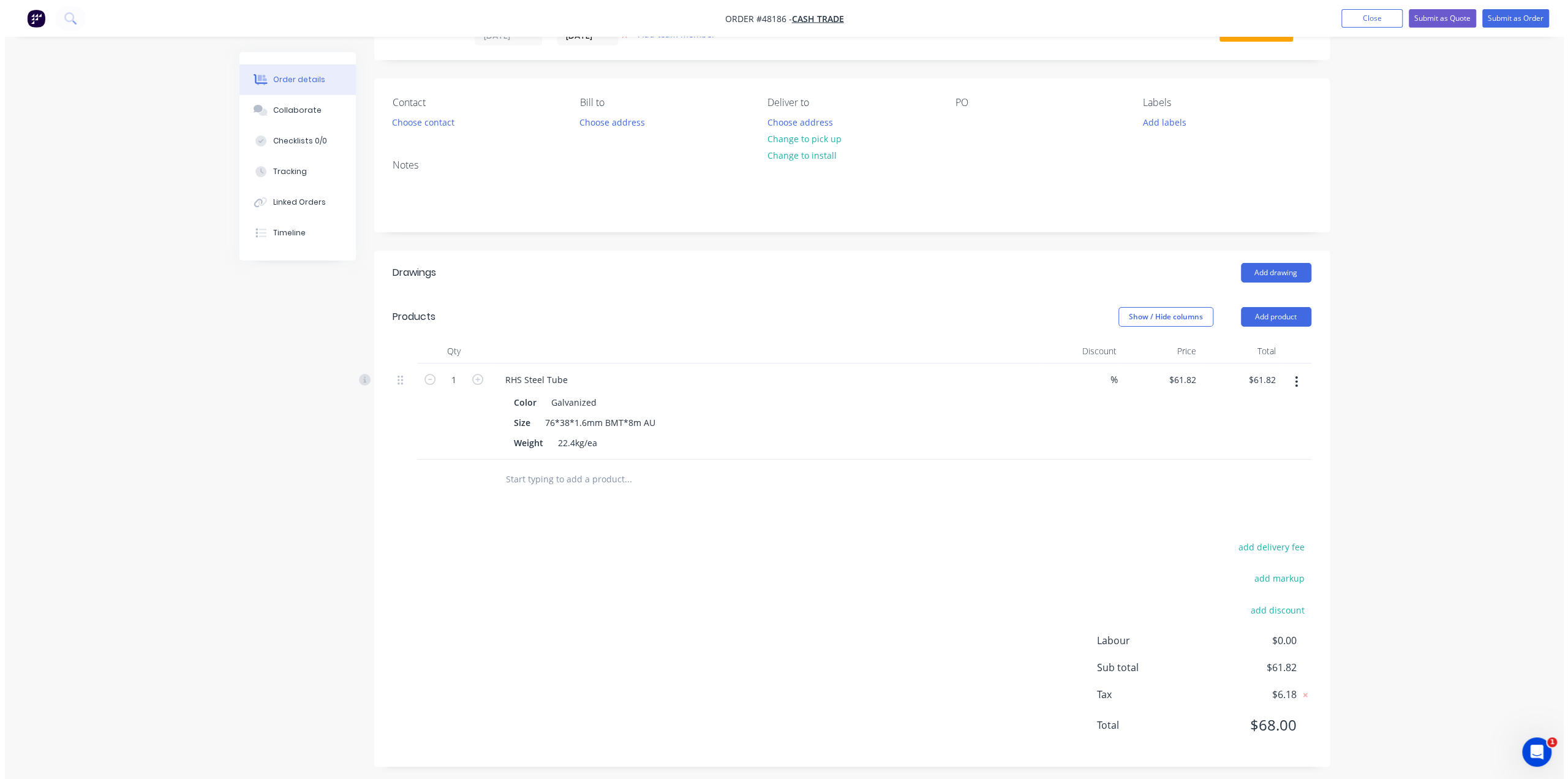
scroll to position [62, 0]
click at [976, 529] on div "Drawings Add drawing Products Show / Hide columns Add product Qty Discount Pric…" at bounding box center [847, 504] width 955 height 516
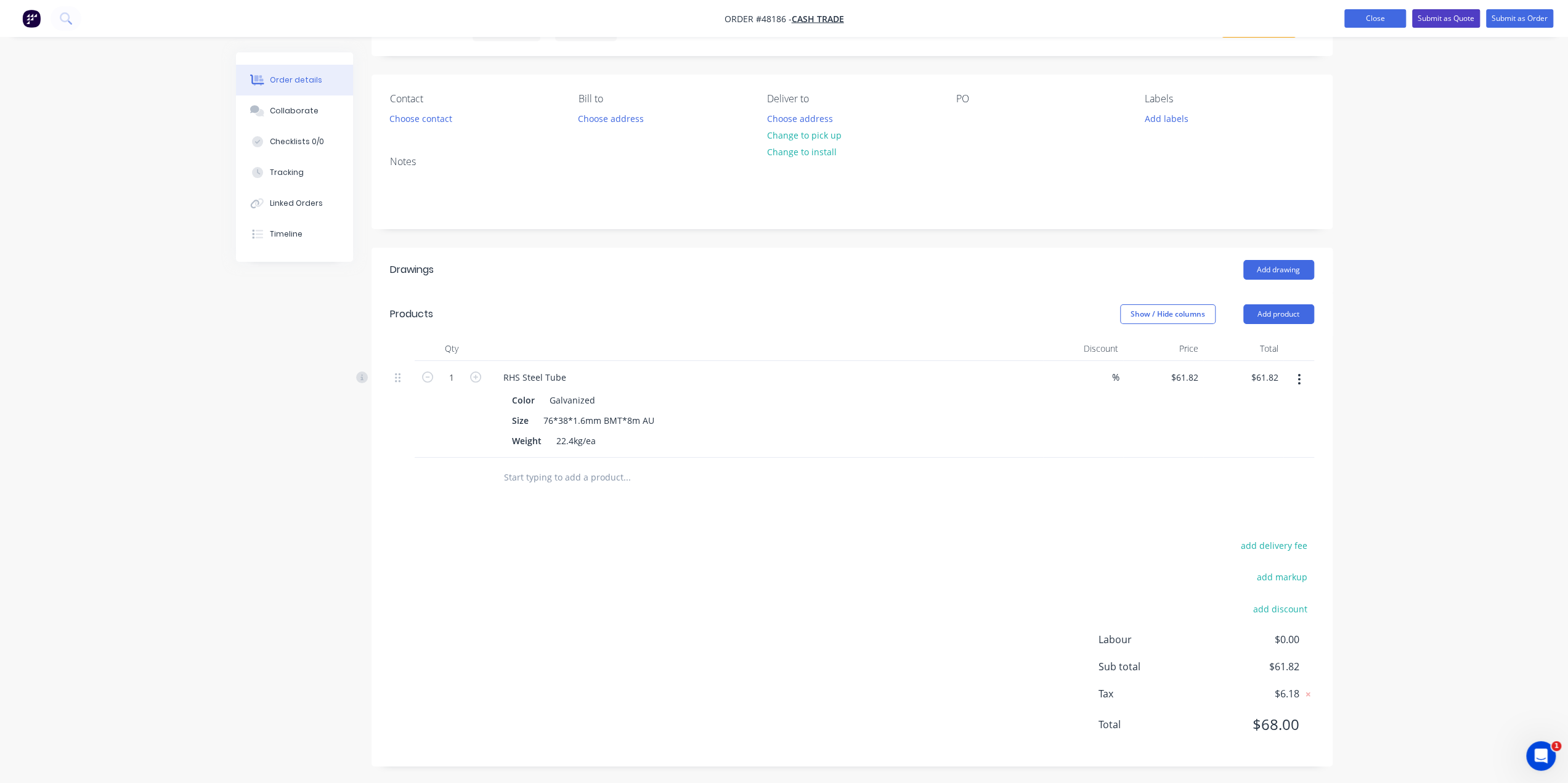
drag, startPoint x: 1445, startPoint y: 15, endPoint x: 1401, endPoint y: 27, distance: 45.6
click at [1445, 14] on button "Submit as Quote" at bounding box center [1445, 18] width 68 height 18
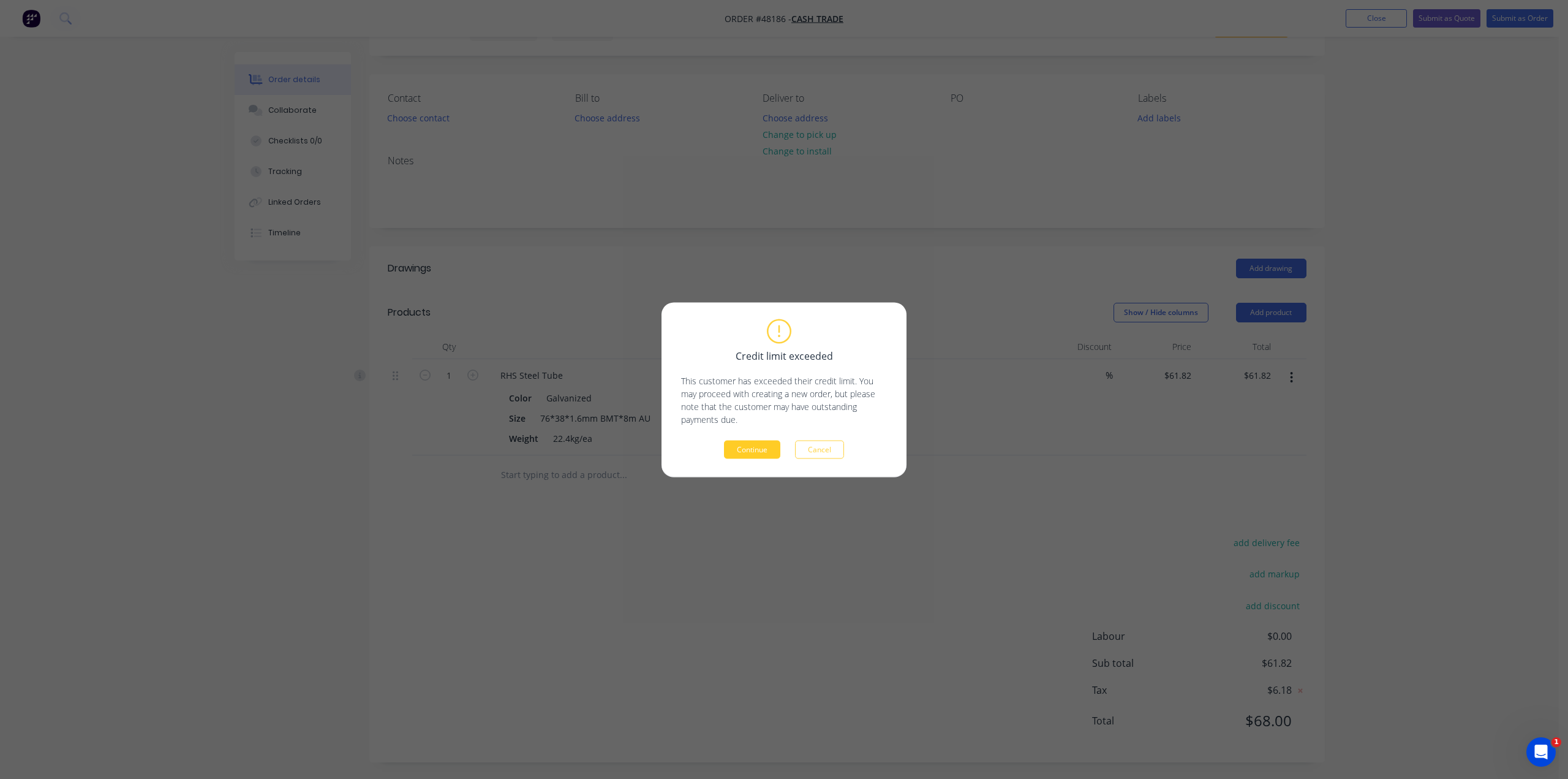
click at [773, 448] on button "Continue" at bounding box center [752, 449] width 56 height 18
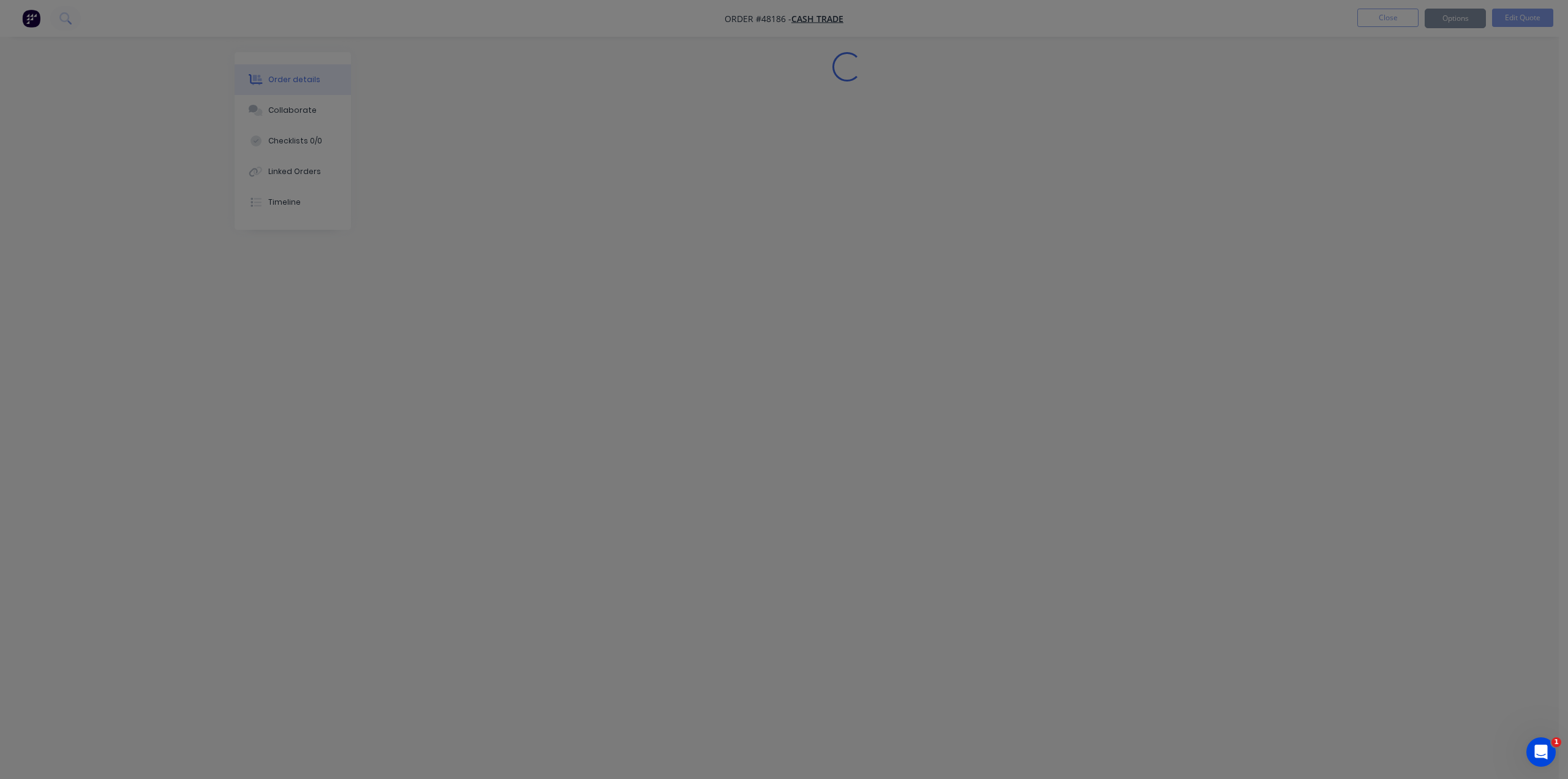
scroll to position [0, 0]
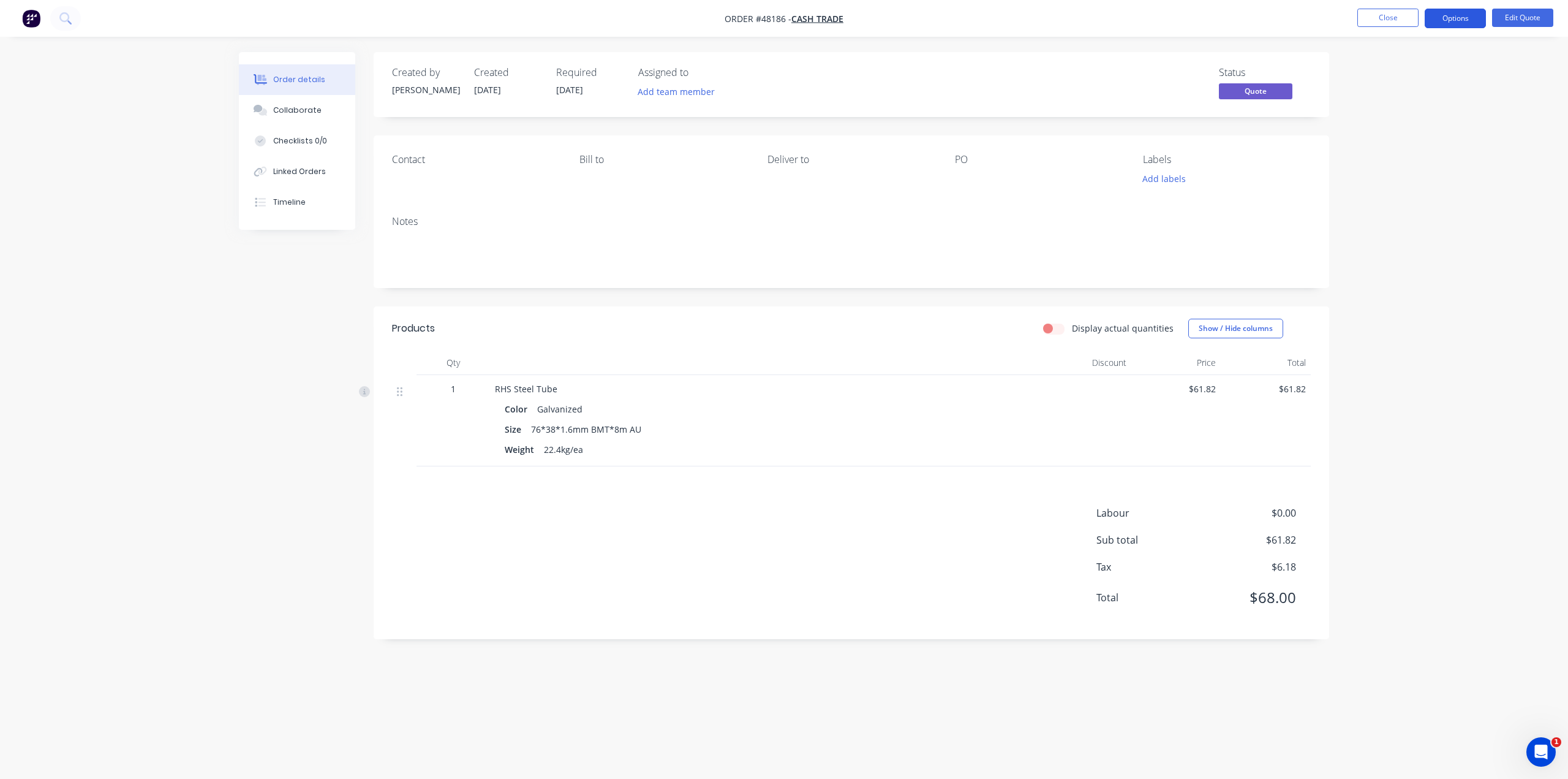
click at [1459, 18] on button "Options" at bounding box center [1455, 18] width 61 height 20
click at [1408, 245] on div "Cancel Quote" at bounding box center [1418, 246] width 112 height 18
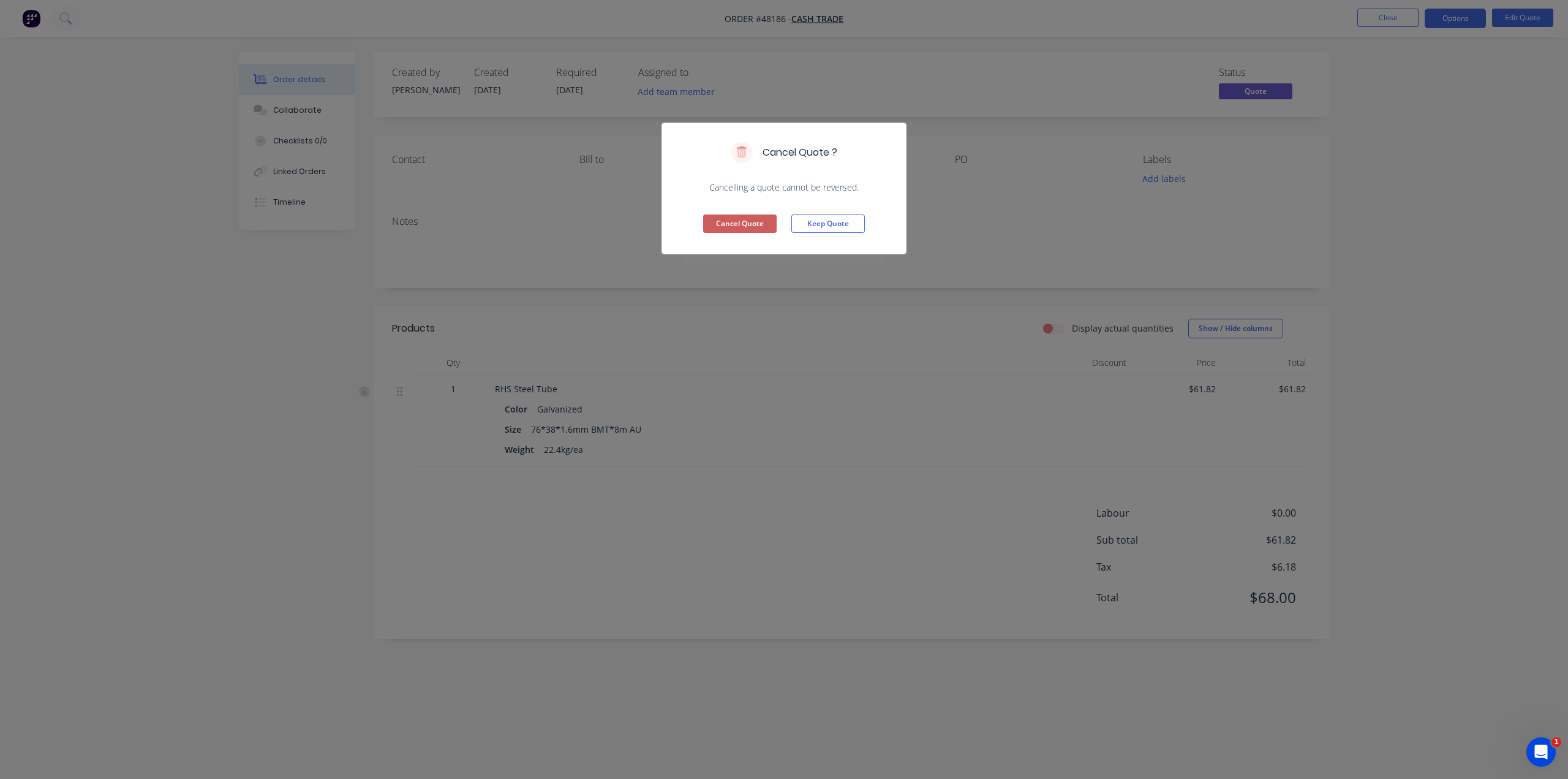
click at [746, 224] on button "Cancel Quote" at bounding box center [740, 224] width 73 height 18
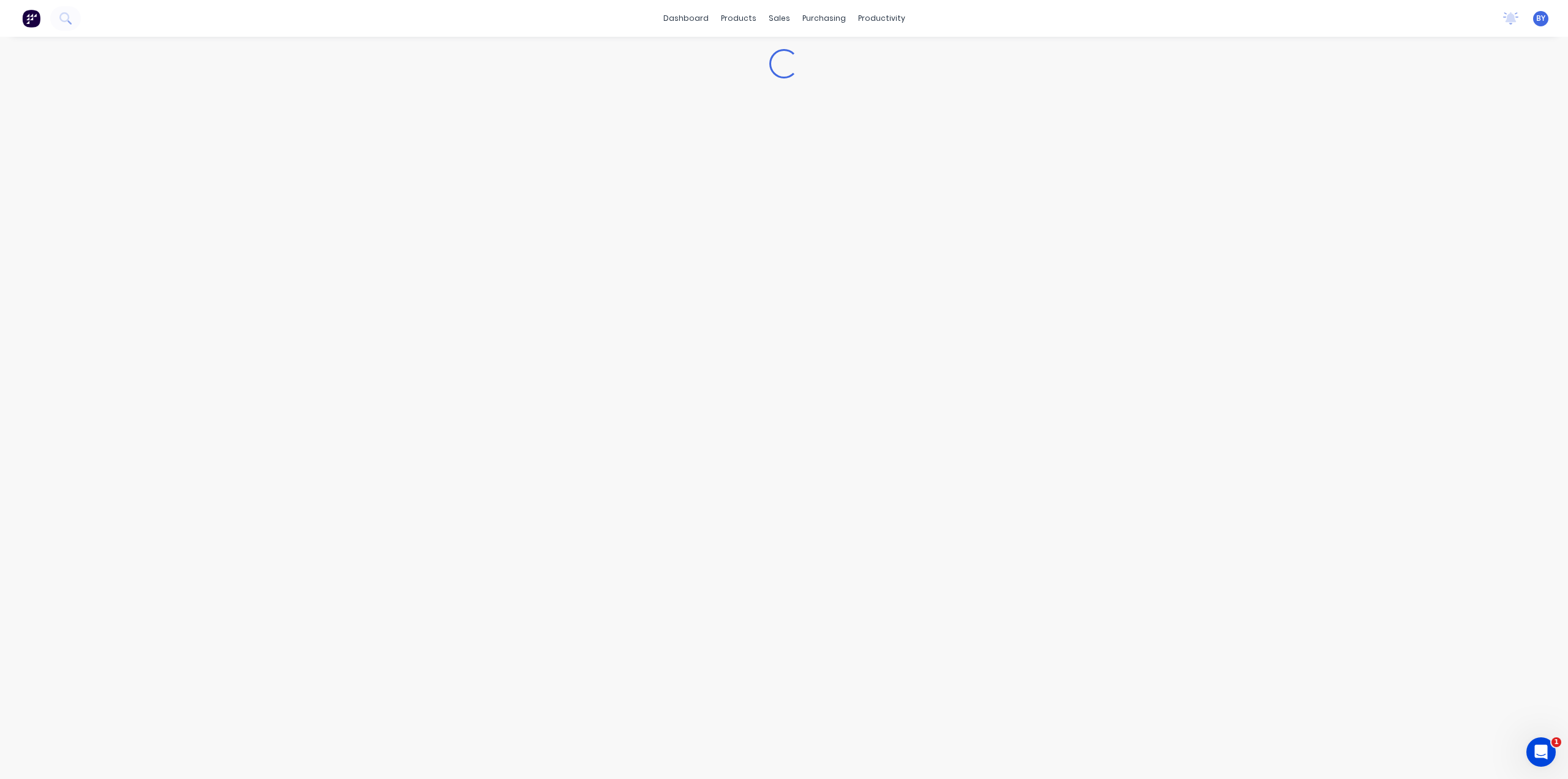
drag, startPoint x: 1432, startPoint y: 172, endPoint x: 1300, endPoint y: 157, distance: 132.8
click at [1432, 171] on div "Loading..." at bounding box center [784, 408] width 1568 height 742
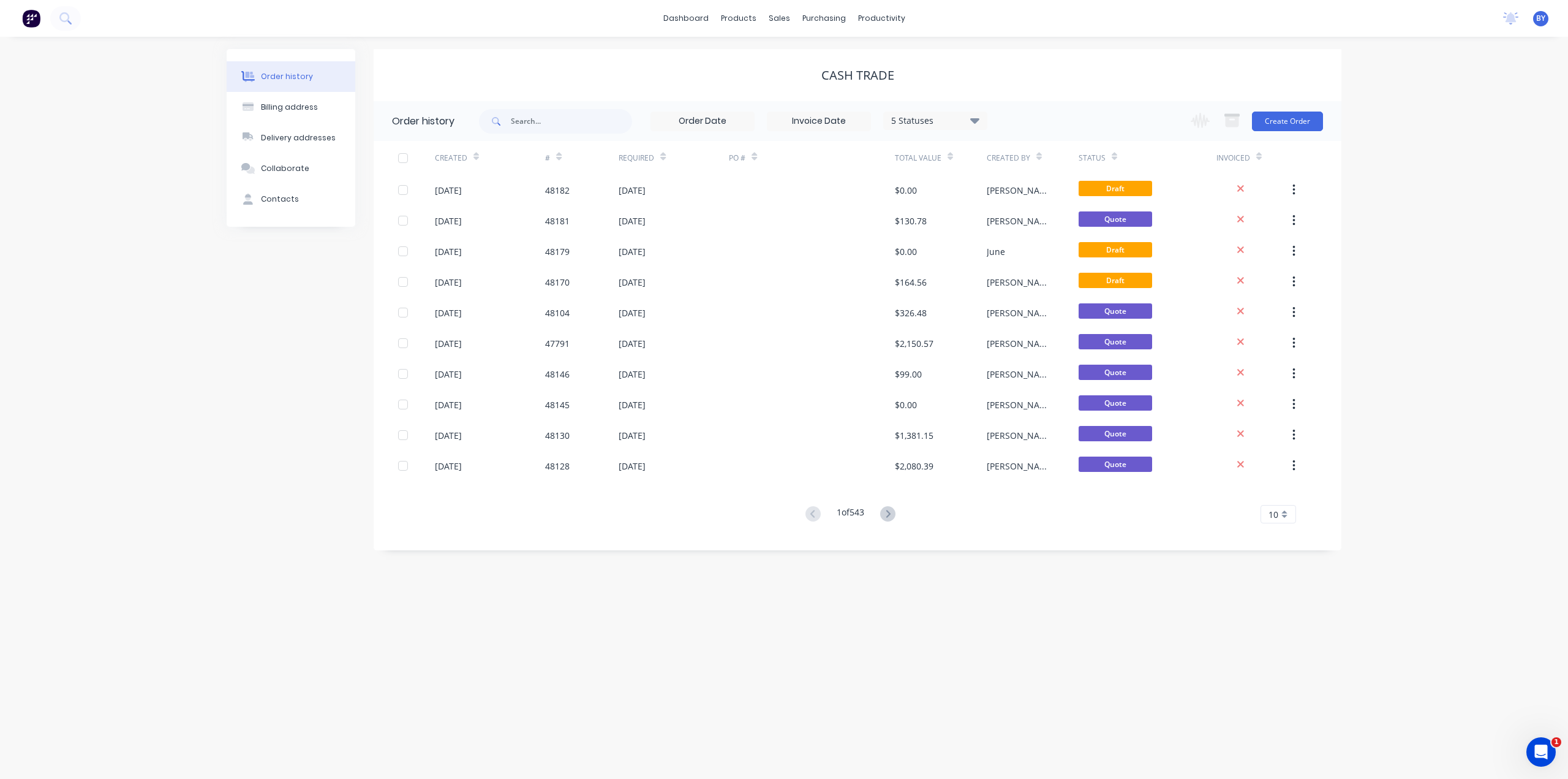
click at [148, 245] on div "Order history Billing address Delivery addresses Collaborate Contacts Cash Trad…" at bounding box center [784, 408] width 1568 height 742
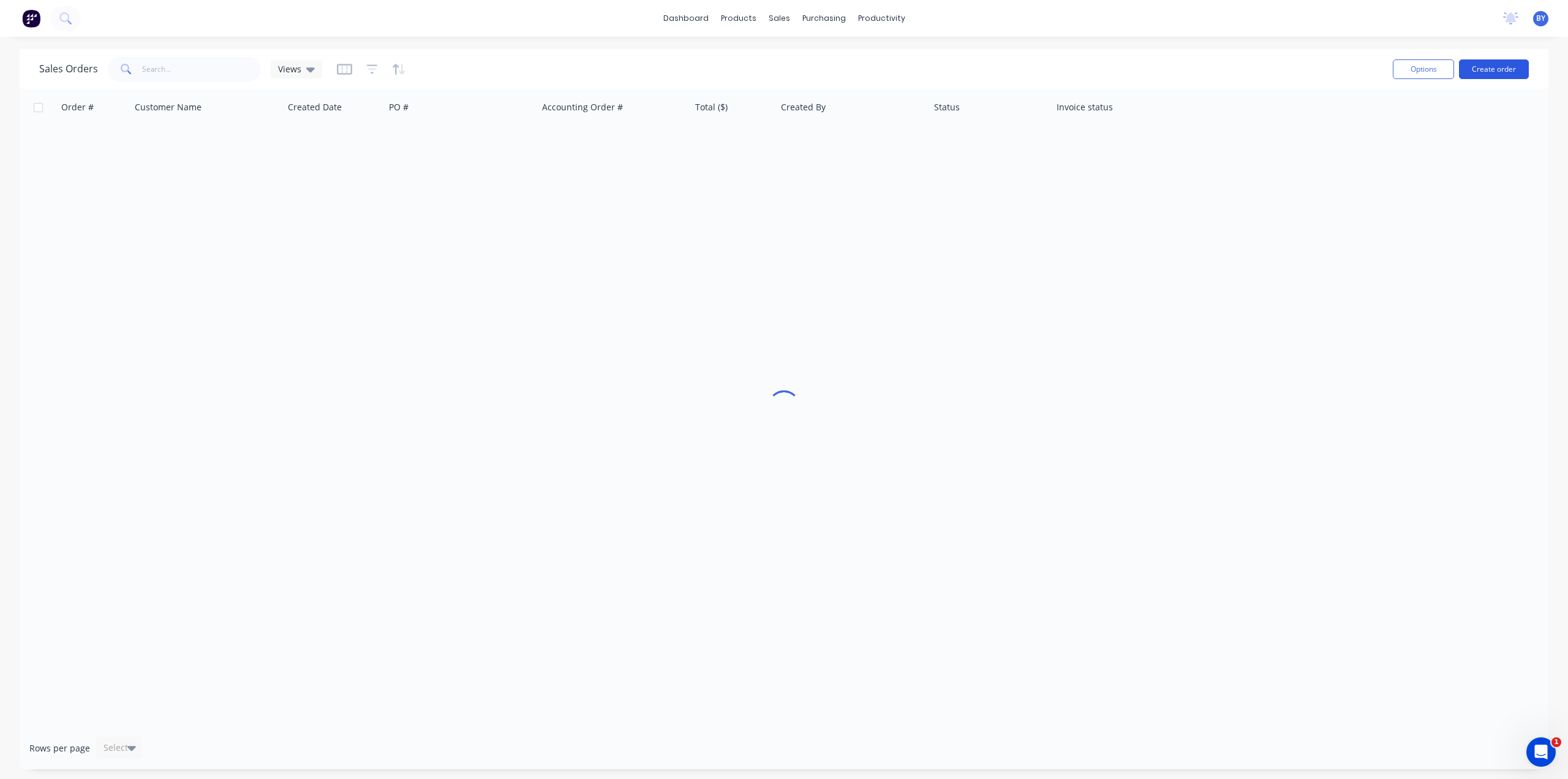
click at [1487, 67] on button "Create order" at bounding box center [1494, 69] width 70 height 20
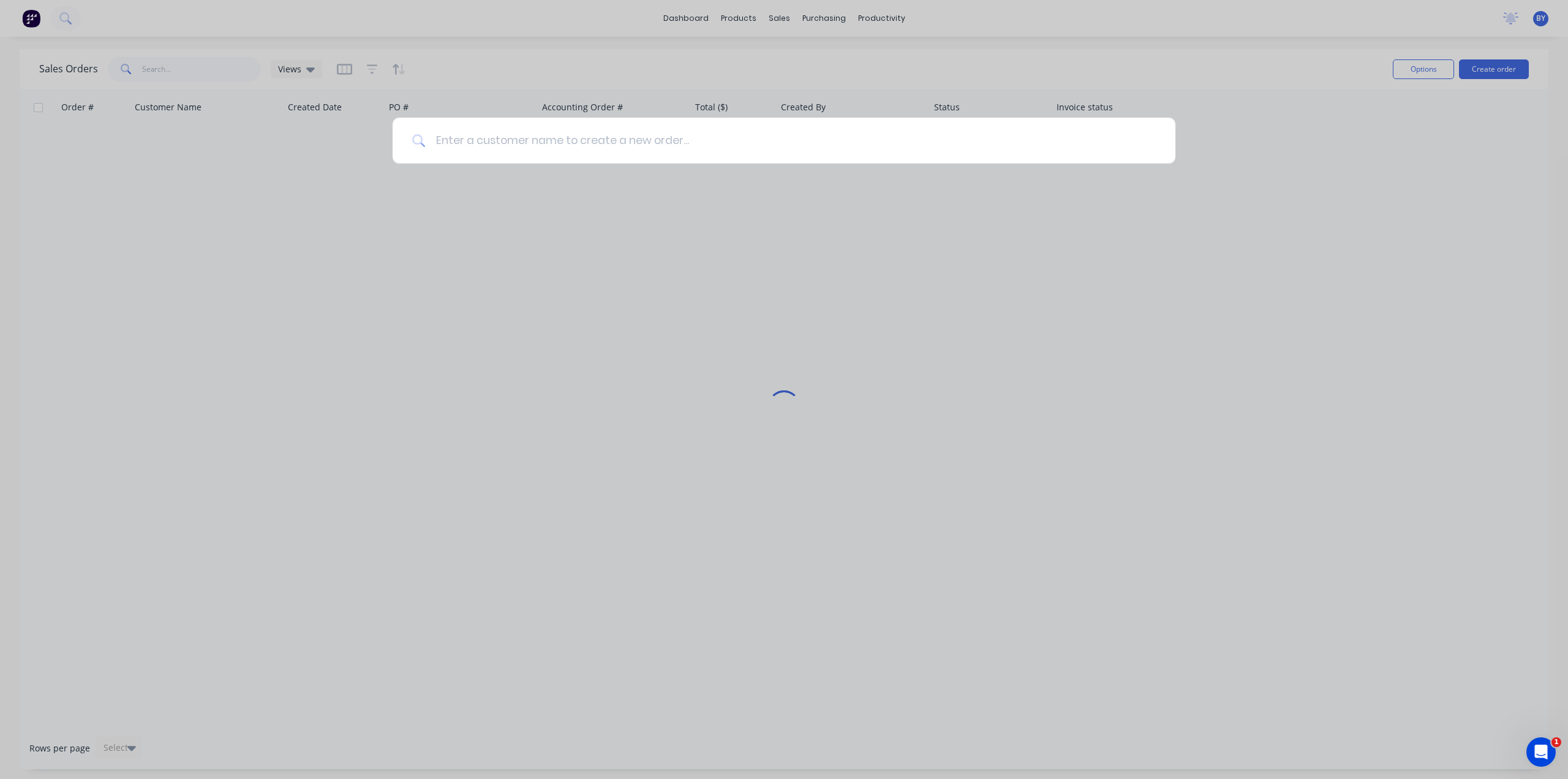
click at [599, 142] on input at bounding box center [791, 140] width 730 height 46
type input "s"
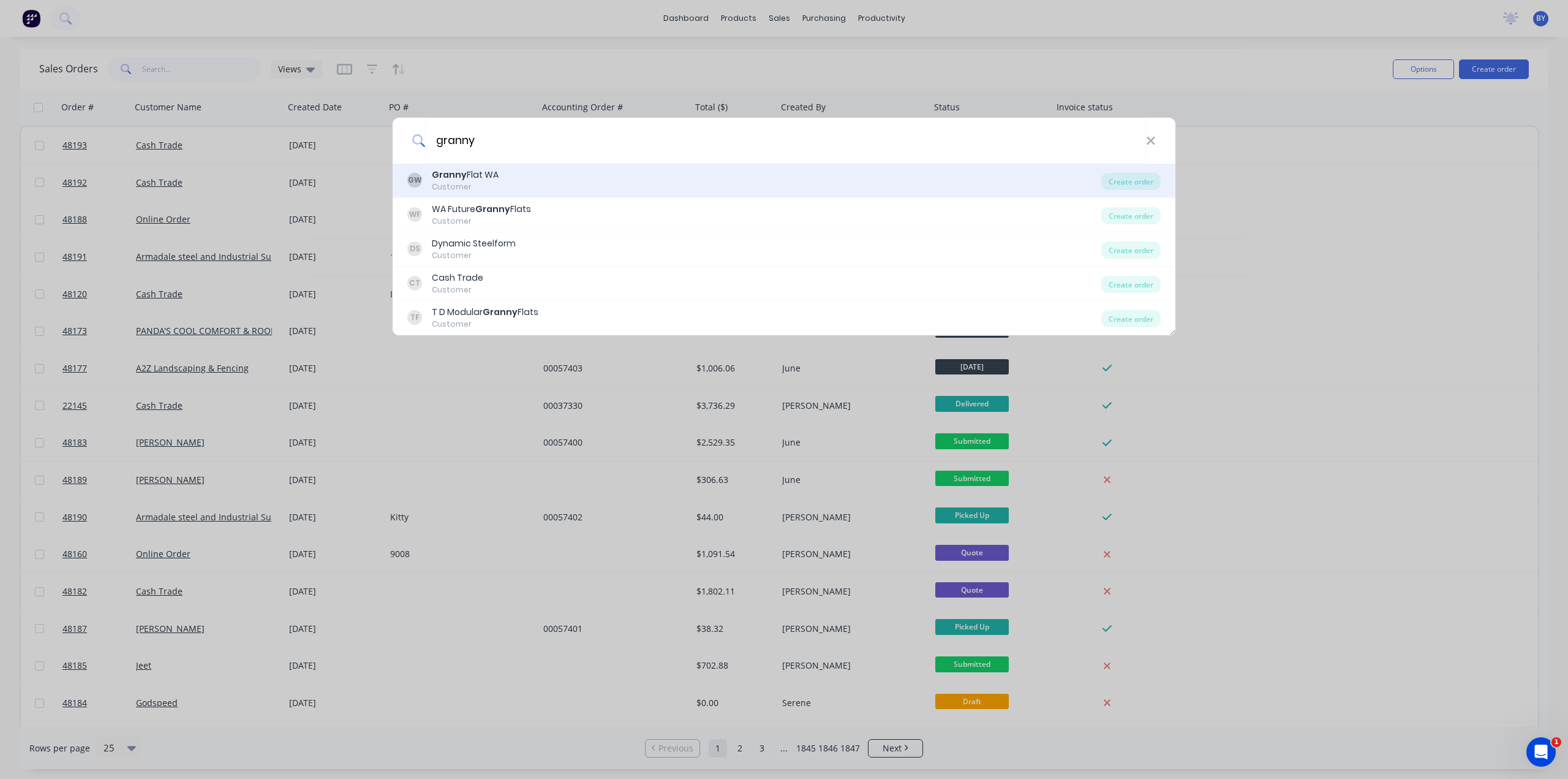
type input "granny"
click at [544, 181] on div "GW Granny Flat WA Customer" at bounding box center [754, 181] width 694 height 24
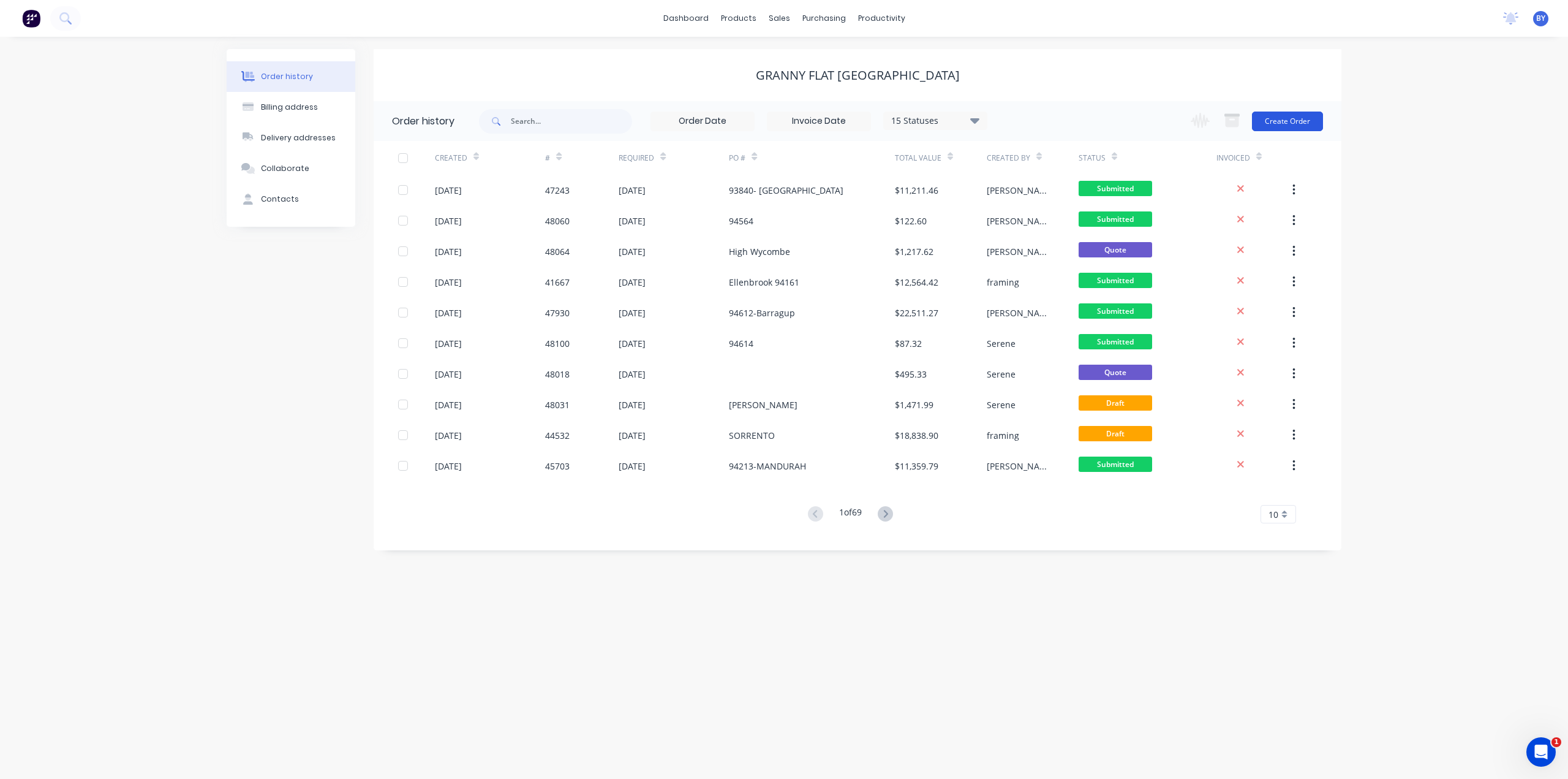
click at [1286, 115] on button "Create Order" at bounding box center [1288, 121] width 71 height 20
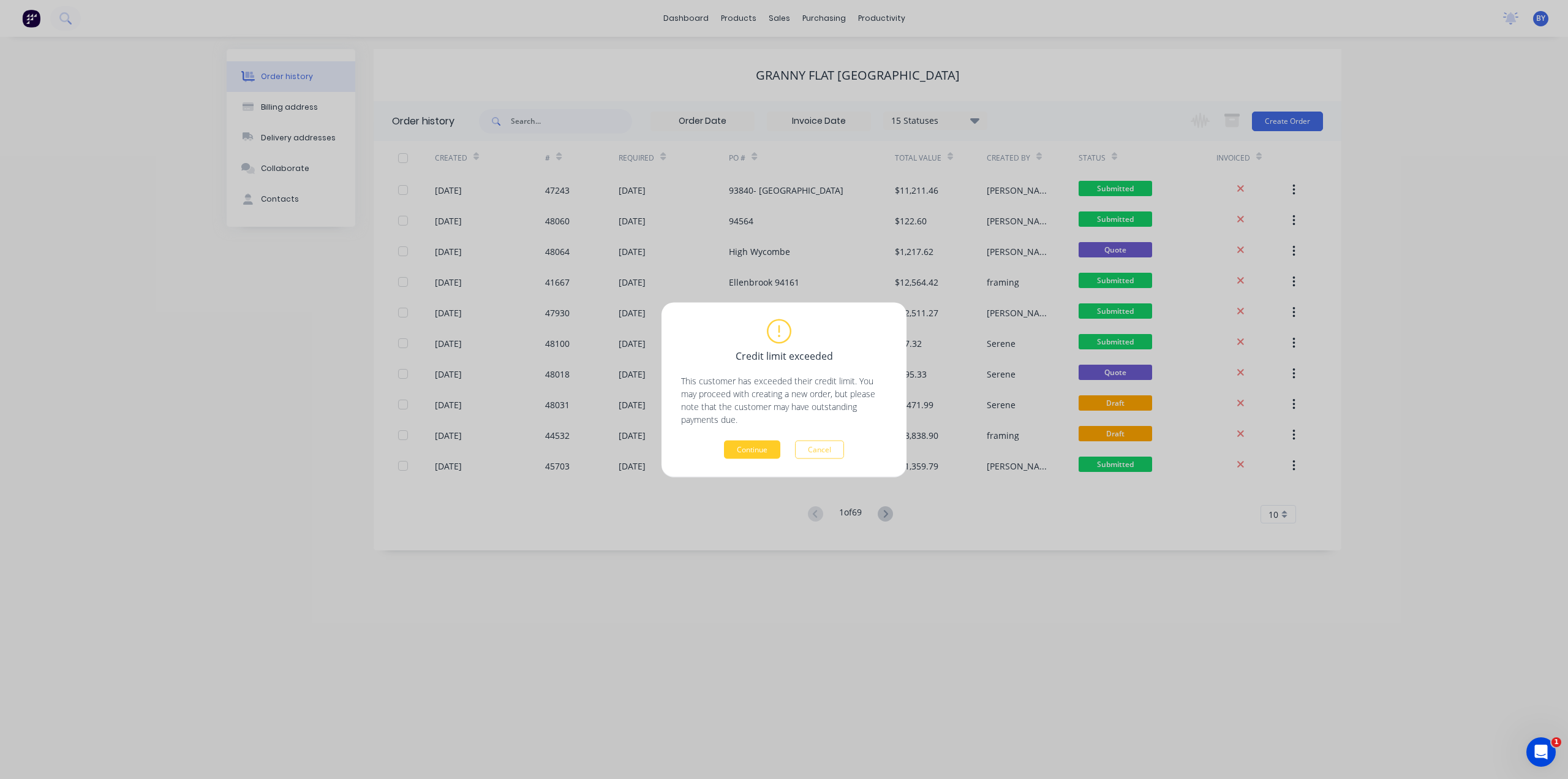
click at [764, 449] on button "Continue" at bounding box center [752, 449] width 56 height 18
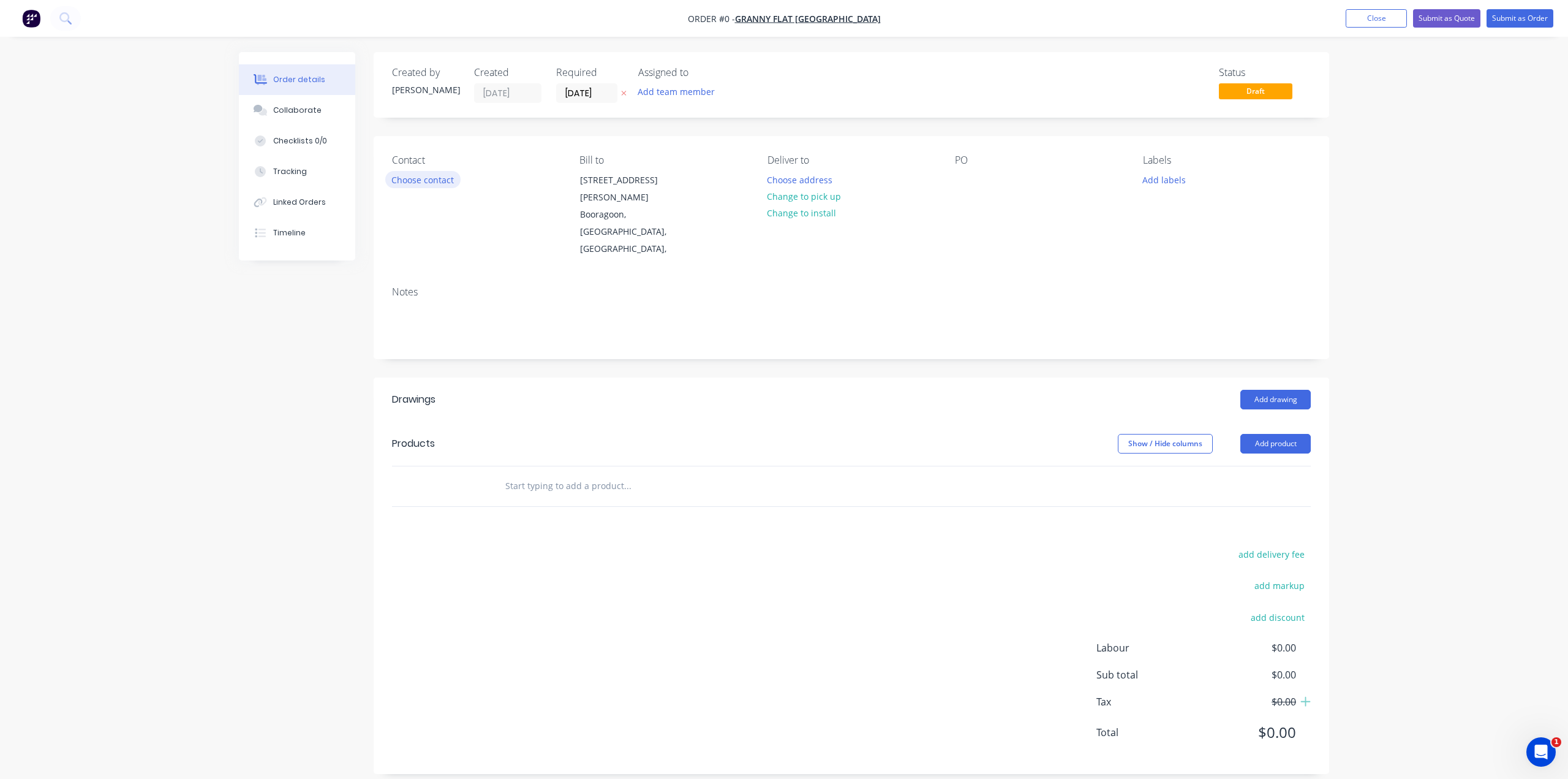
click at [414, 179] on button "Choose contact" at bounding box center [422, 179] width 75 height 16
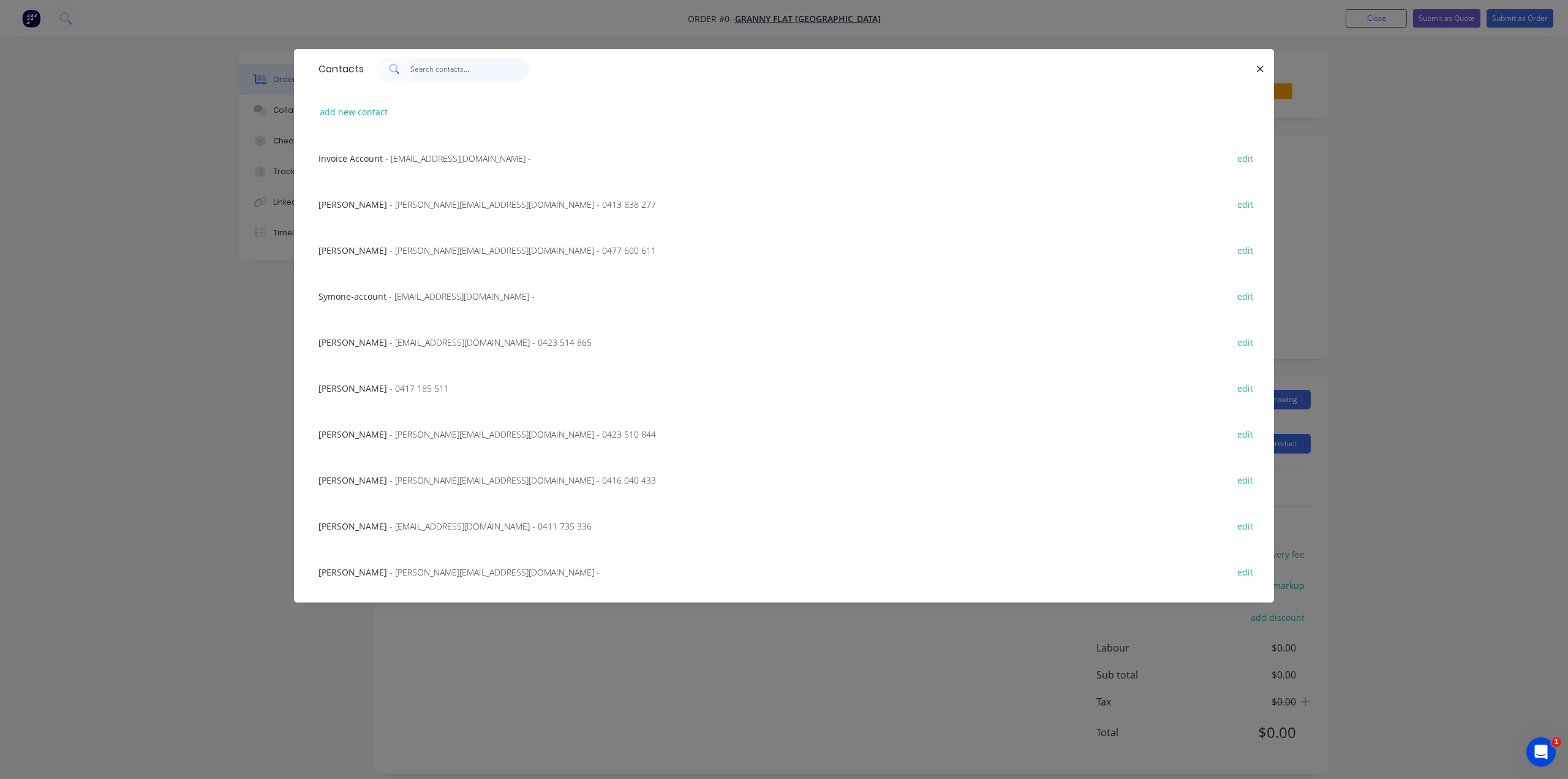
click at [441, 73] on input "text" at bounding box center [470, 69] width 119 height 25
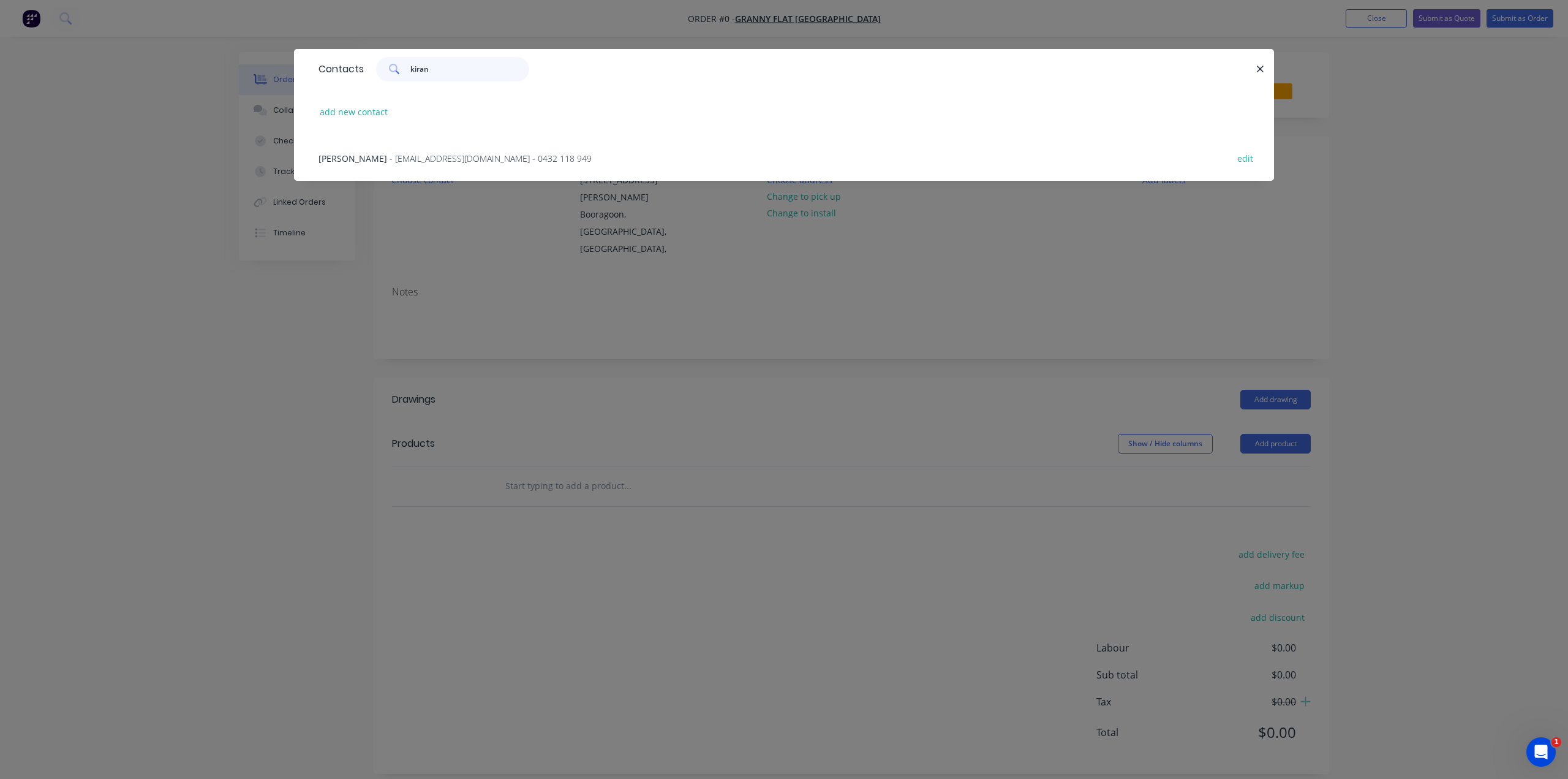
type input "kiran"
click at [344, 159] on span "Kiran Shanker" at bounding box center [352, 159] width 69 height 11
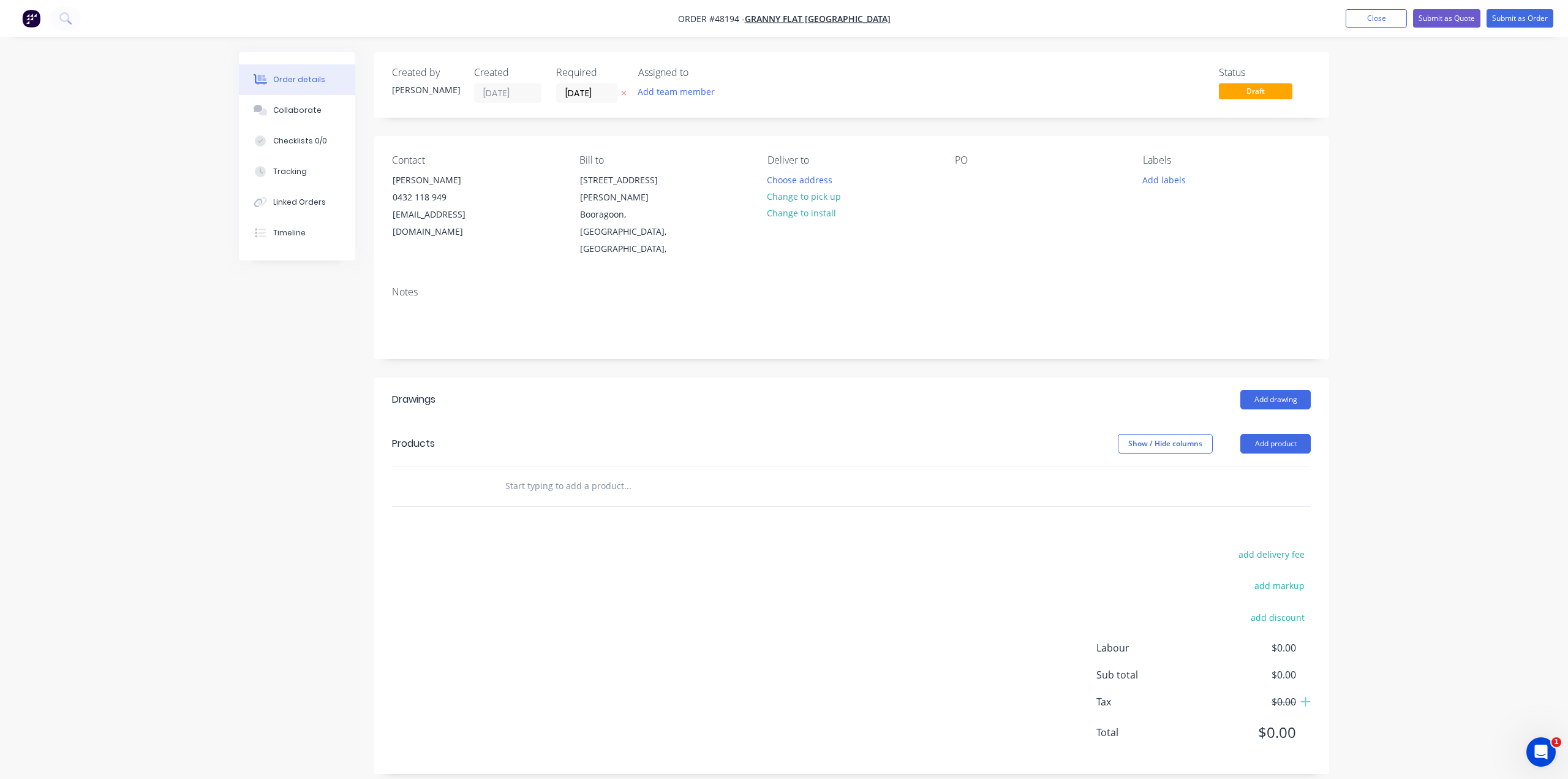
click at [856, 286] on div "Notes" at bounding box center [851, 292] width 919 height 11
click at [800, 177] on button "Choose address" at bounding box center [800, 179] width 78 height 16
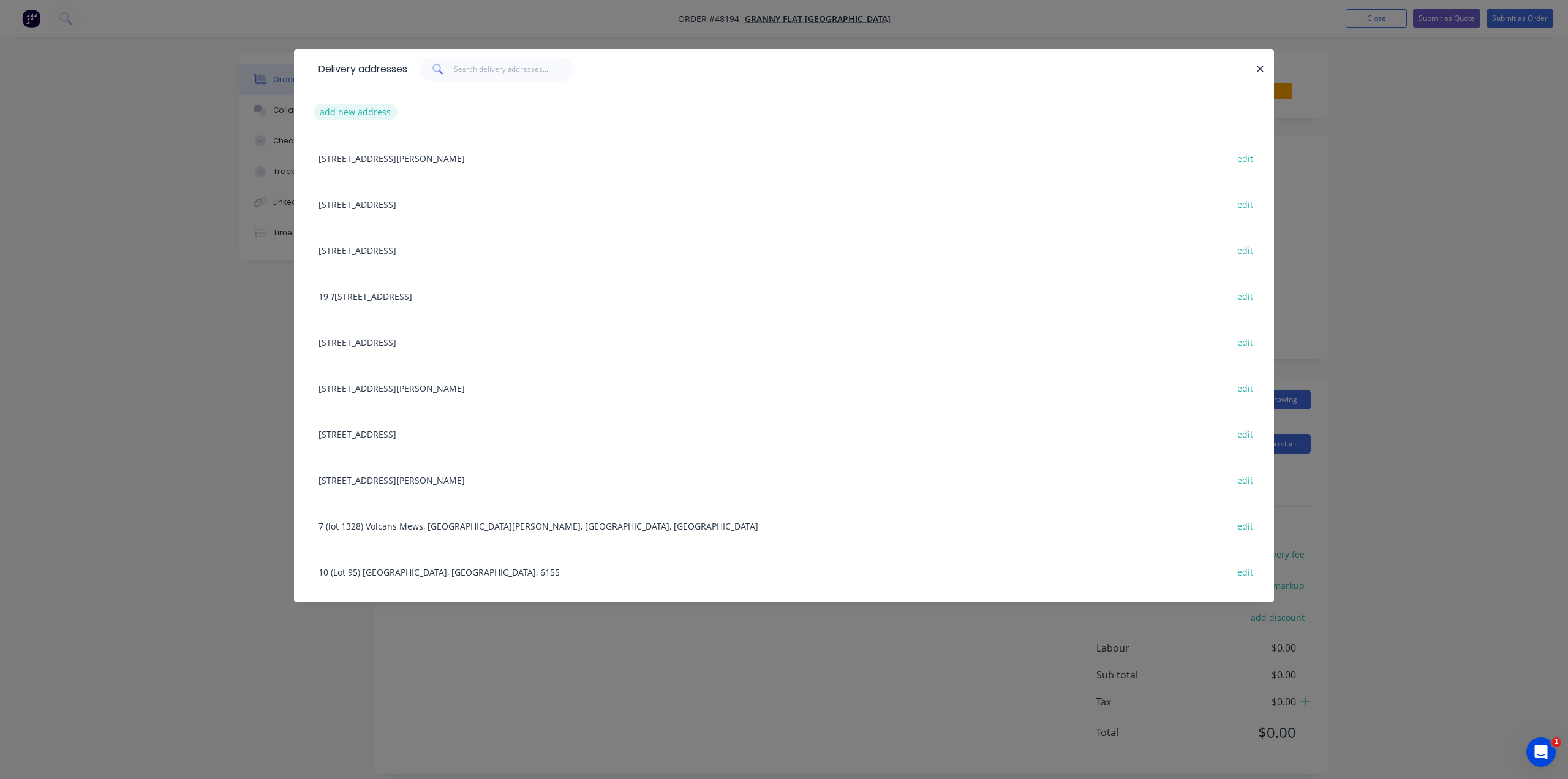
click at [369, 112] on button "add new address" at bounding box center [356, 112] width 84 height 16
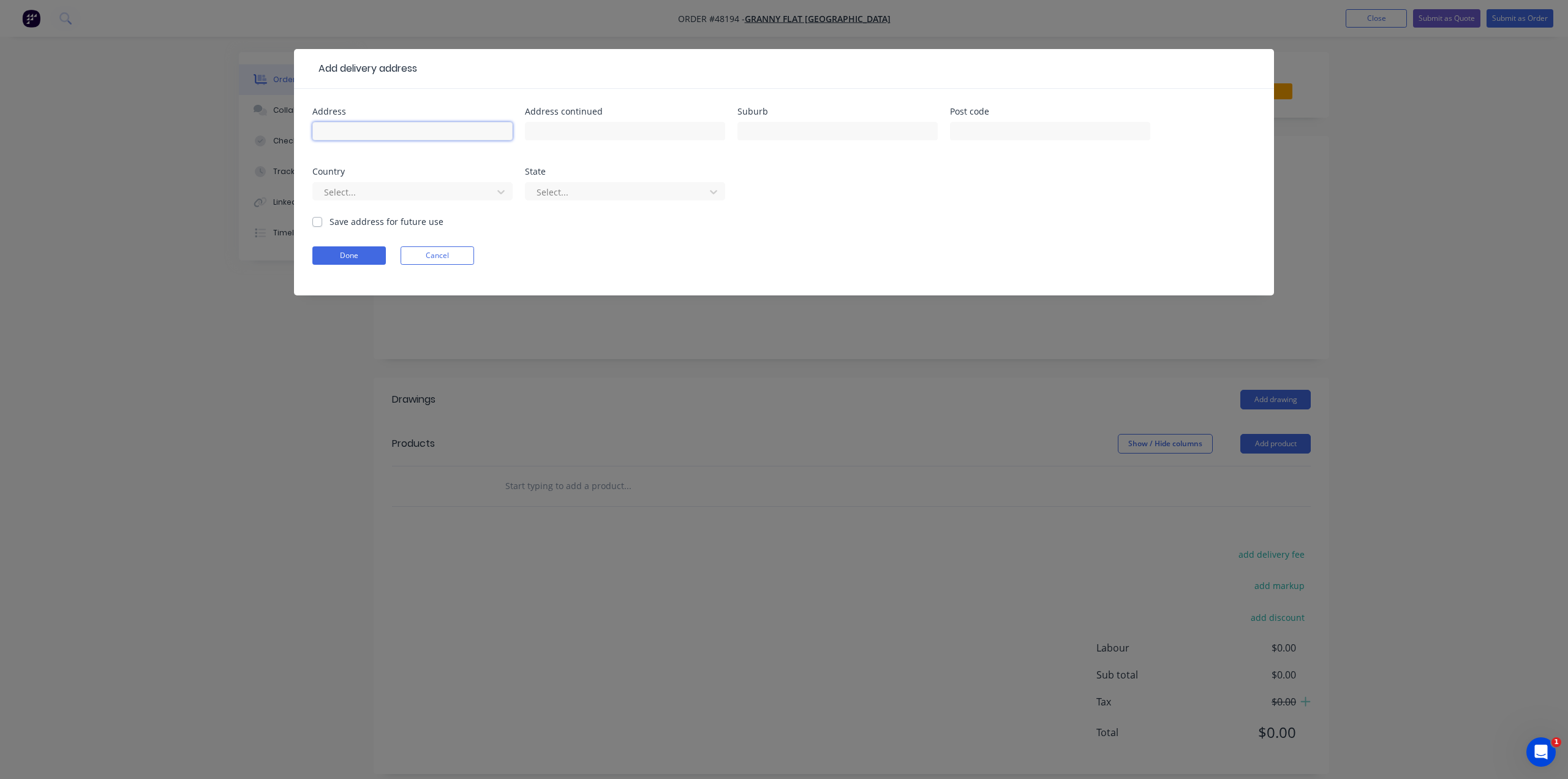
click at [376, 130] on input "text" at bounding box center [412, 131] width 200 height 18
paste input "20 Cosson Way, High Wycombe WA 6057"
drag, startPoint x: 382, startPoint y: 131, endPoint x: 441, endPoint y: 131, distance: 59.0
click at [441, 131] on input "20 Cosson Way, High Wycombe WA 6057" at bounding box center [412, 131] width 200 height 18
click at [441, 130] on input "20 Cosson Way, High Wycombe WA 6057" at bounding box center [412, 131] width 200 height 18
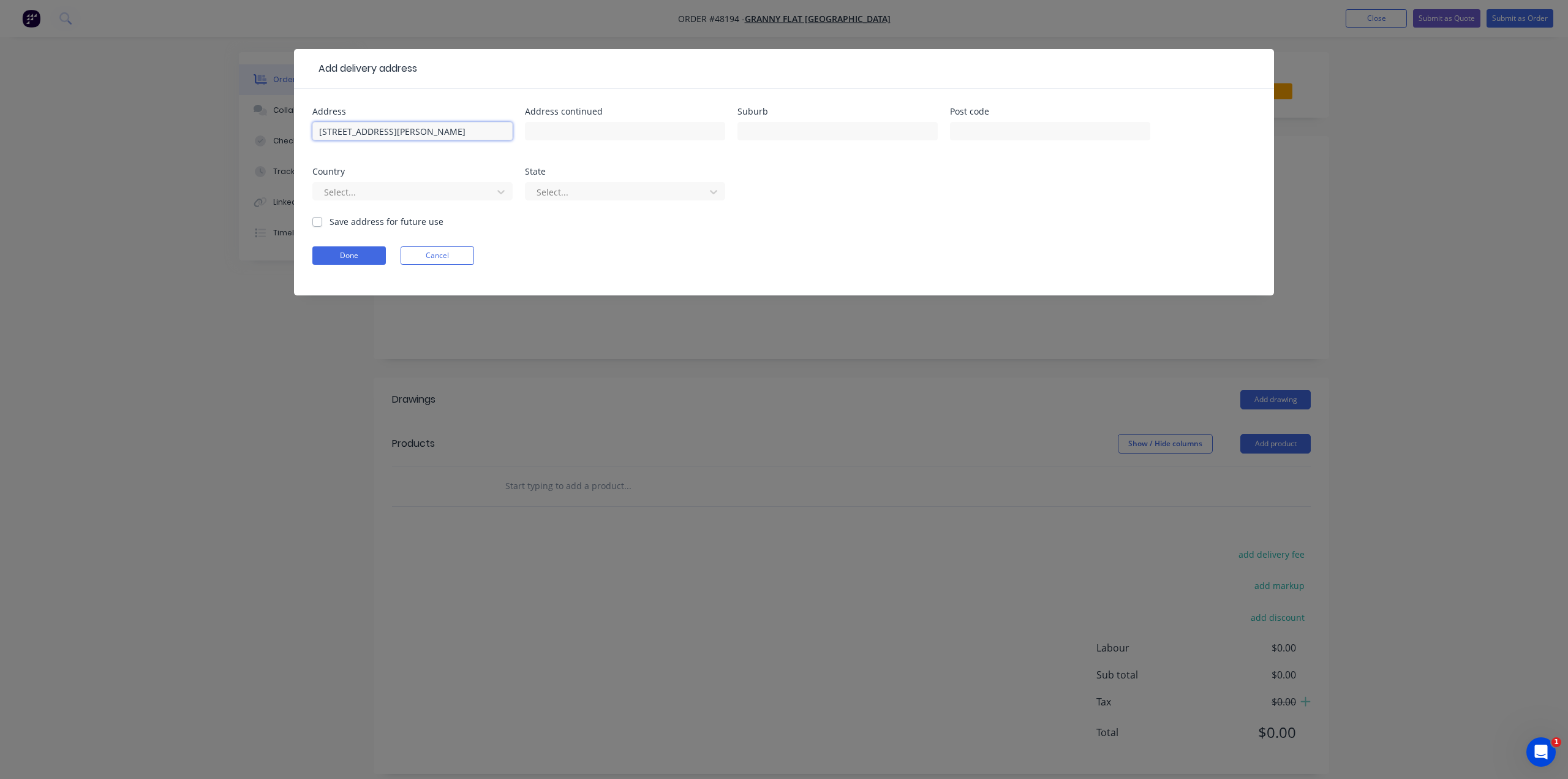
drag, startPoint x: 441, startPoint y: 130, endPoint x: 383, endPoint y: 126, distance: 58.1
click at [383, 126] on input "20 Cosson Way, High Wycombe WA 6057" at bounding box center [412, 131] width 200 height 18
type input "20 Cosson Way, WA 6057"
click at [770, 128] on input "text" at bounding box center [837, 131] width 200 height 18
paste input "High Wycombe"
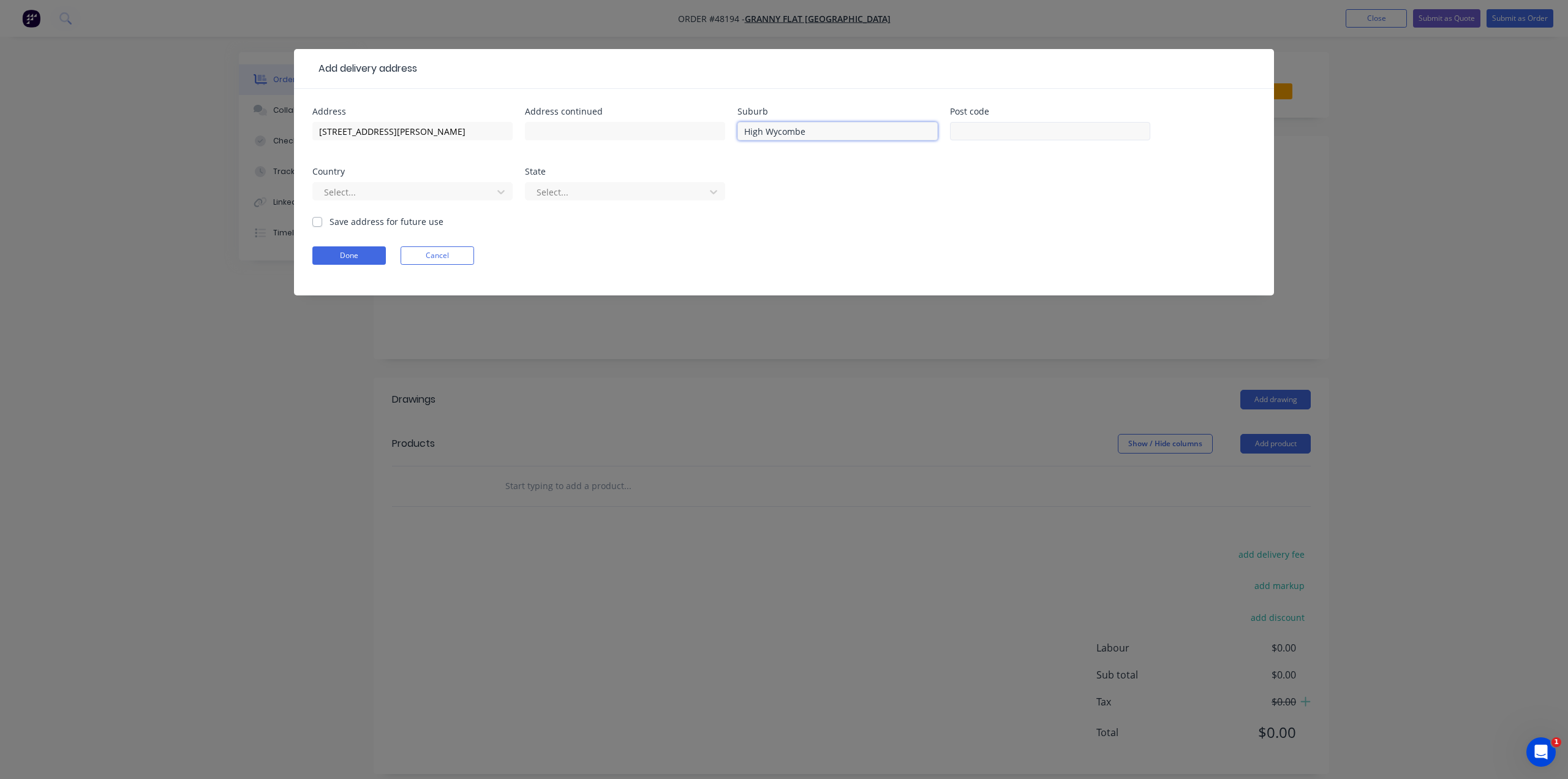
type input "High Wycombe"
click at [998, 131] on input "text" at bounding box center [1050, 131] width 200 height 18
type input "6057"
click at [478, 186] on div at bounding box center [404, 192] width 164 height 15
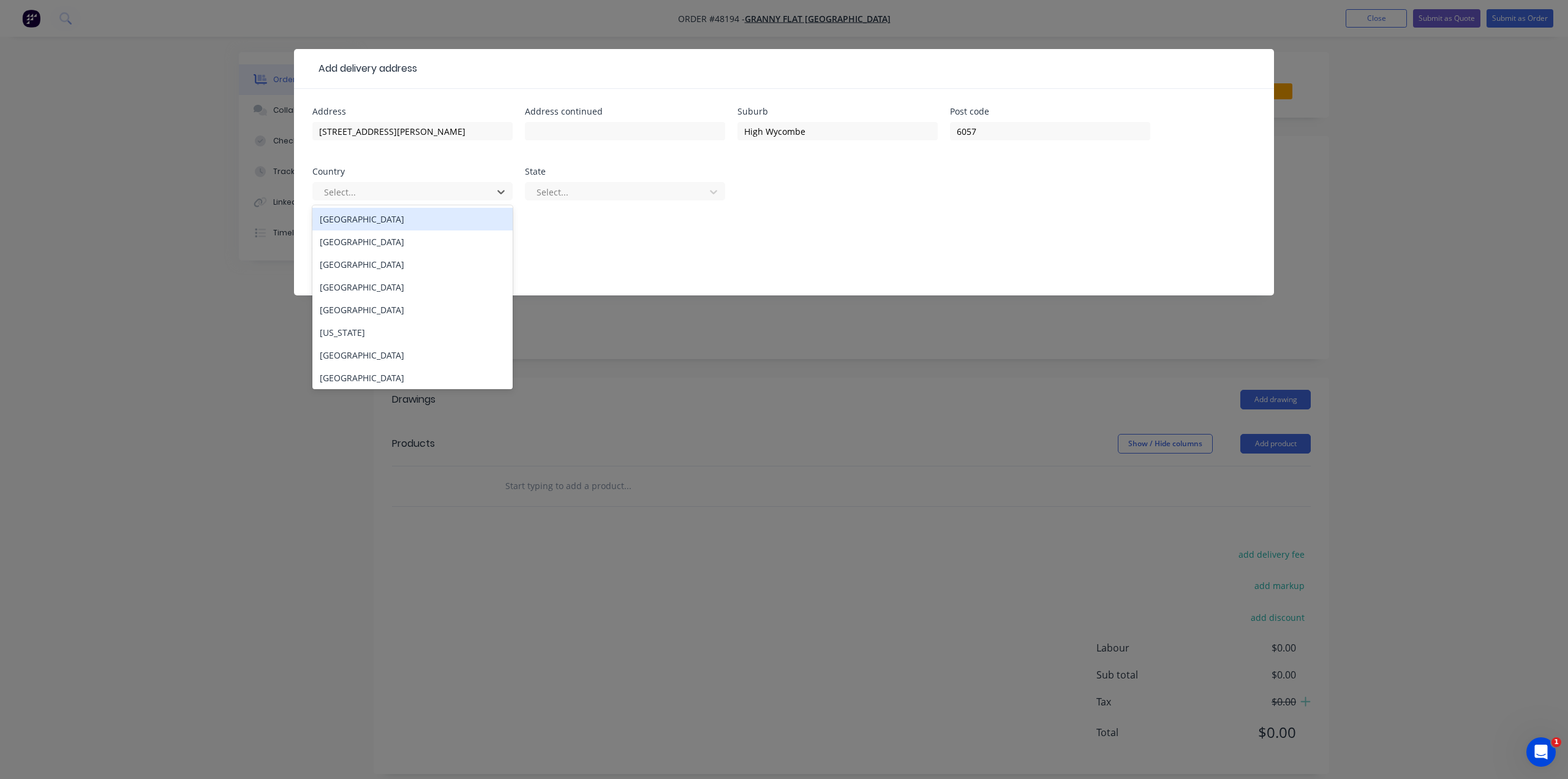
click at [443, 213] on div "[GEOGRAPHIC_DATA]" at bounding box center [412, 219] width 200 height 23
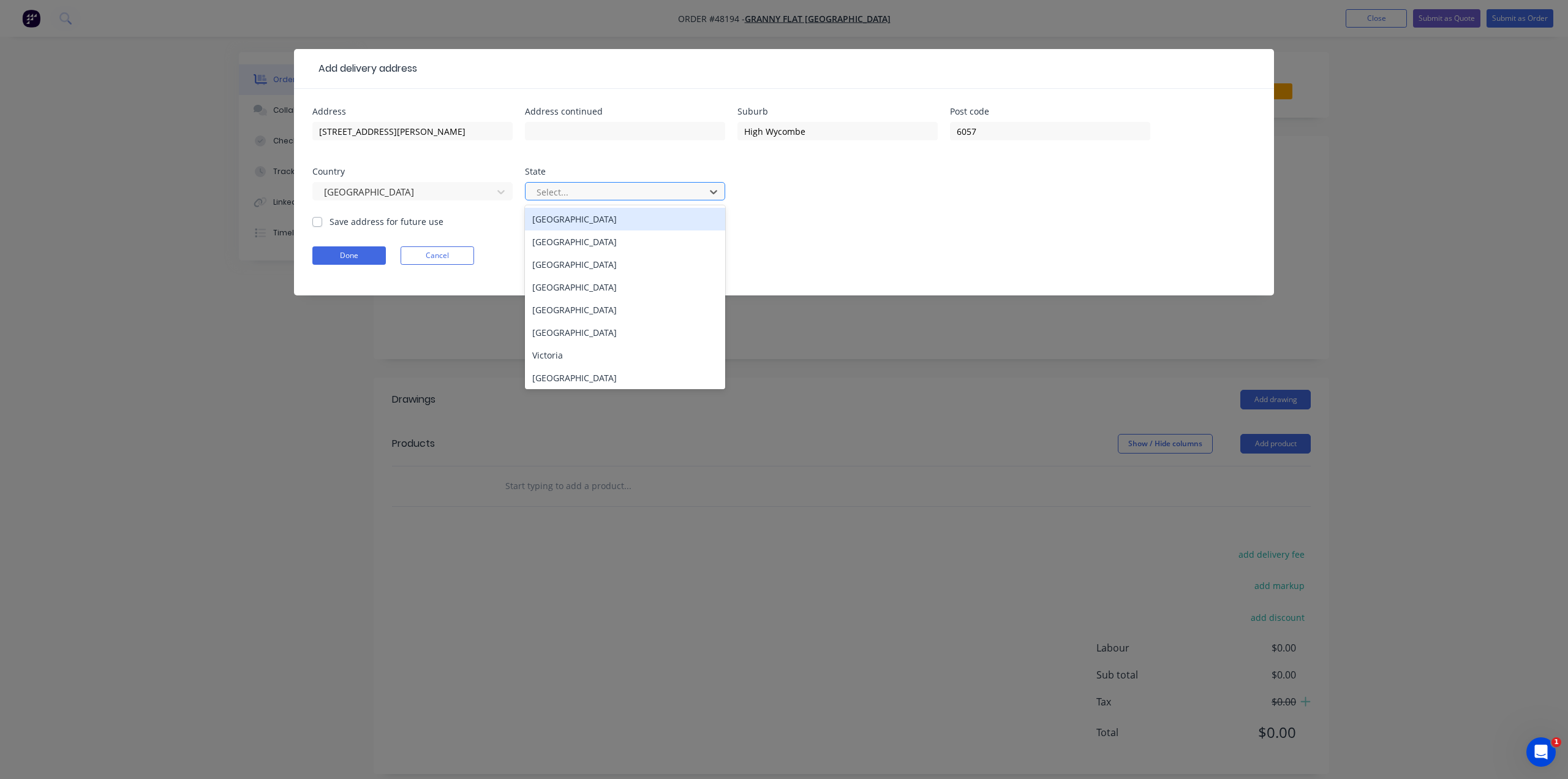
click at [594, 189] on div at bounding box center [617, 192] width 164 height 15
click at [620, 372] on div "Western Australia" at bounding box center [625, 375] width 200 height 23
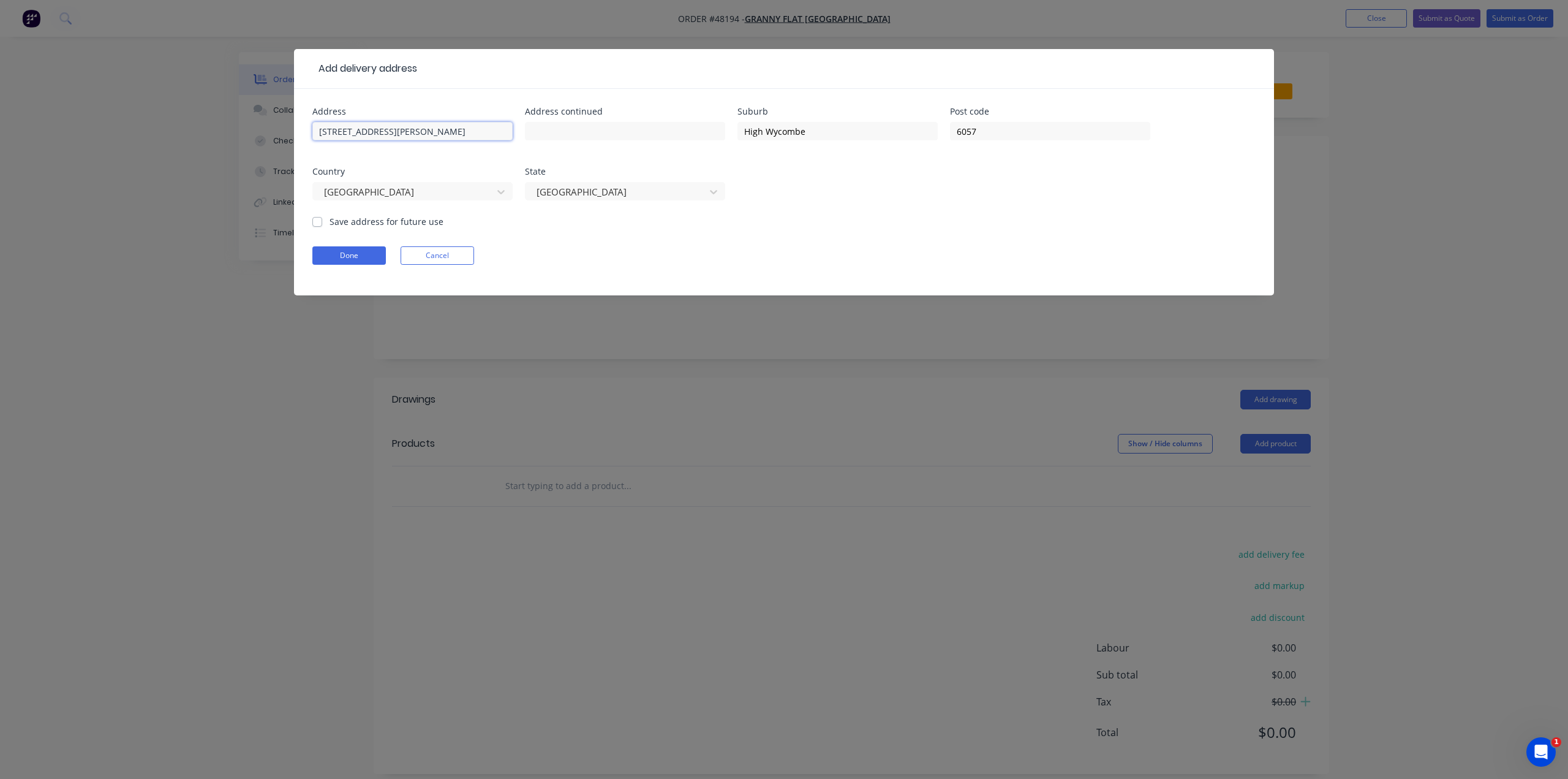
drag, startPoint x: 428, startPoint y: 131, endPoint x: 380, endPoint y: 135, distance: 48.2
click at [380, 135] on input "20 Cosson Way, WA 6057" at bounding box center [412, 131] width 200 height 18
type input "20 Cosson Way"
click at [359, 257] on button "Done" at bounding box center [349, 255] width 73 height 18
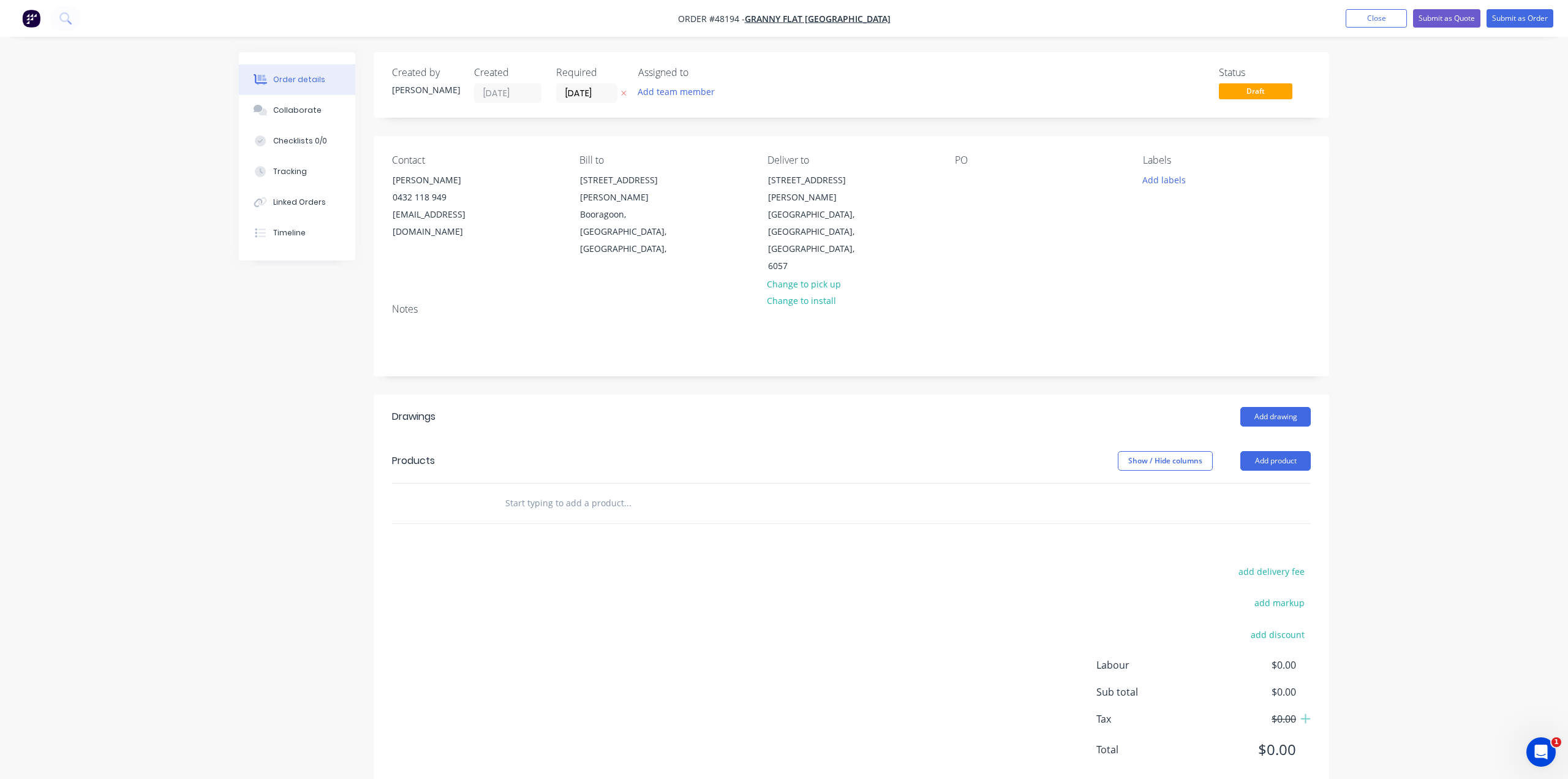
click at [721, 315] on div "Notes" at bounding box center [851, 335] width 955 height 82
click at [782, 200] on div "Contact Kiran Shanker 0432 118 949 kiran@grannyflatswa.com Bill to 92 McCoy st …" at bounding box center [851, 214] width 955 height 157
click at [748, 211] on div "Bill to 92 McCoy st Booragoon, Western Australia, Australia," at bounding box center [664, 214] width 168 height 121
drag, startPoint x: 757, startPoint y: 208, endPoint x: 819, endPoint y: 201, distance: 62.4
click at [819, 200] on div "Contact Kiran Shanker 0432 118 949 kiran@grannyflatswa.com Bill to 92 McCoy st …" at bounding box center [851, 214] width 955 height 157
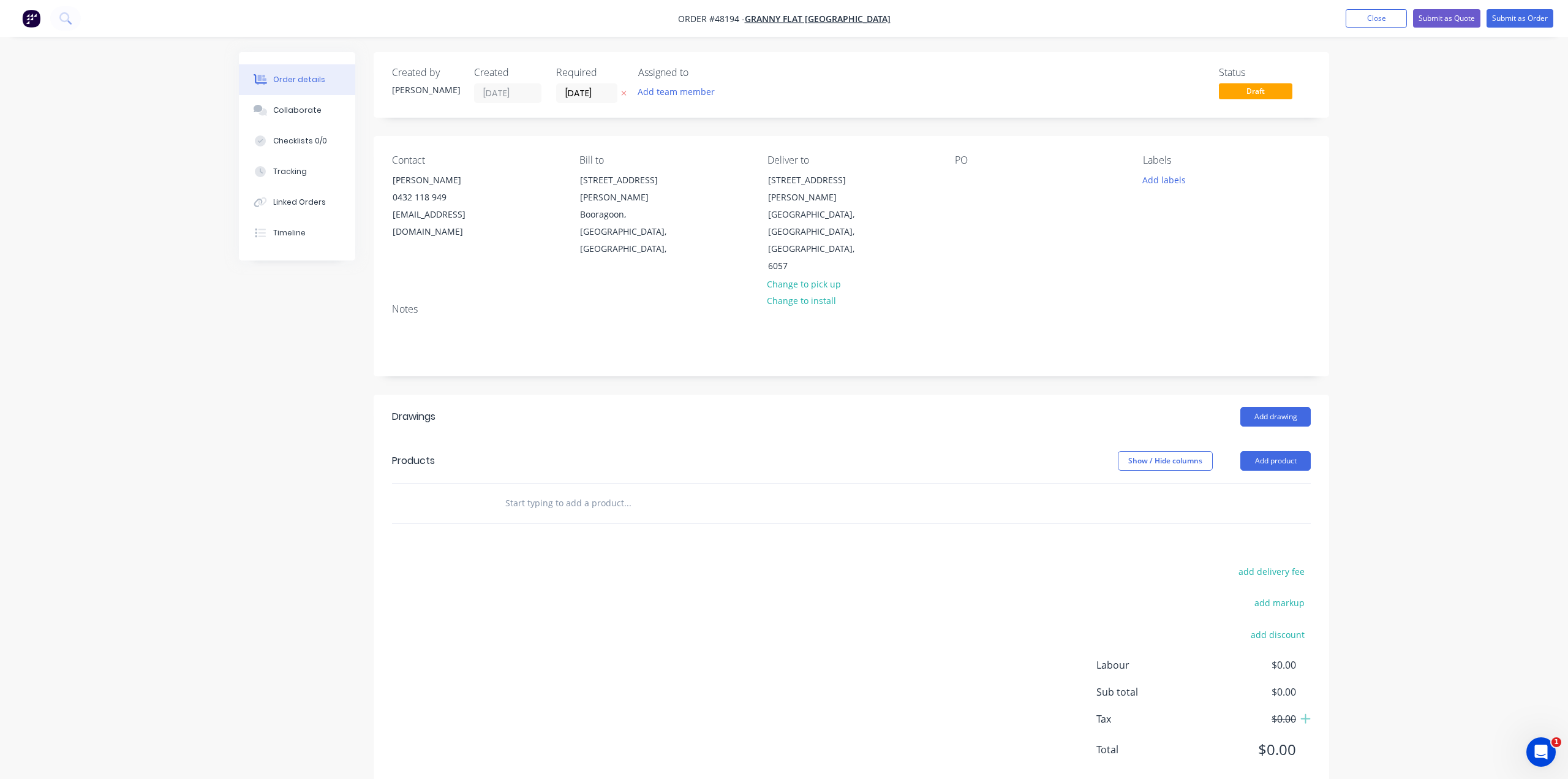
click at [950, 223] on div "Contact Kiran Shanker 0432 118 949 kiran@grannyflatswa.com Bill to 92 McCoy st …" at bounding box center [851, 214] width 955 height 157
drag, startPoint x: 958, startPoint y: 179, endPoint x: 967, endPoint y: 179, distance: 9.0
click at [965, 180] on div at bounding box center [964, 180] width 20 height 18
click at [1006, 204] on div "PO High Wycombe" at bounding box center [1039, 214] width 168 height 121
click at [961, 395] on header "Drawings Add drawing" at bounding box center [851, 417] width 955 height 44
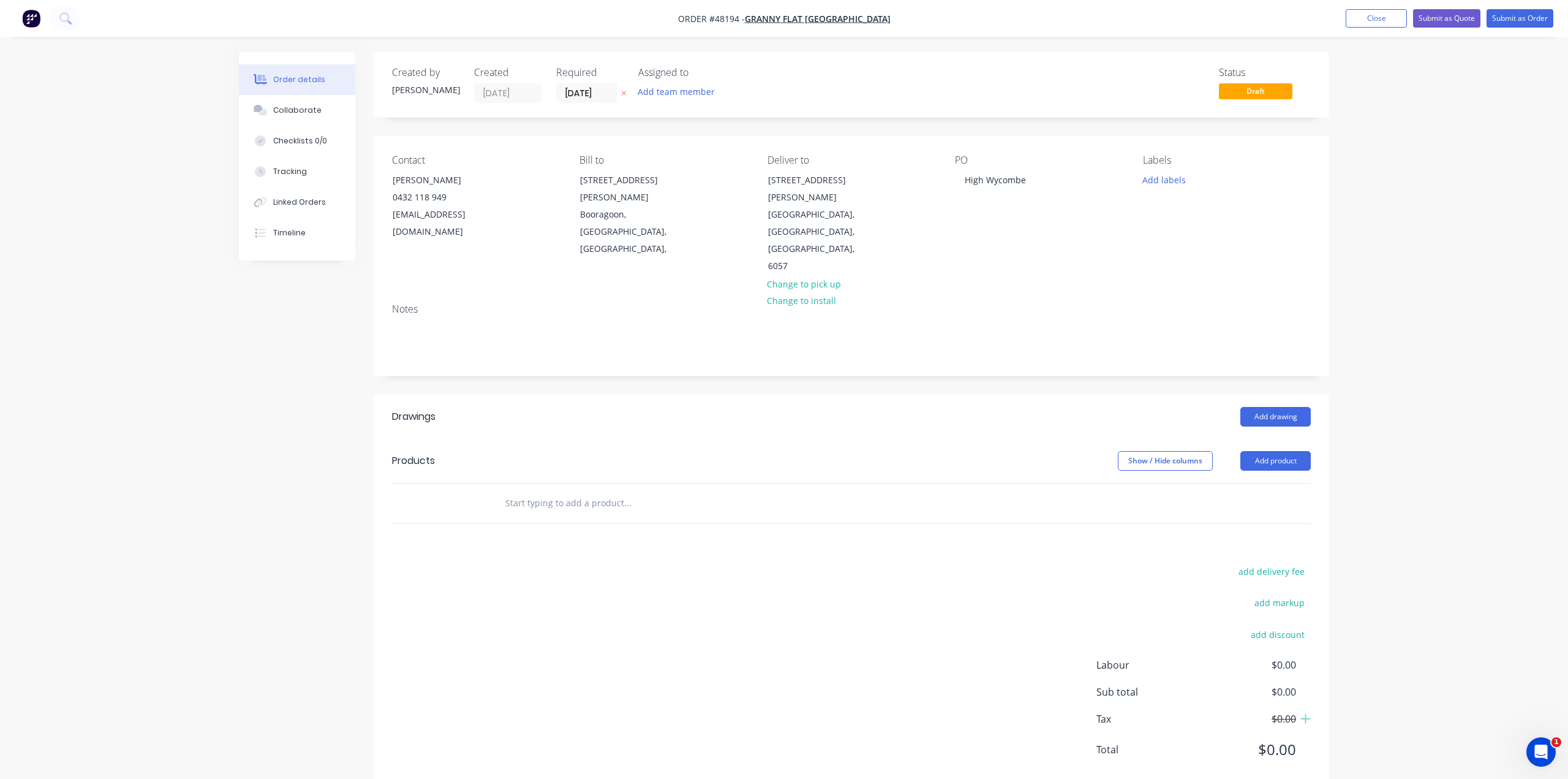
click at [974, 439] on header "Products Show / Hide columns Add product" at bounding box center [851, 461] width 955 height 44
click at [1115, 407] on div "Add drawing" at bounding box center [949, 416] width 724 height 20
click at [619, 308] on div "Notes" at bounding box center [851, 335] width 955 height 82
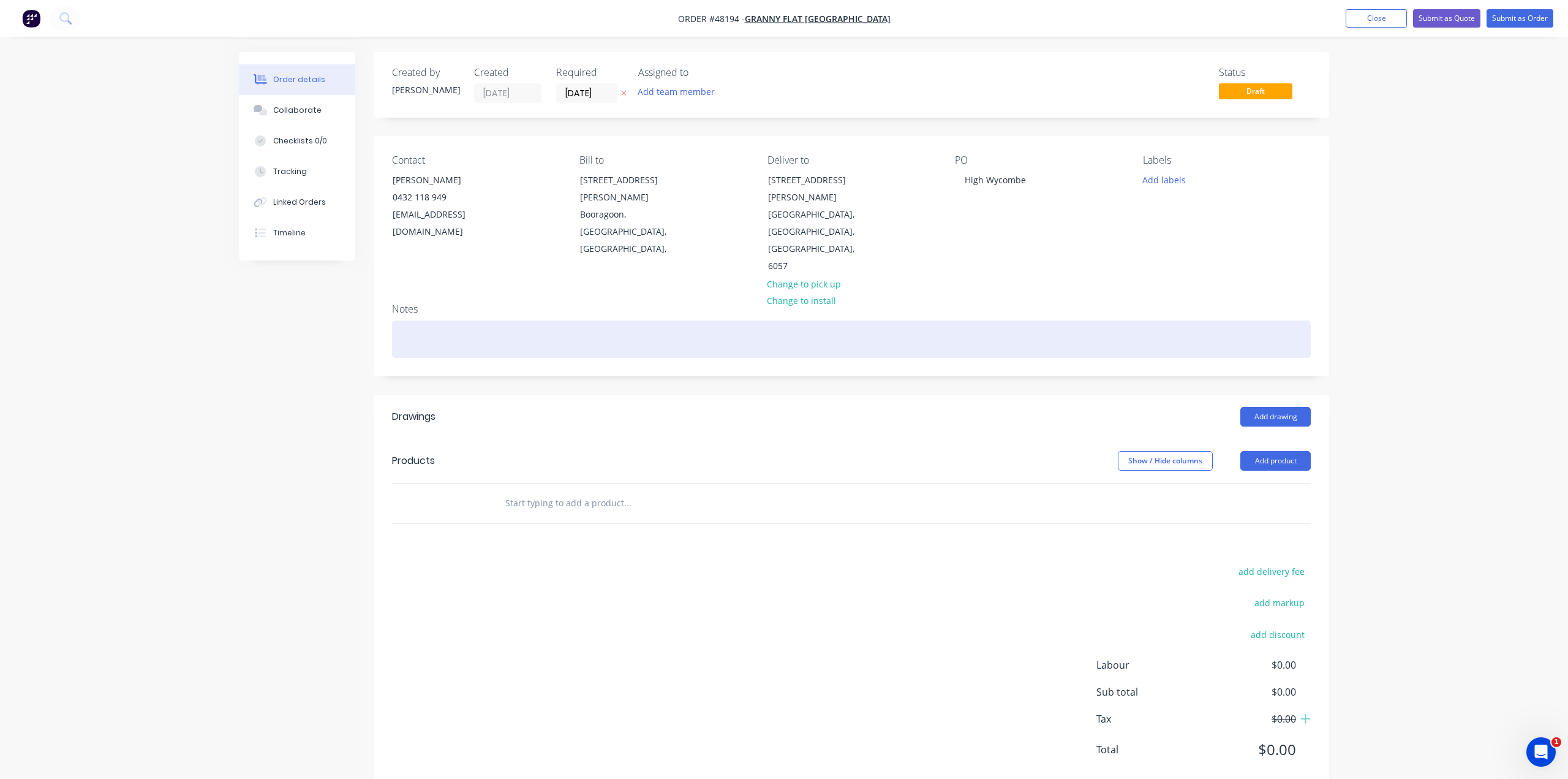
click at [630, 320] on div at bounding box center [851, 339] width 919 height 37
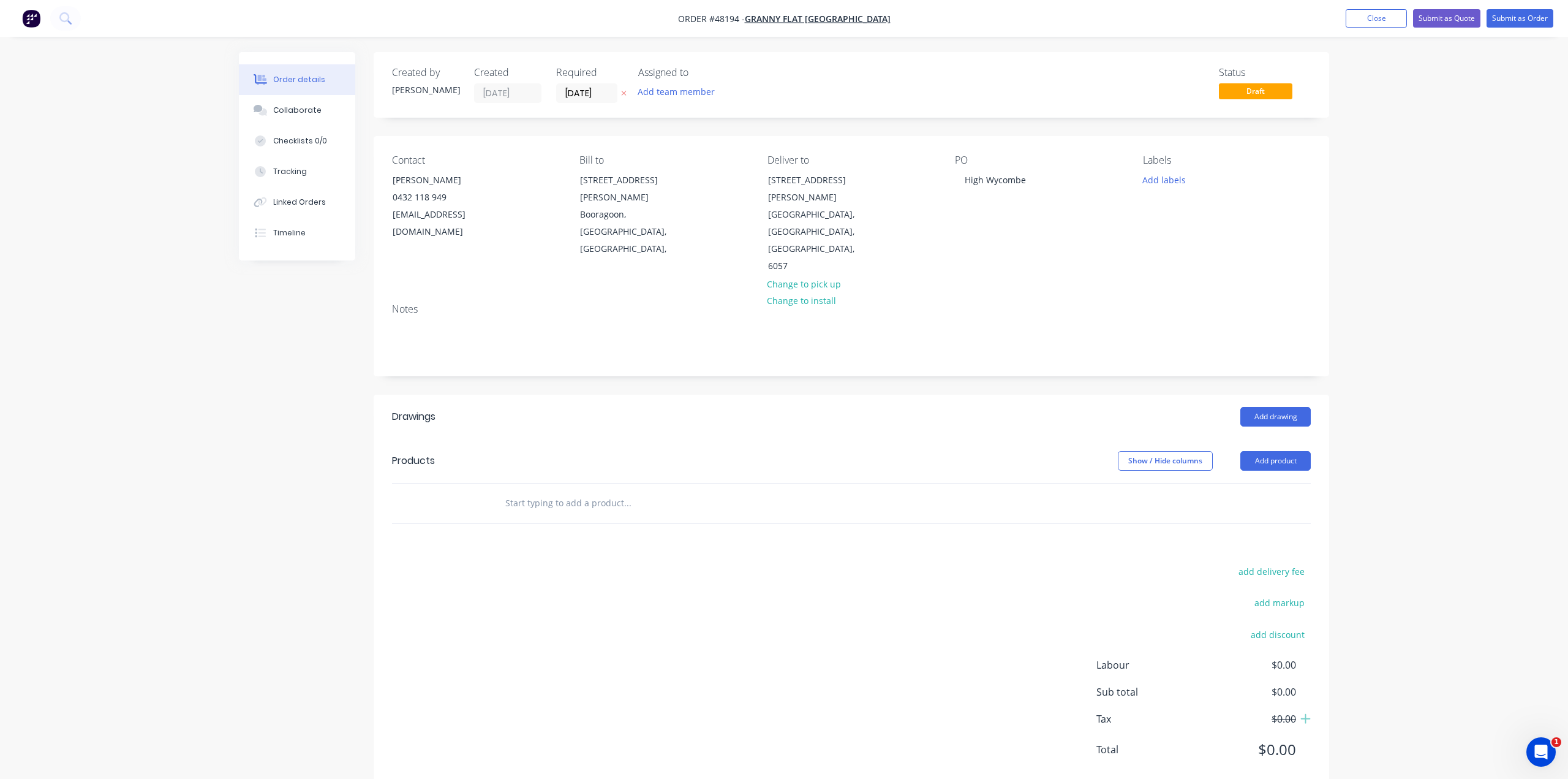
click at [229, 420] on div "Order details Collaborate Checklists 0/0 Tracking Linked Orders Timeline Order …" at bounding box center [784, 430] width 1115 height 758
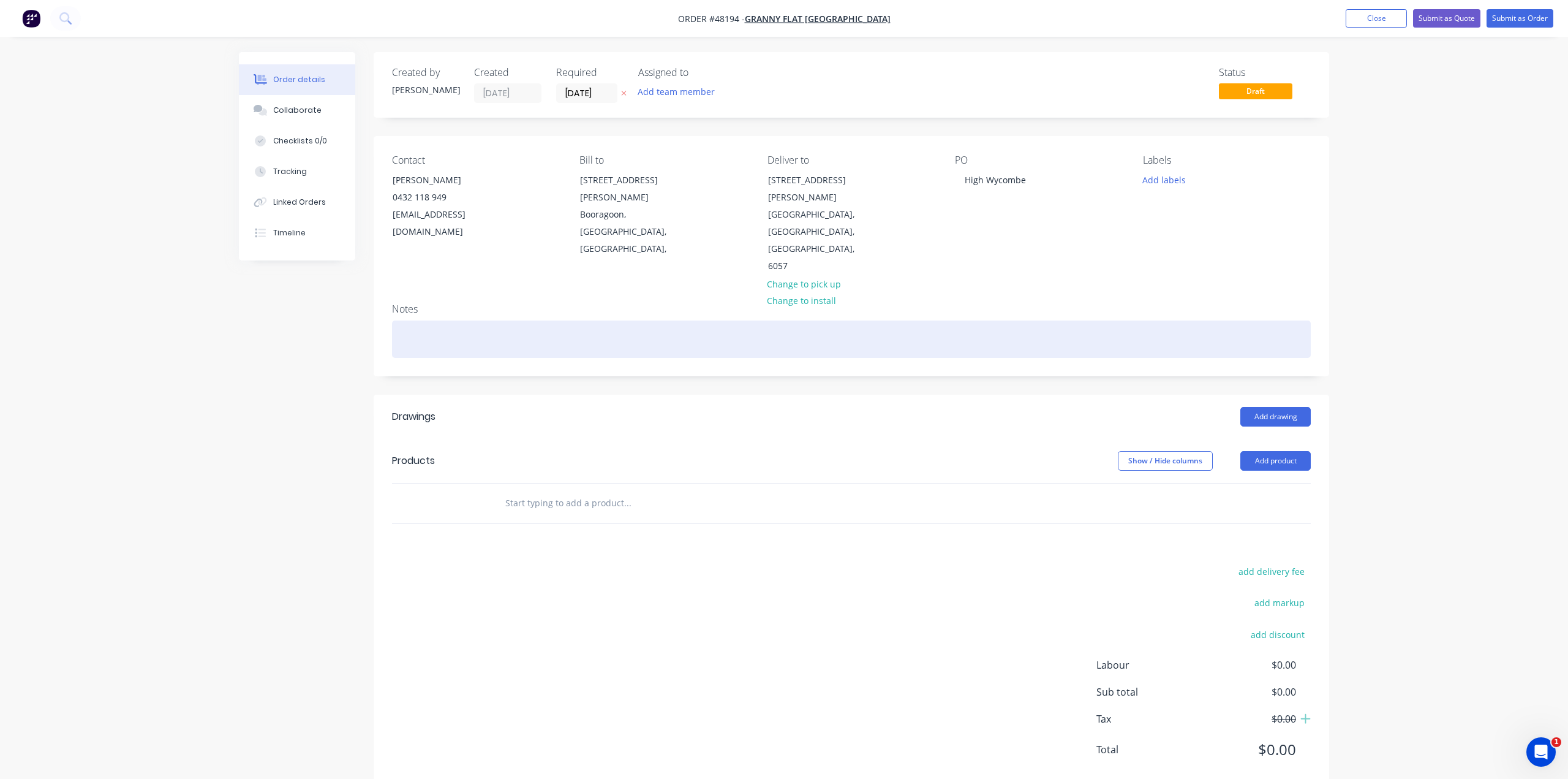
click at [560, 320] on div at bounding box center [851, 339] width 919 height 37
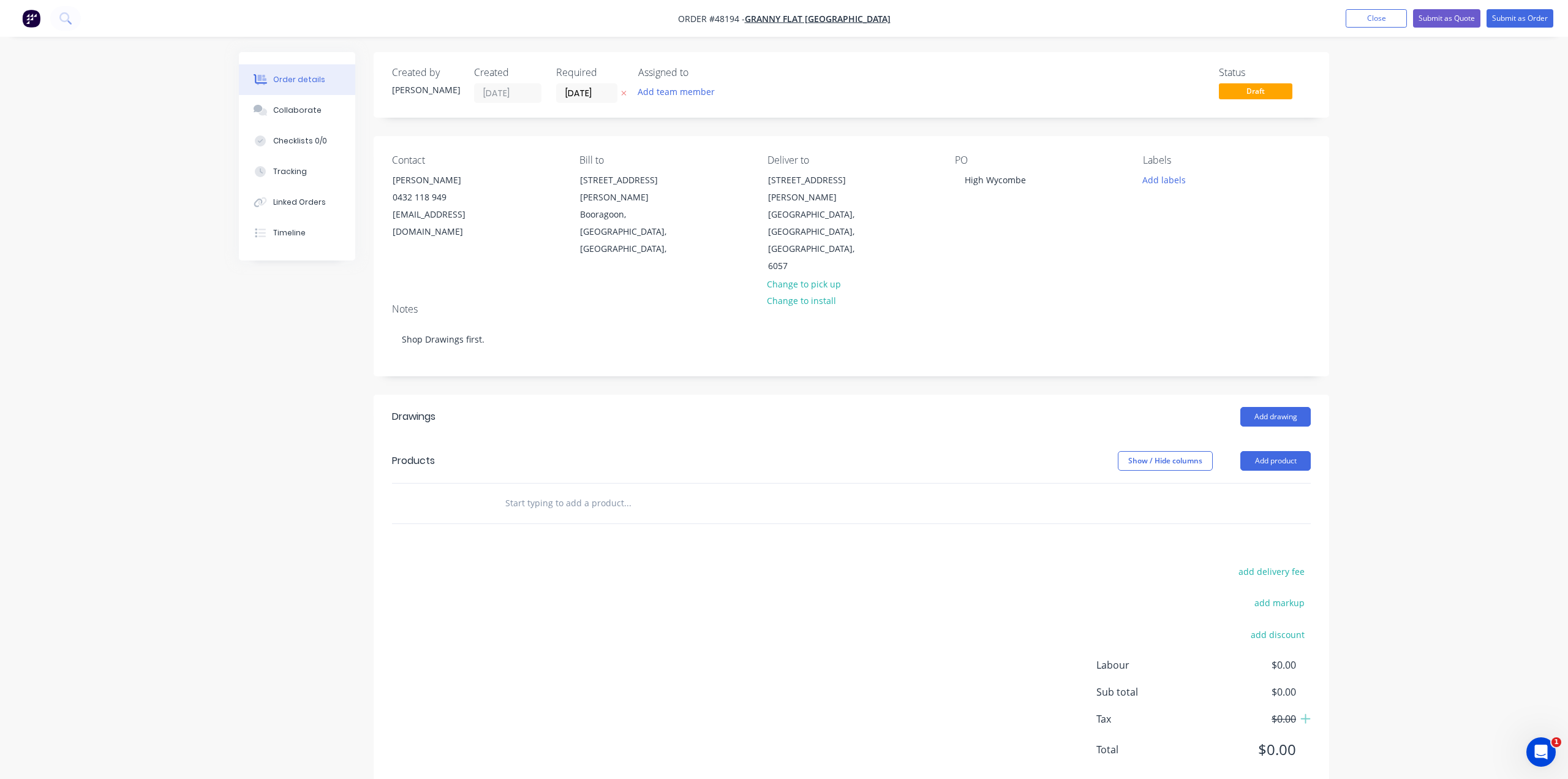
click at [230, 333] on div "Order details Collaborate Checklists 0/0 Tracking Linked Orders Timeline Order …" at bounding box center [784, 430] width 1115 height 758
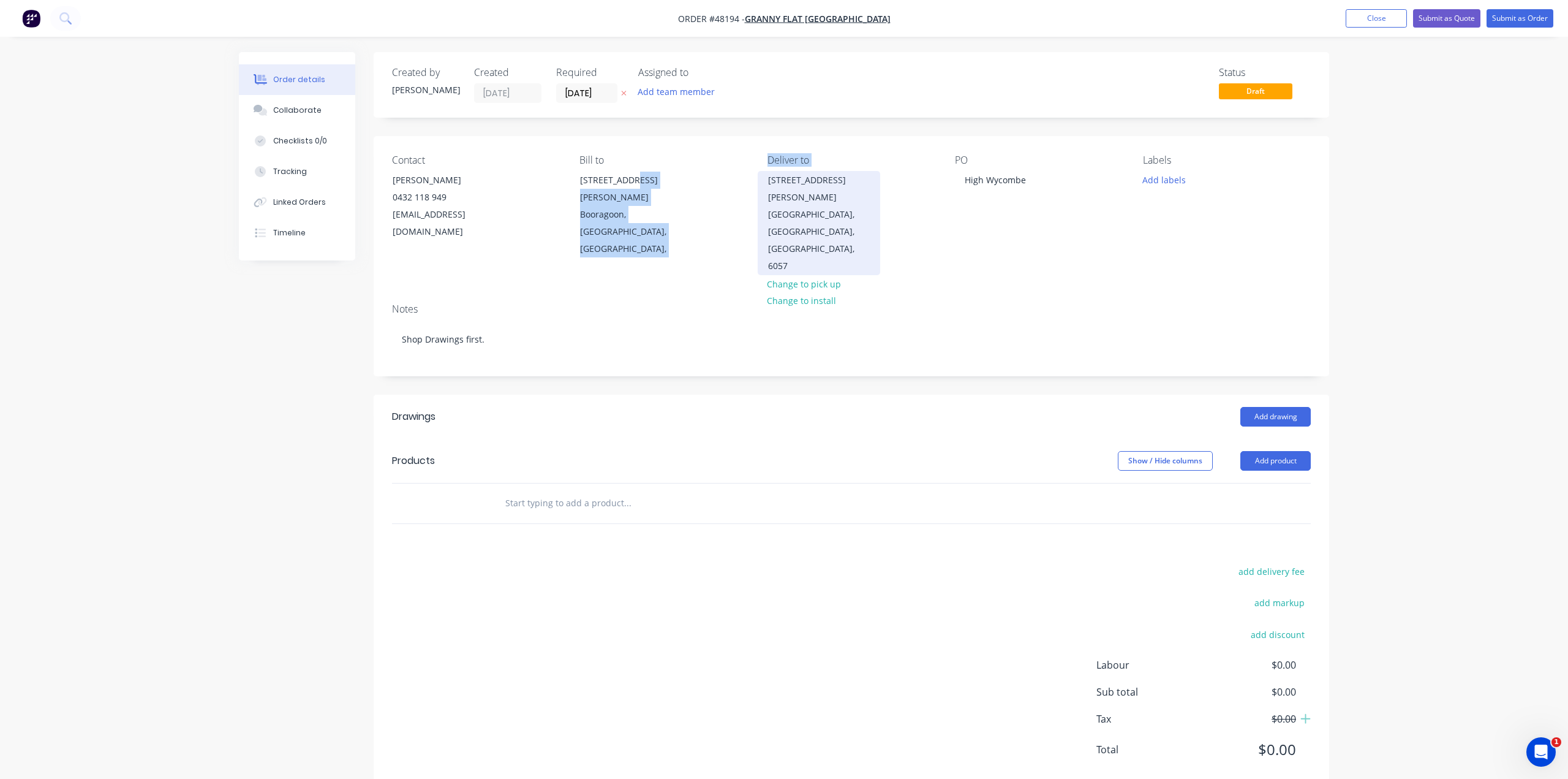
drag, startPoint x: 748, startPoint y: 186, endPoint x: 764, endPoint y: 180, distance: 17.1
click at [764, 180] on div "Contact Kiran Shanker 0432 118 949 kiran@grannyflatswa.com Bill to 92 McCoy st …" at bounding box center [851, 214] width 955 height 157
click at [748, 176] on div "Contact Kiran Shanker 0432 118 949 kiran@grannyflatswa.com Bill to 92 McCoy st …" at bounding box center [851, 214] width 955 height 157
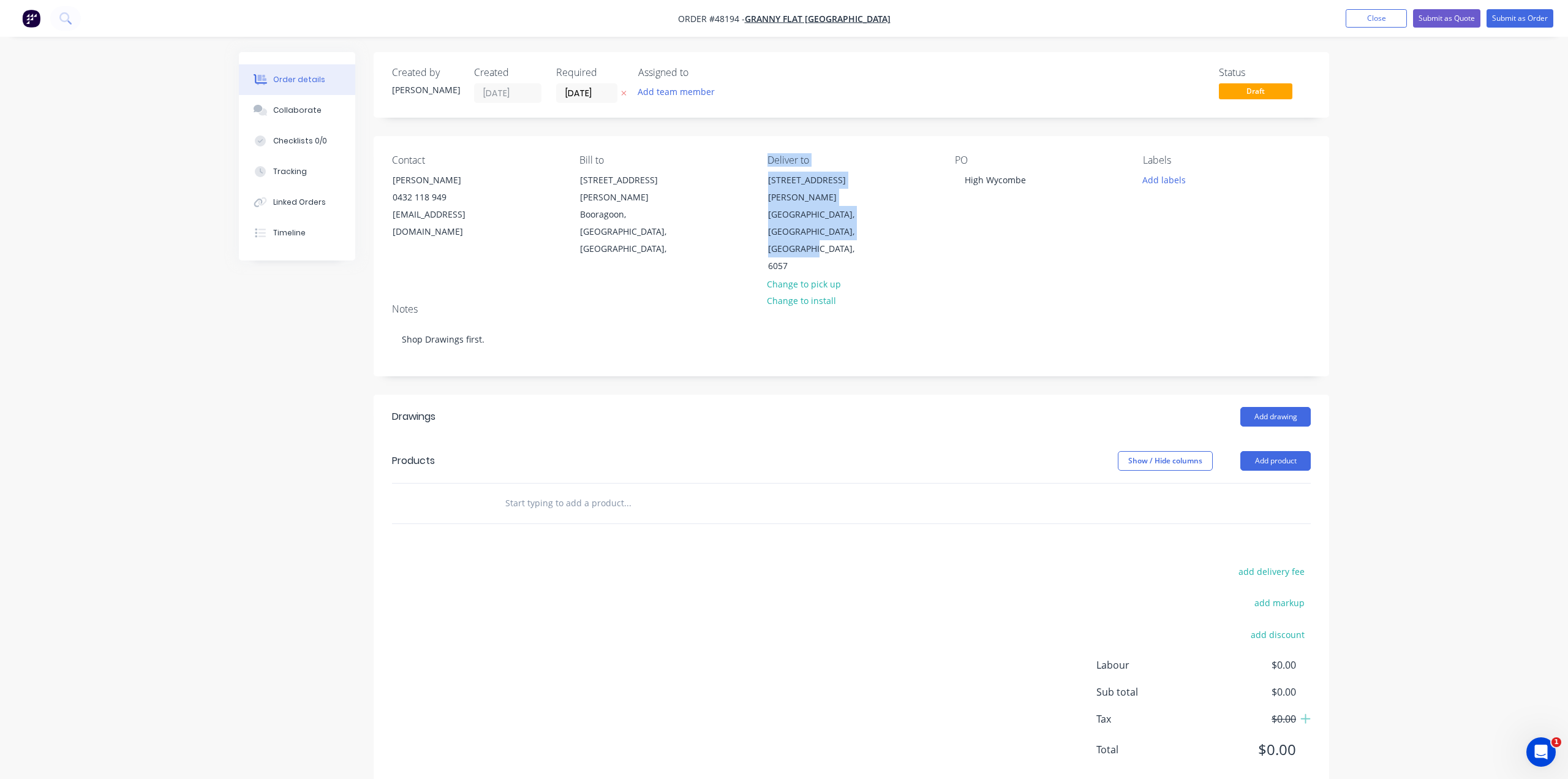
drag, startPoint x: 764, startPoint y: 161, endPoint x: 887, endPoint y: 215, distance: 134.3
click at [887, 215] on div "Contact Kiran Shanker 0432 118 949 kiran@grannyflatswa.com Bill to 92 McCoy st …" at bounding box center [851, 214] width 955 height 157
copy div "Deliver to 20 Cosson Way High Wycombe, Western Australia, Australia, 6057"
